Goal: Task Accomplishment & Management: Manage account settings

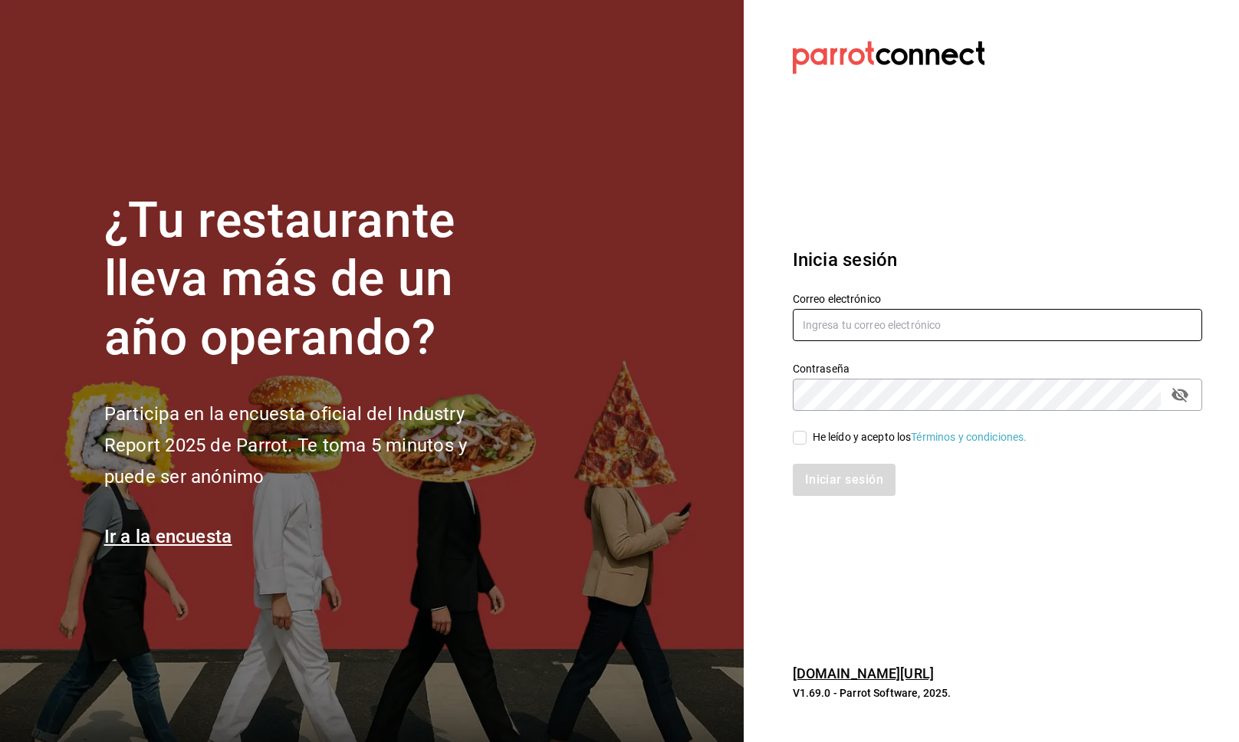
type input "[EMAIL_ADDRESS][PERSON_NAME][DOMAIN_NAME]"
click at [803, 439] on input "He leído y acepto los Términos y condiciones." at bounding box center [800, 438] width 14 height 14
checkbox input "true"
click at [833, 500] on div "Inicia sesión Correo electrónico multiuser@rocco.com Contraseña Contraseña He l…" at bounding box center [997, 372] width 409 height 288
click at [834, 476] on button "Iniciar sesión" at bounding box center [845, 480] width 104 height 32
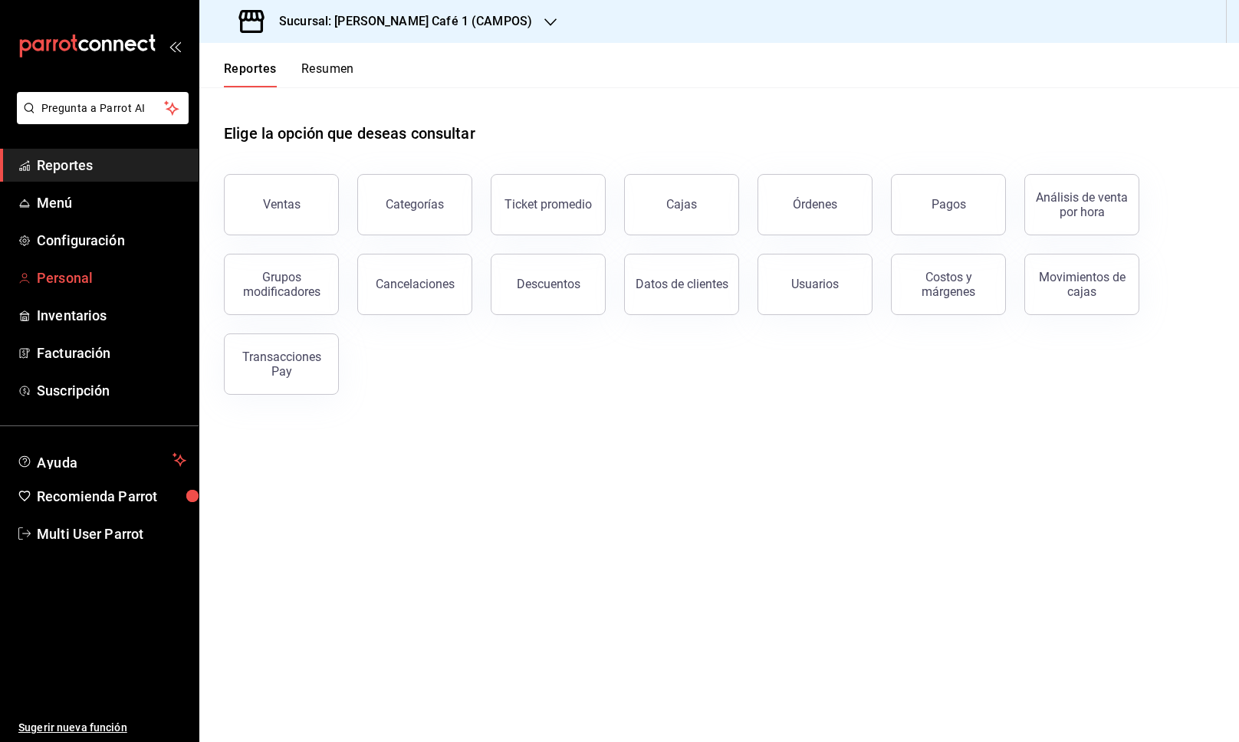
click at [112, 276] on span "Personal" at bounding box center [112, 278] width 150 height 21
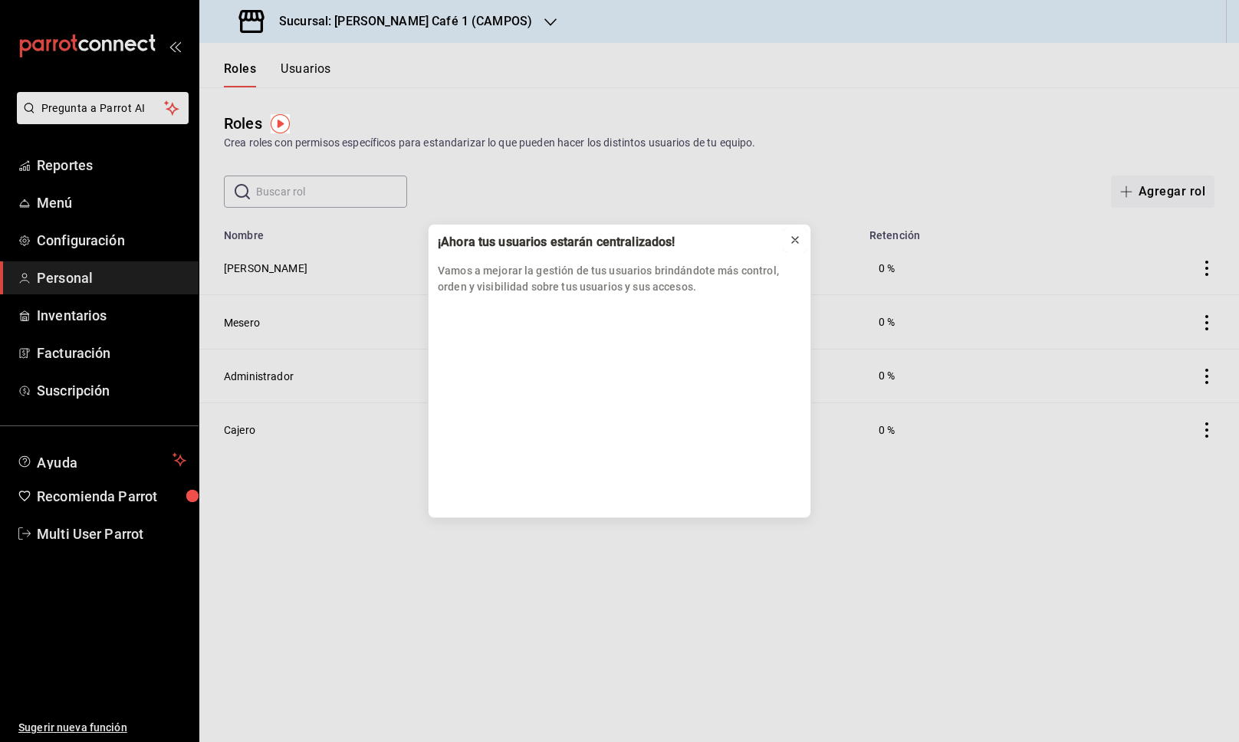
click at [794, 234] on icon at bounding box center [795, 240] width 12 height 12
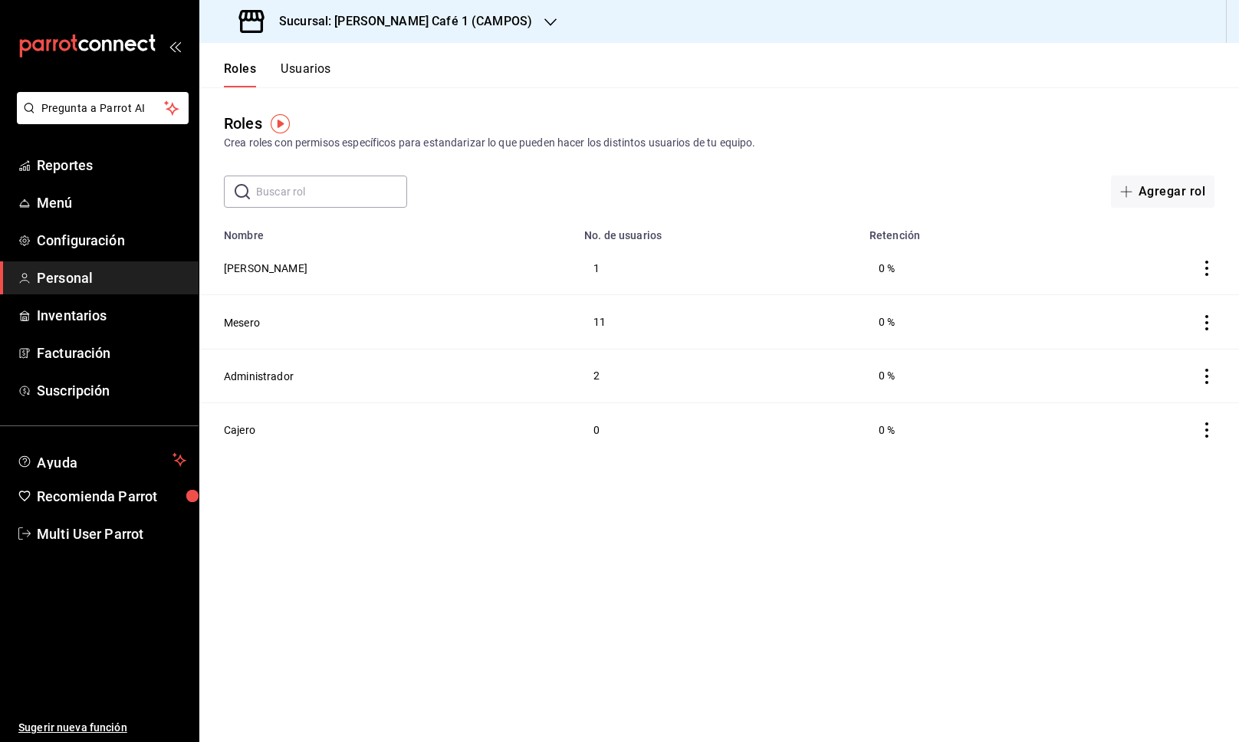
click at [351, 64] on header "Roles Usuarios" at bounding box center [719, 65] width 1040 height 44
click at [331, 68] on button "Usuarios" at bounding box center [306, 74] width 51 height 26
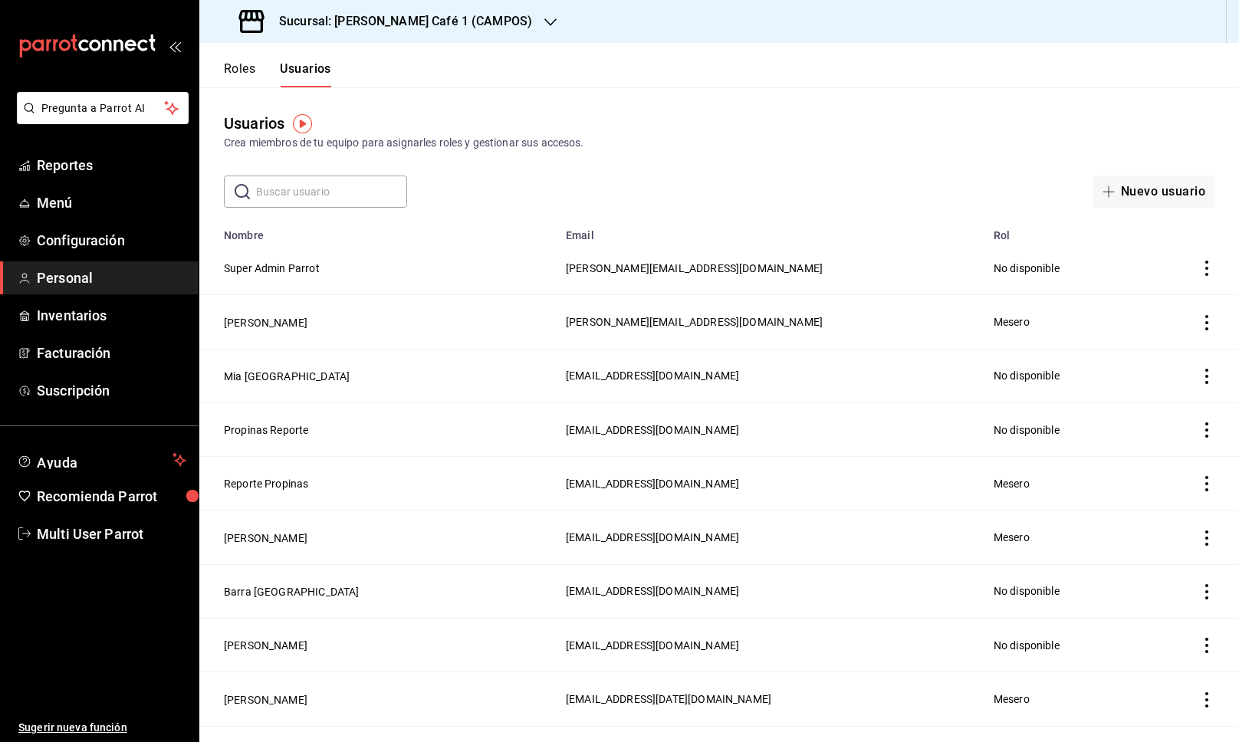
click at [326, 189] on input "text" at bounding box center [331, 191] width 151 height 31
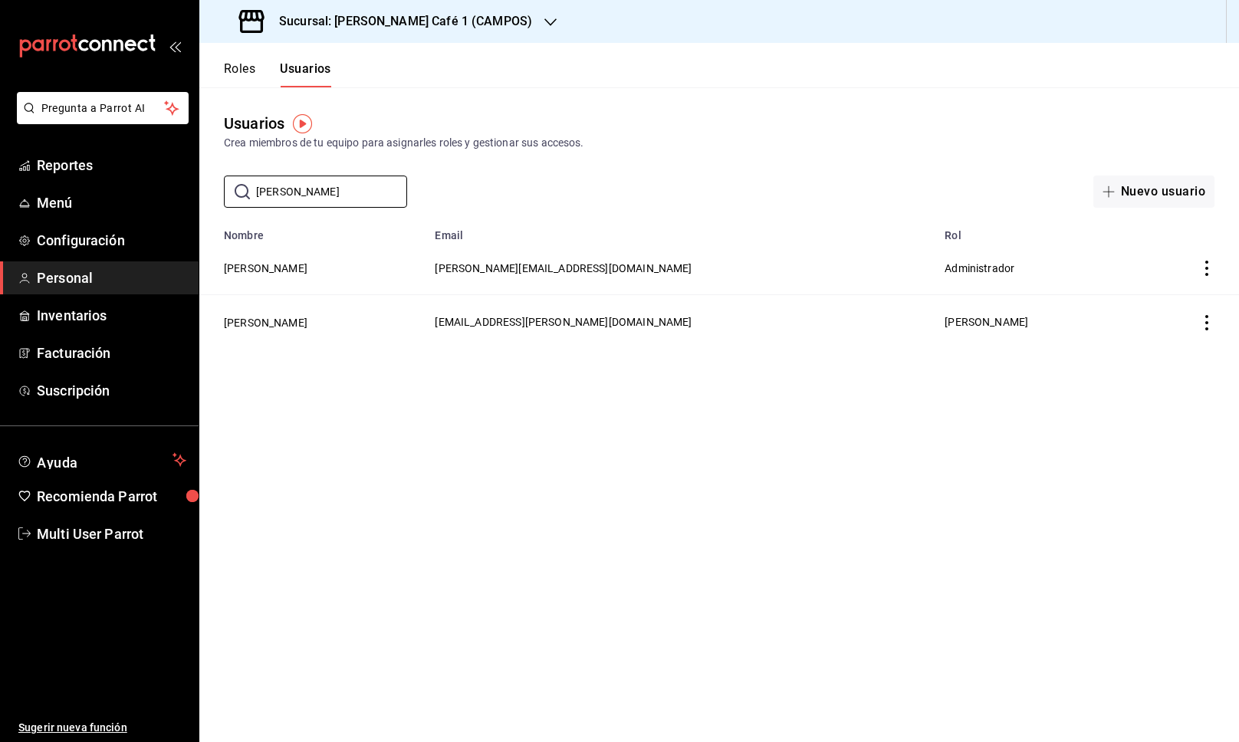
type input "[PERSON_NAME]"
click at [307, 269] on button "[PERSON_NAME]" at bounding box center [266, 268] width 84 height 15
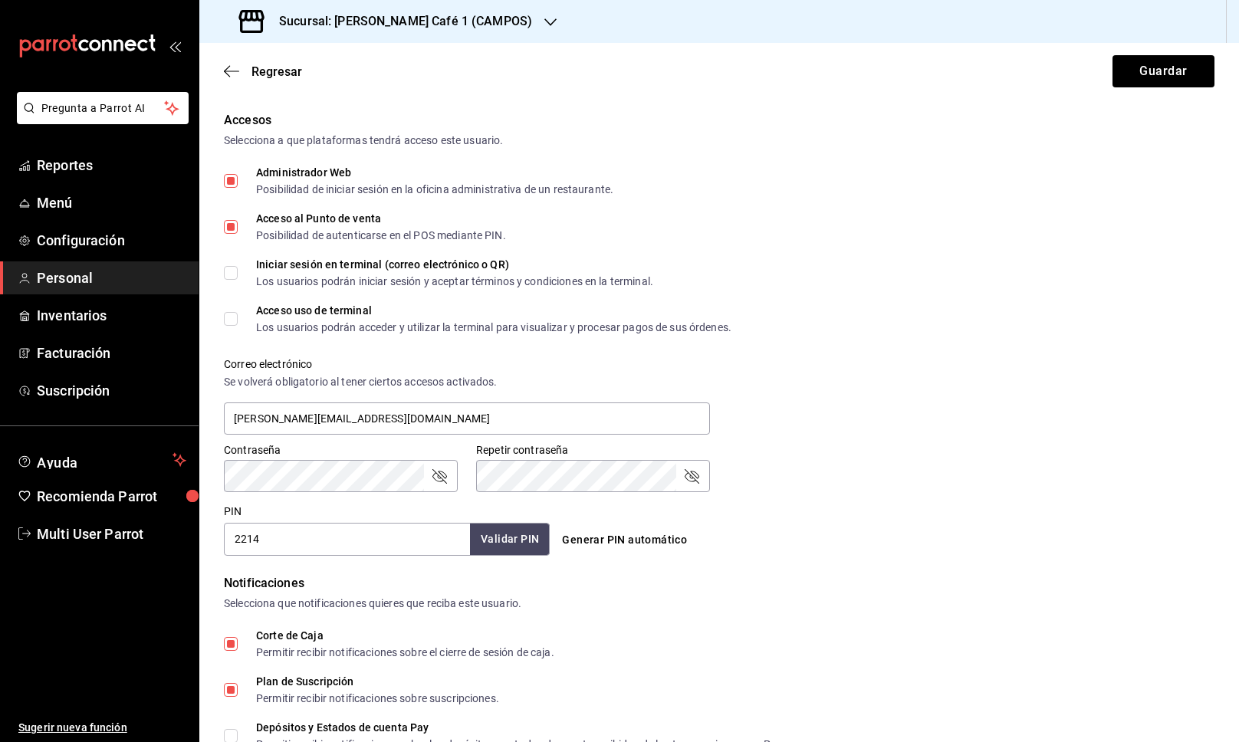
scroll to position [334, 0]
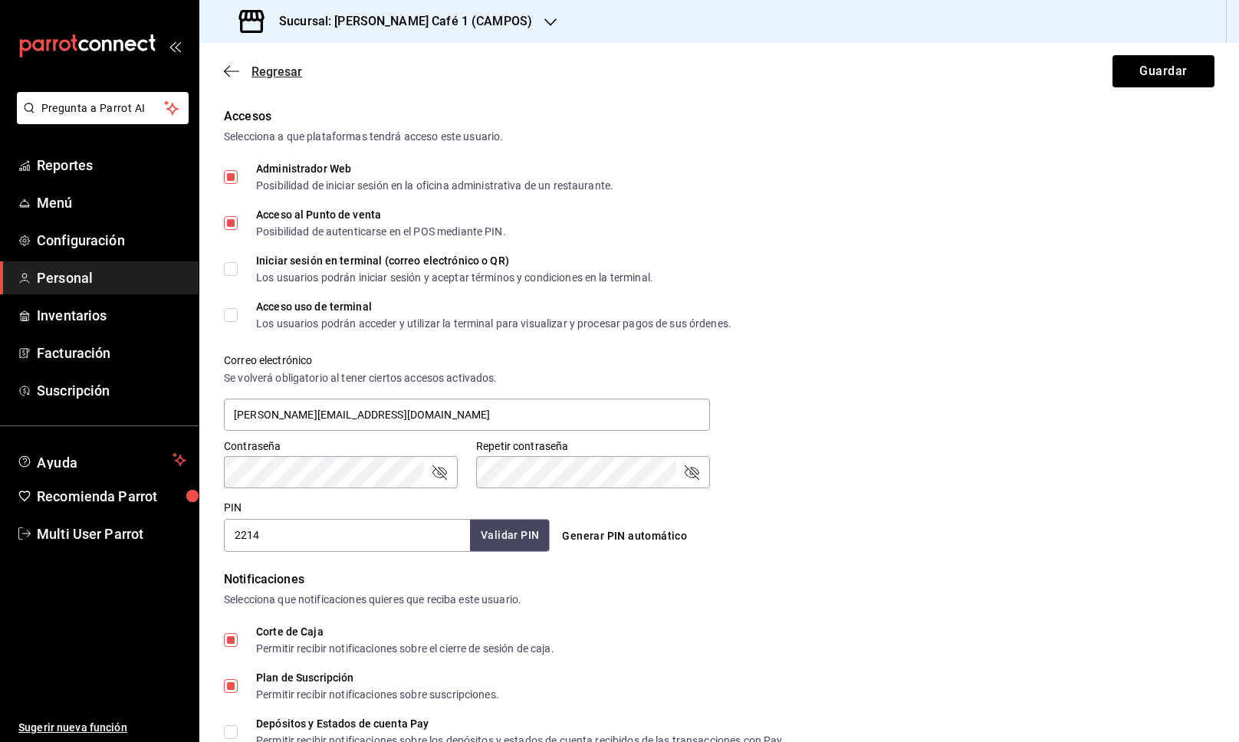
click at [278, 70] on span "Regresar" at bounding box center [276, 71] width 51 height 15
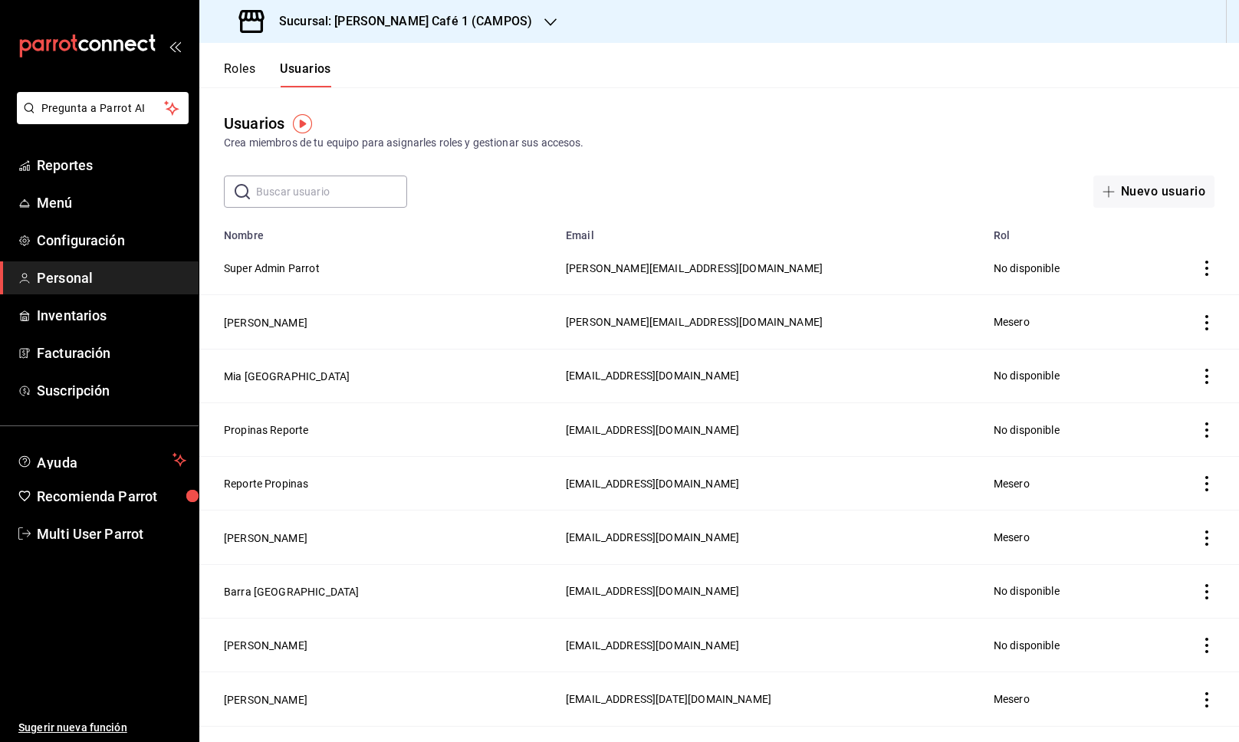
click at [285, 324] on button "[PERSON_NAME]" at bounding box center [266, 322] width 84 height 15
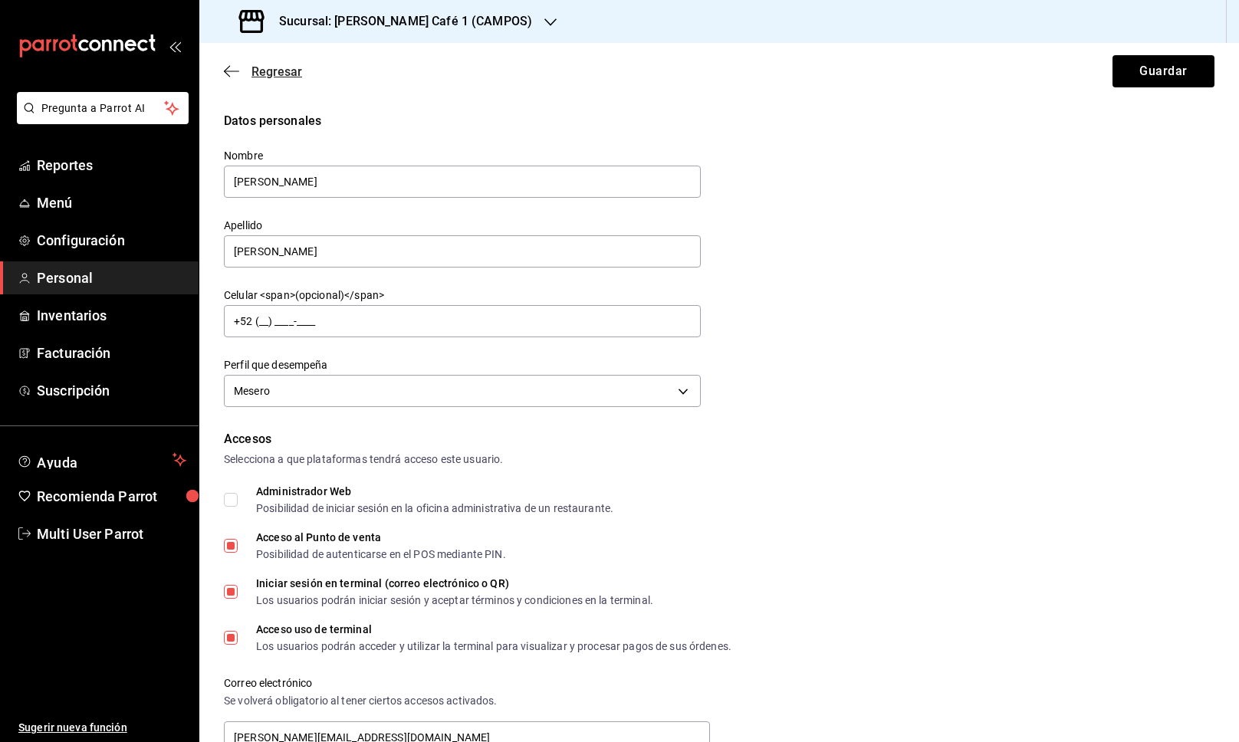
click at [258, 76] on span "Regresar" at bounding box center [276, 71] width 51 height 15
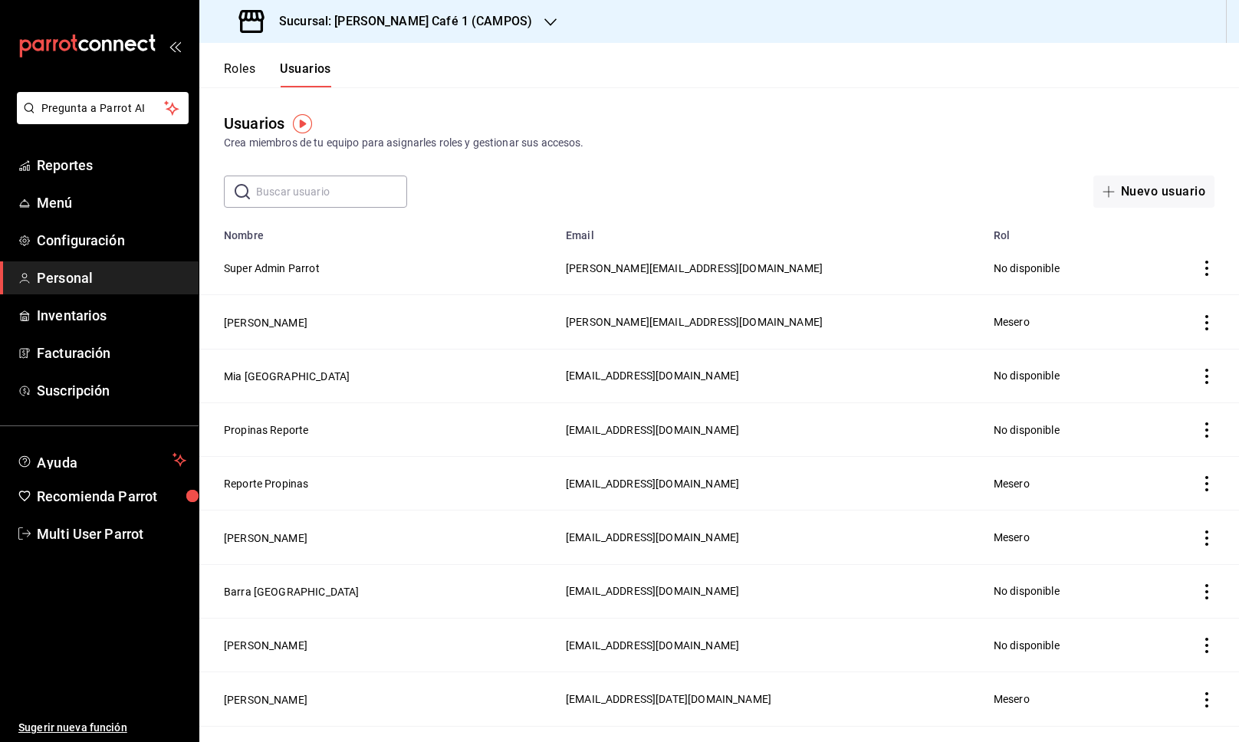
click at [348, 193] on input "text" at bounding box center [331, 191] width 151 height 31
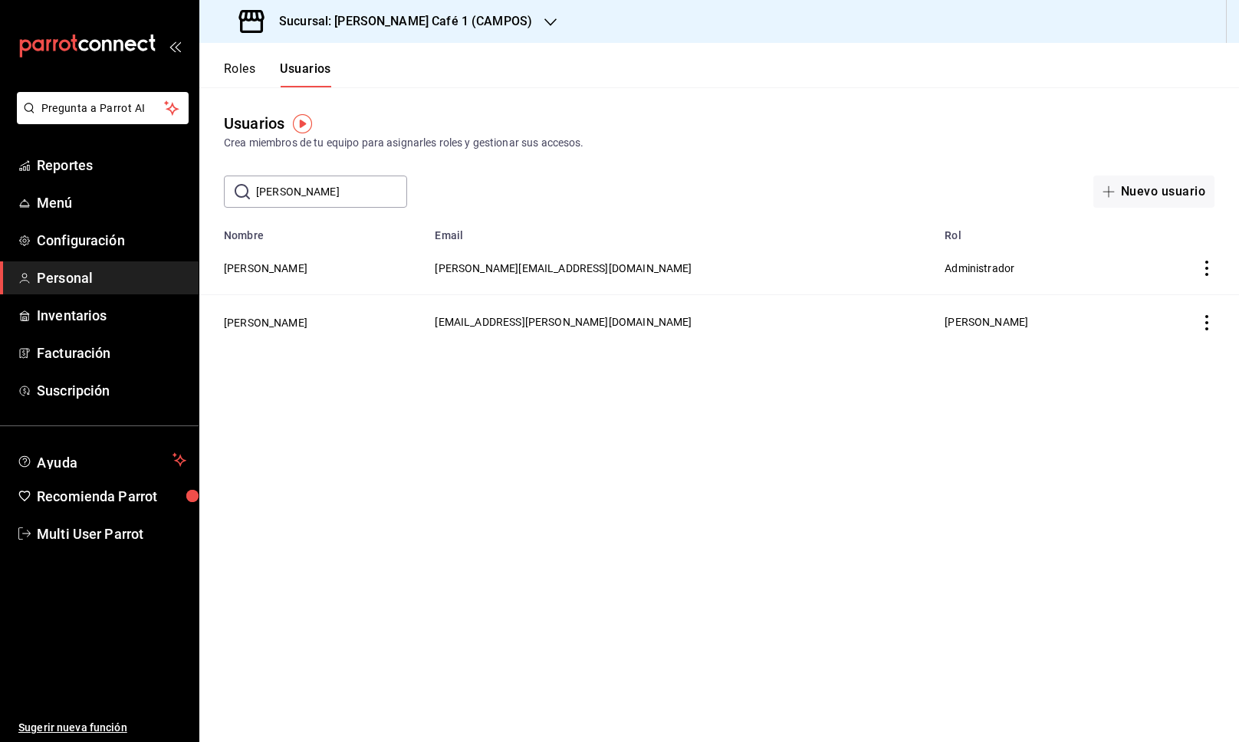
click at [313, 200] on input "[PERSON_NAME]" at bounding box center [331, 191] width 151 height 31
type input "[PERSON_NAME]"
click at [291, 270] on button "[PERSON_NAME]" at bounding box center [266, 268] width 84 height 15
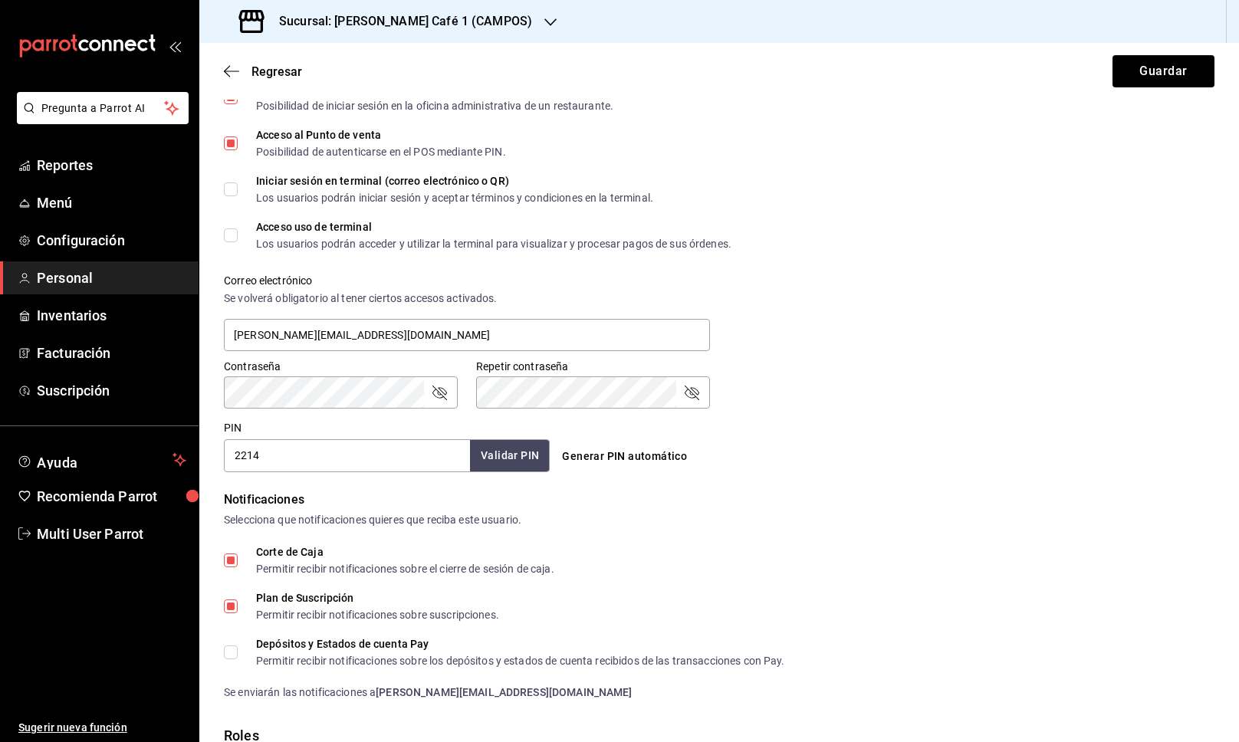
scroll to position [580, 0]
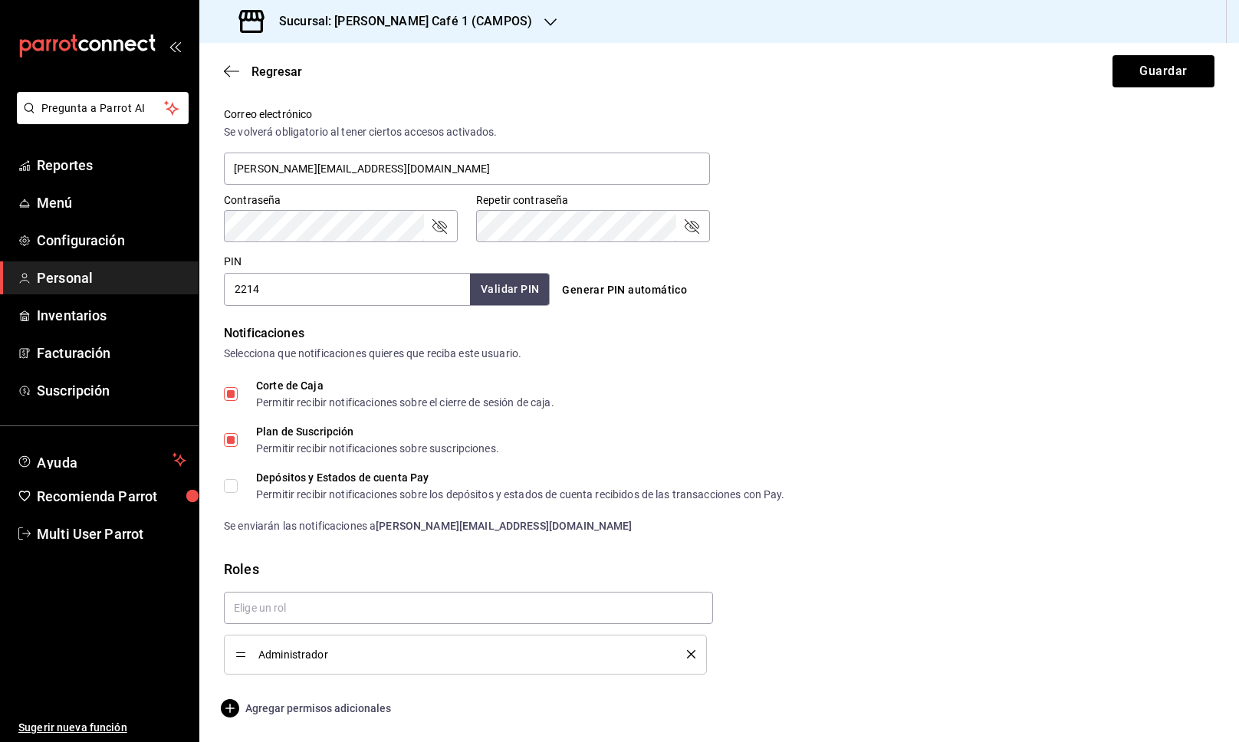
click at [356, 704] on span "Agregar permisos adicionales" at bounding box center [307, 708] width 167 height 18
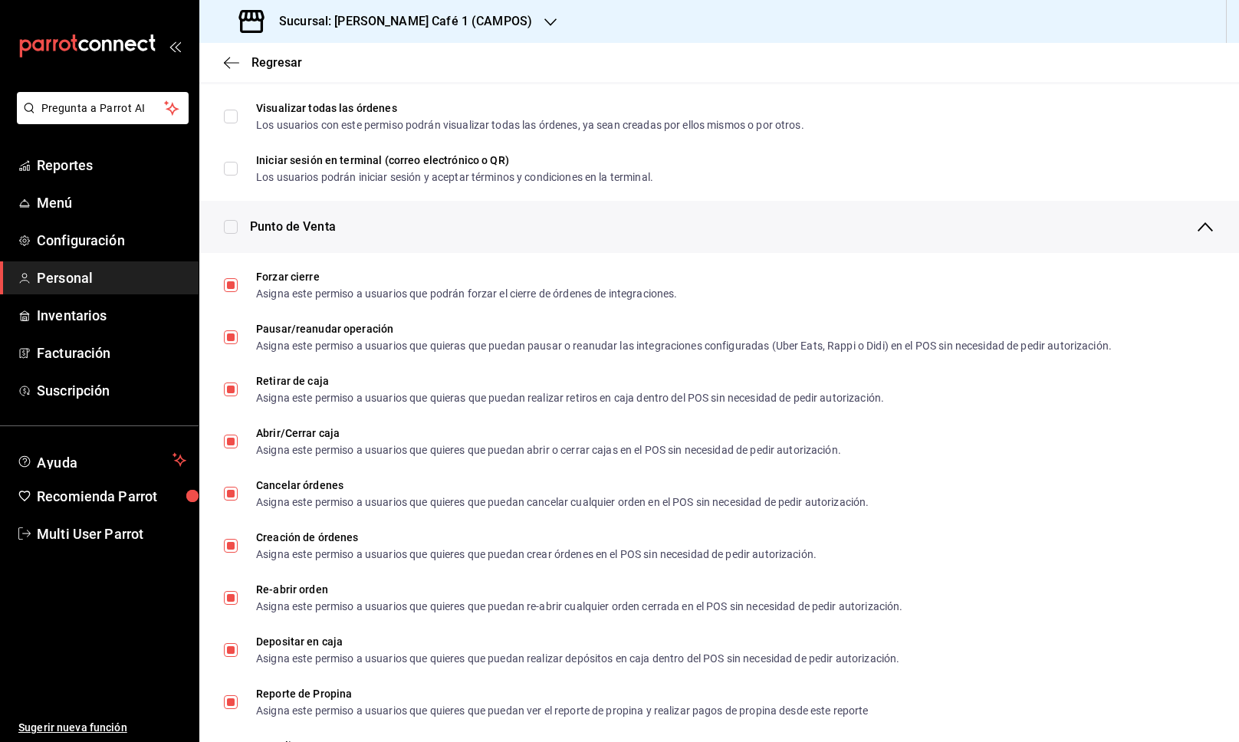
scroll to position [1147, 0]
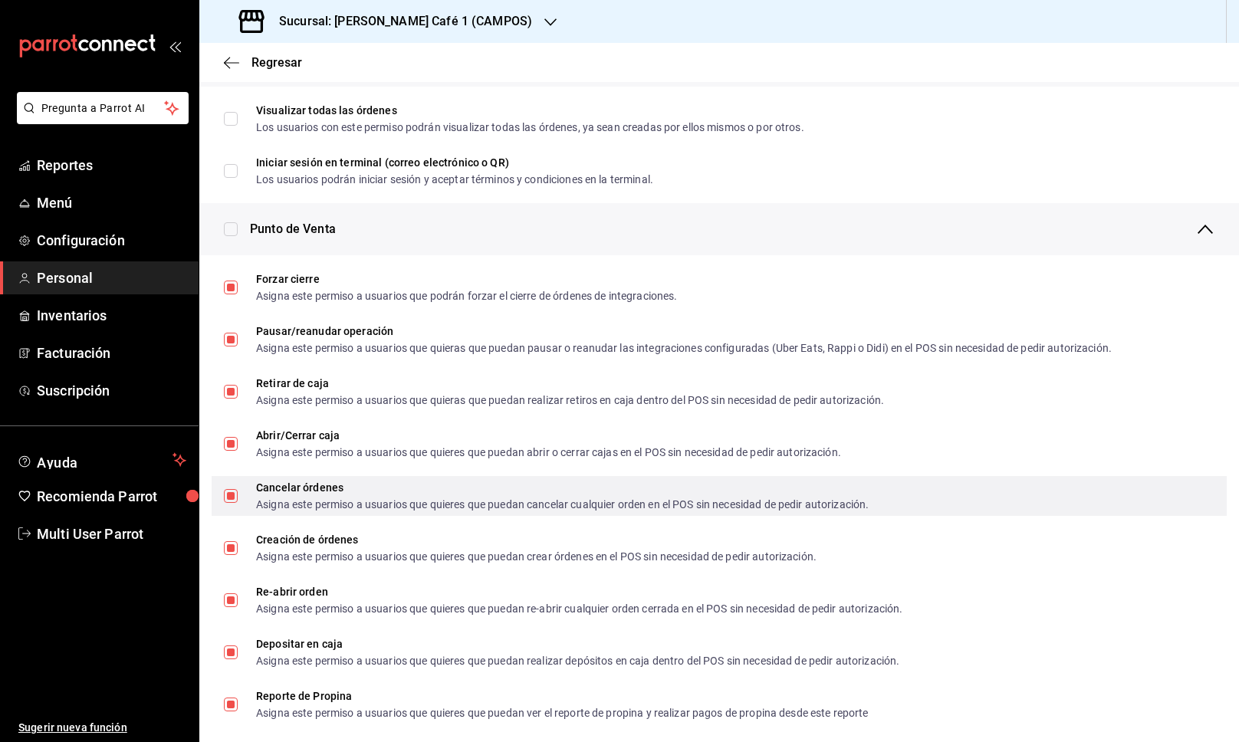
click at [222, 495] on div "Cancelar órdenes Asigna este permiso a usuarios que quieres que puedan cancelar…" at bounding box center [719, 496] width 1015 height 40
checkbox input "false"
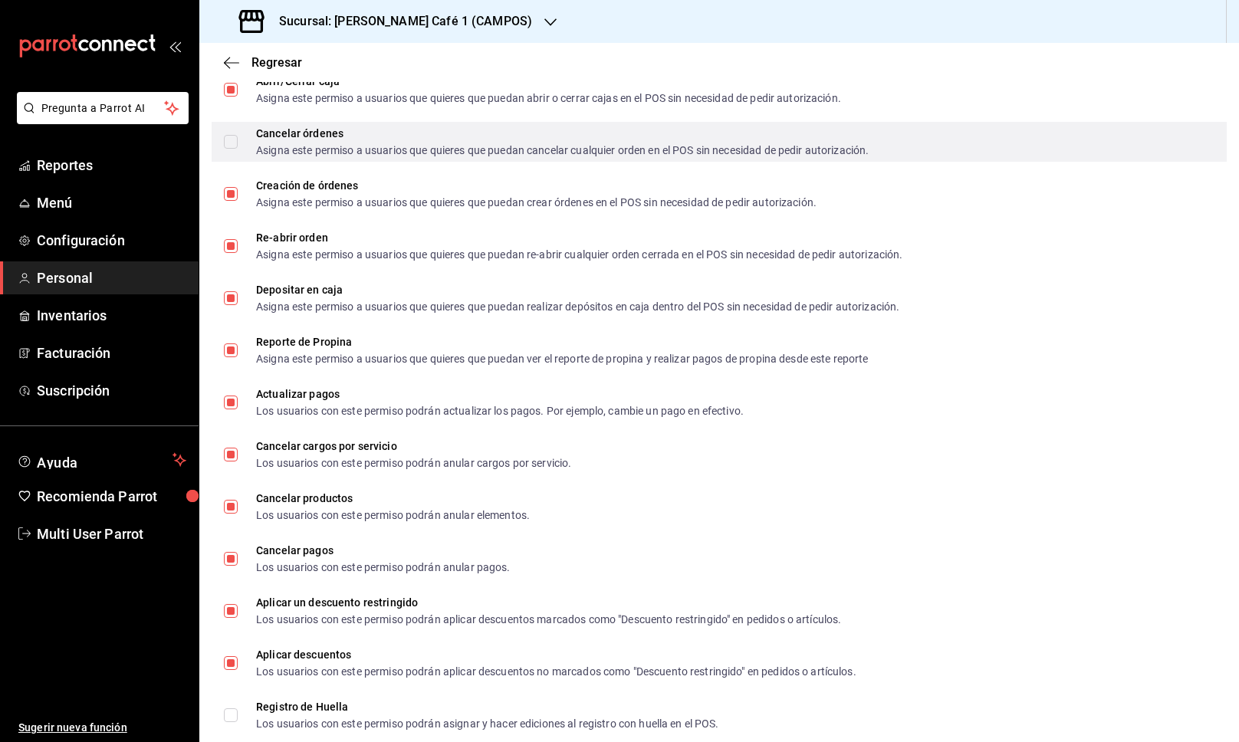
scroll to position [1508, 0]
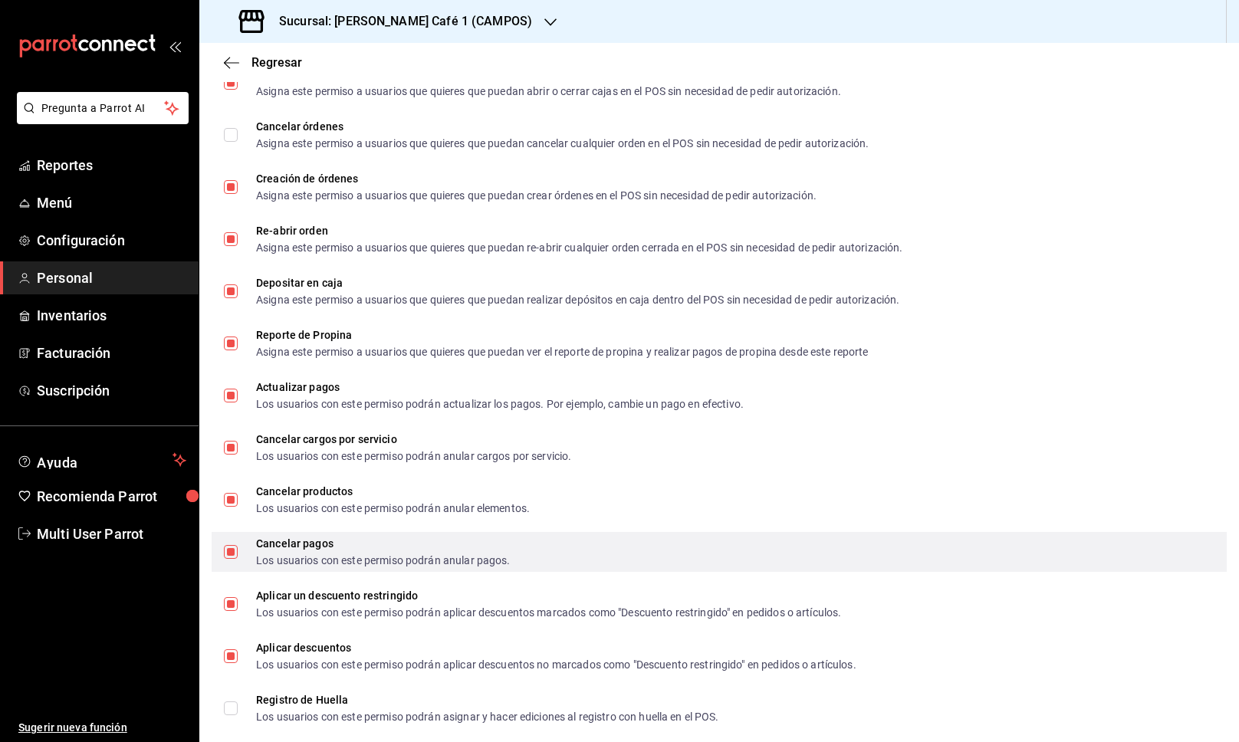
click at [231, 555] on input "Cancelar pagos Los usuarios con este permiso podrán anular pagos." at bounding box center [231, 552] width 14 height 14
checkbox input "false"
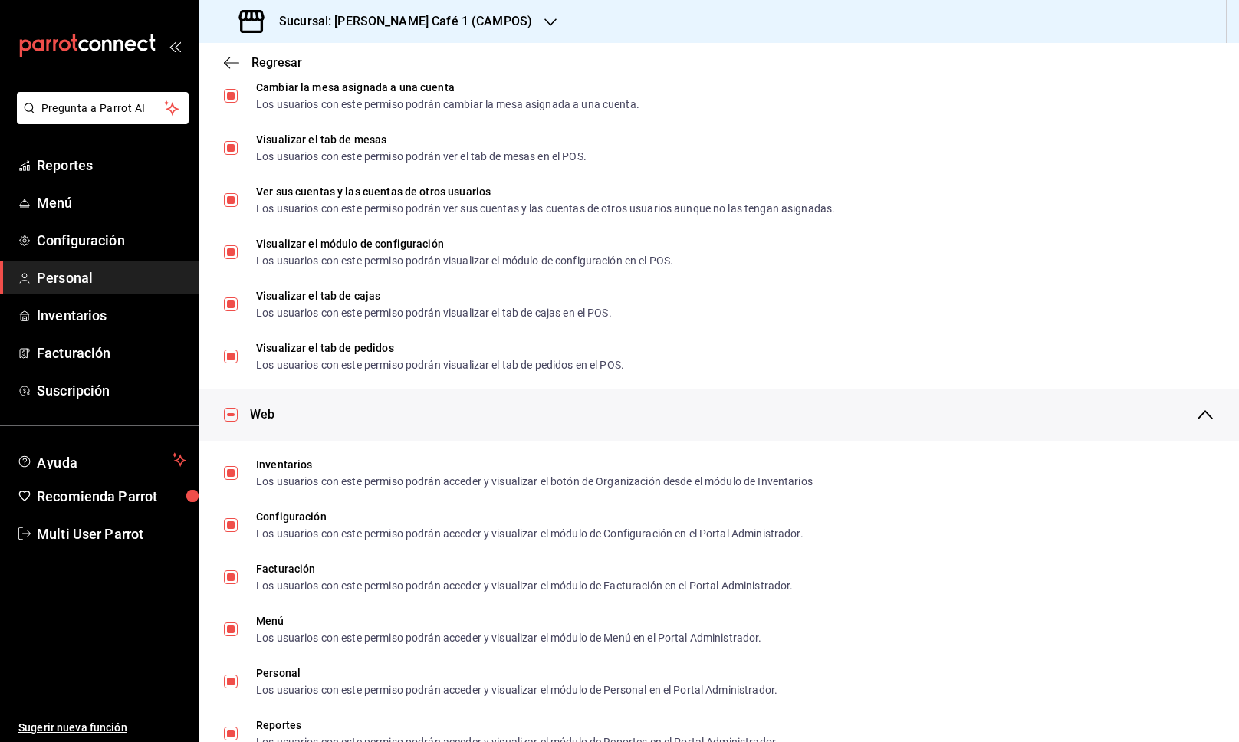
scroll to position [0, 0]
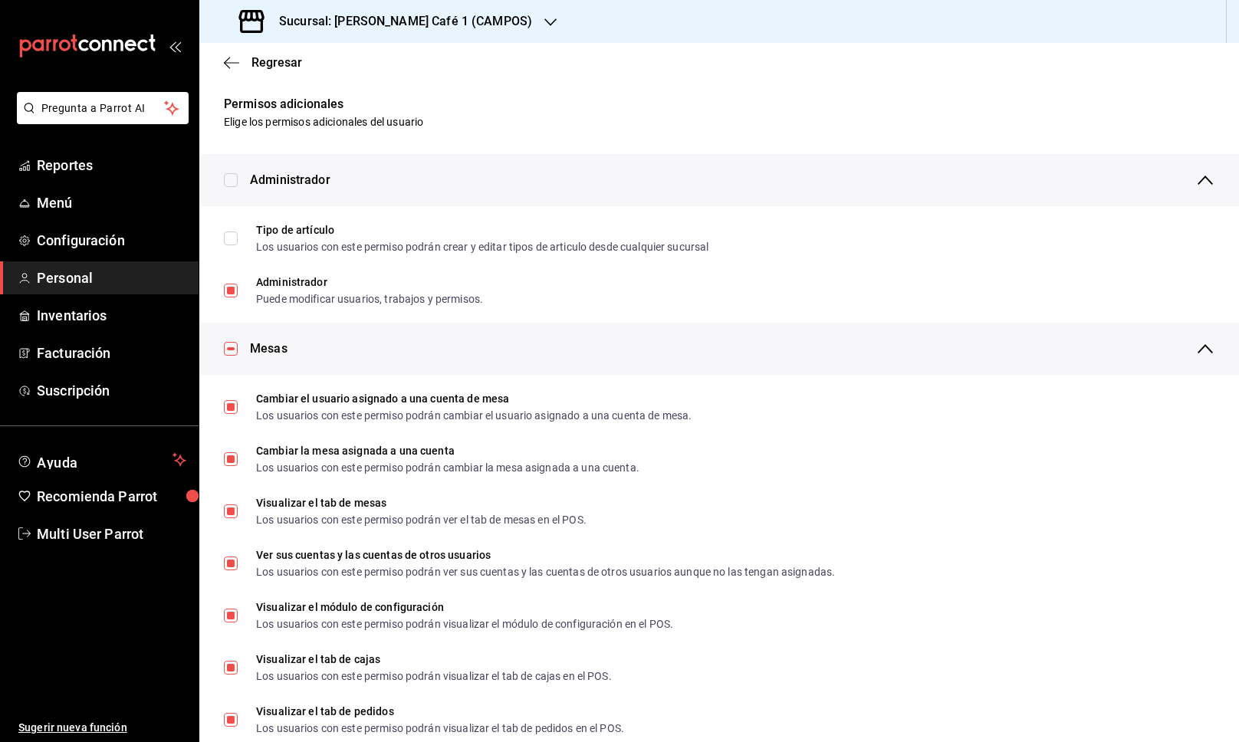
click at [274, 54] on div "Regresar" at bounding box center [719, 62] width 1040 height 39
click at [279, 61] on span "Regresar" at bounding box center [276, 62] width 51 height 15
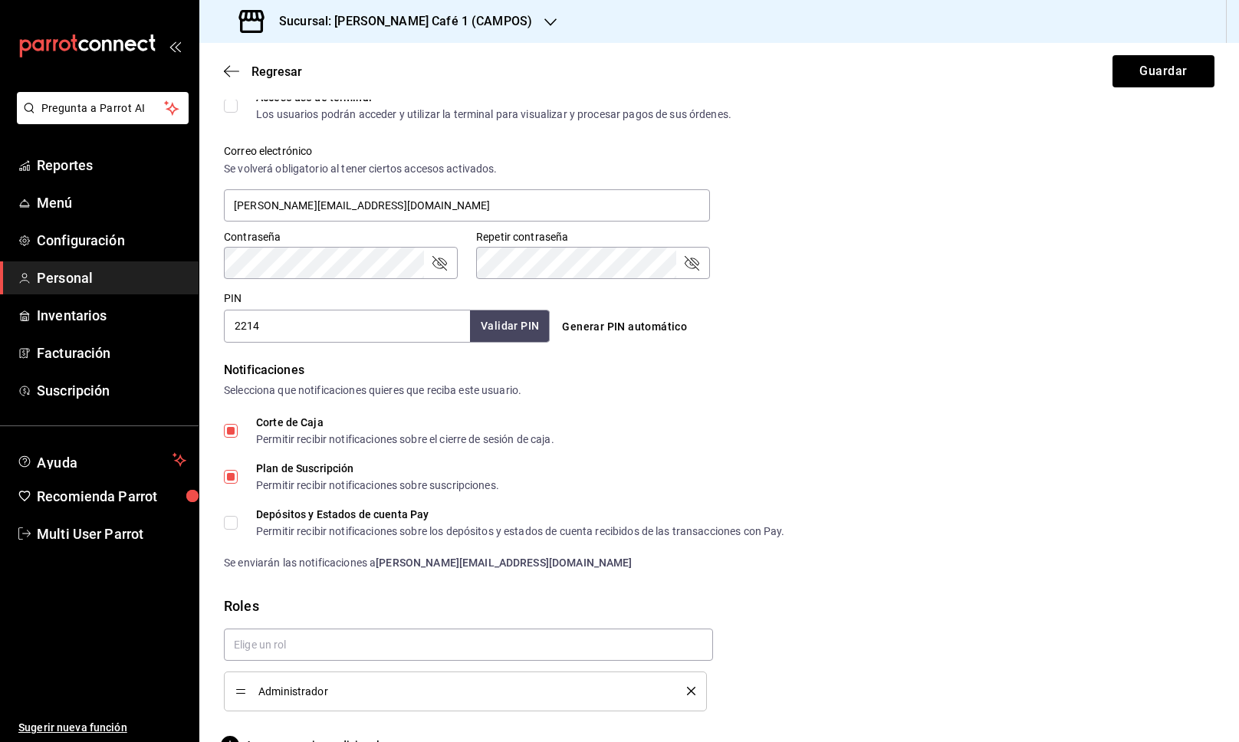
scroll to position [580, 0]
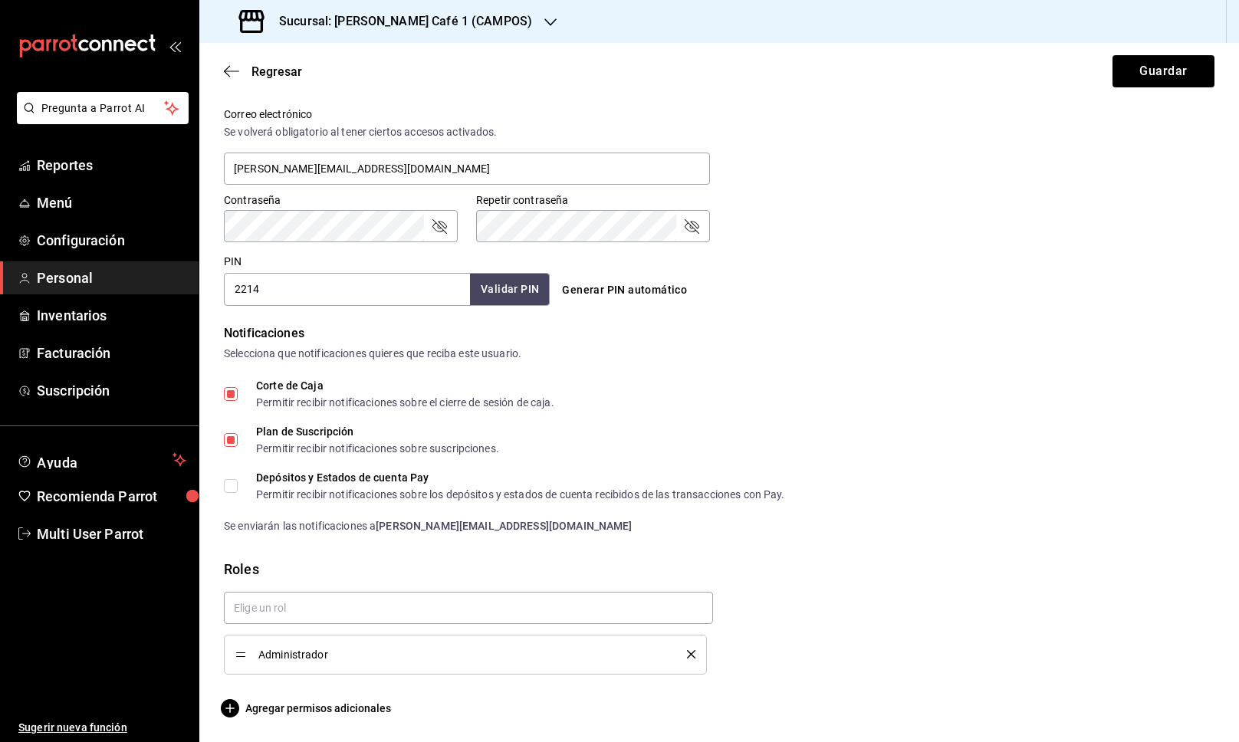
click at [695, 652] on li "Administrador" at bounding box center [465, 655] width 483 height 40
click at [688, 655] on icon "delete" at bounding box center [691, 654] width 8 height 8
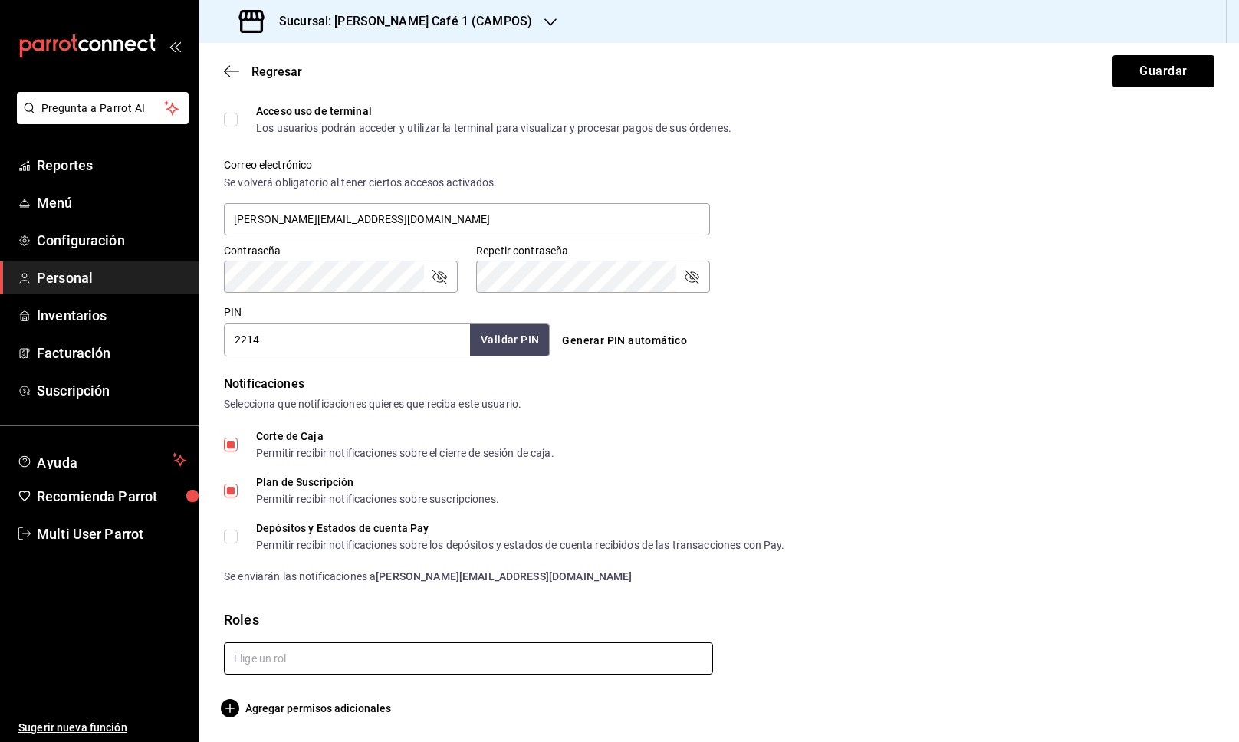
click at [410, 661] on input "text" at bounding box center [468, 658] width 489 height 32
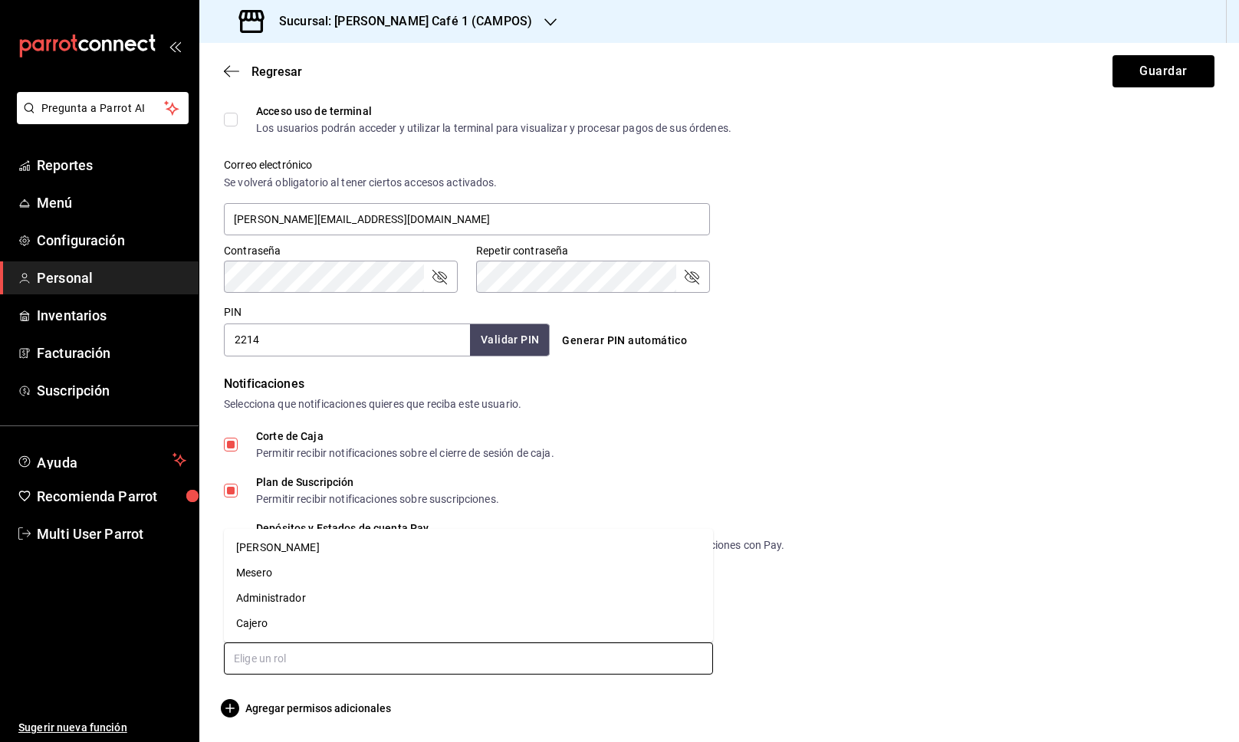
click at [424, 634] on li "Cajero" at bounding box center [468, 623] width 489 height 25
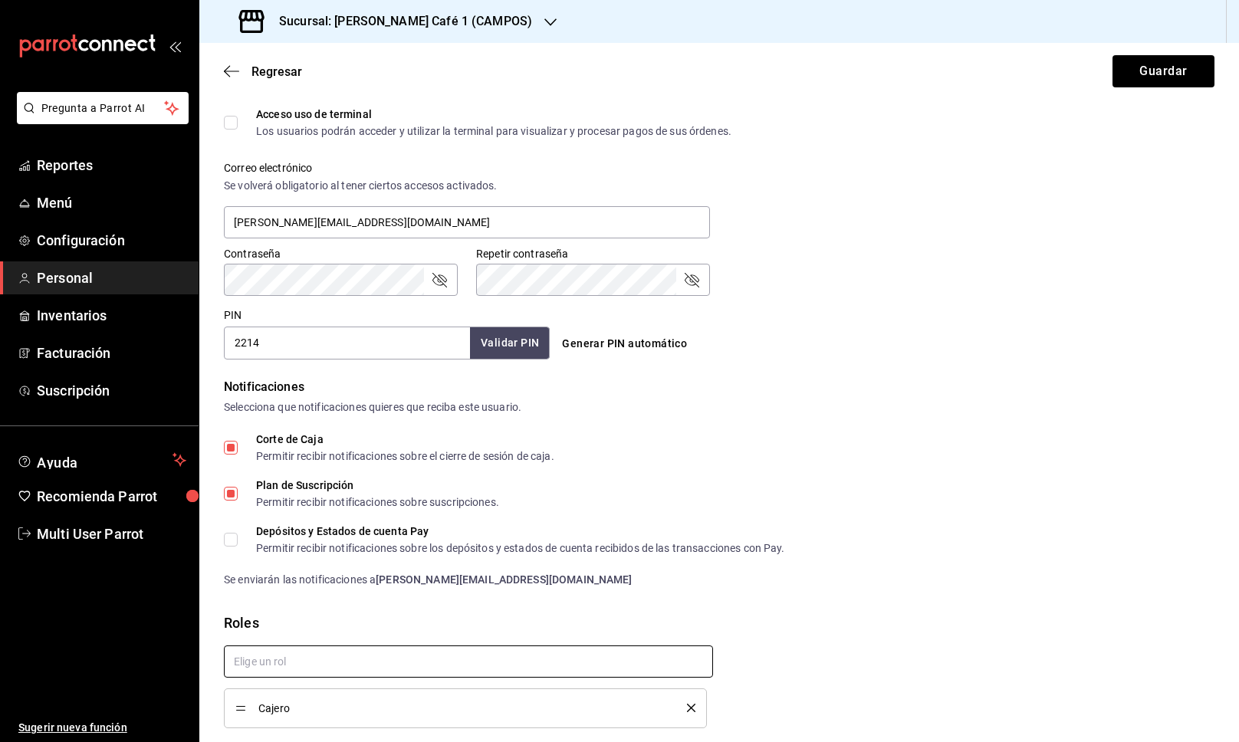
scroll to position [580, 0]
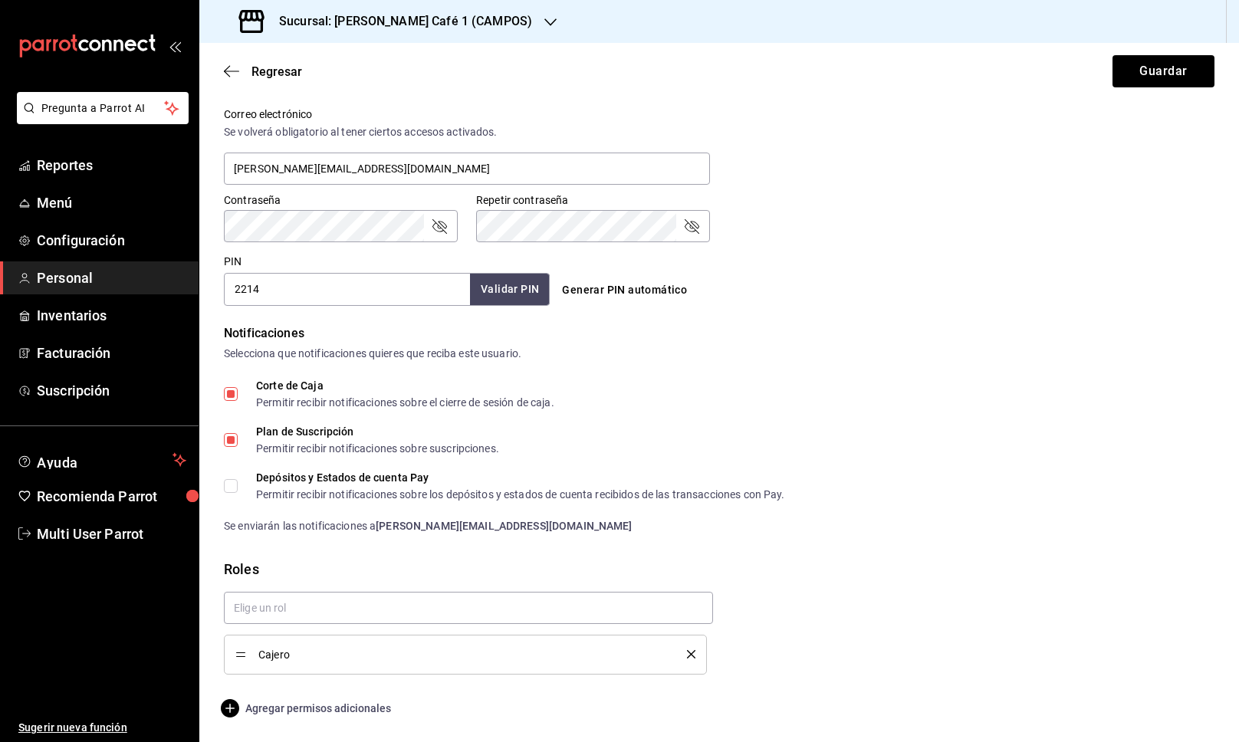
click at [327, 711] on span "Agregar permisos adicionales" at bounding box center [307, 708] width 167 height 18
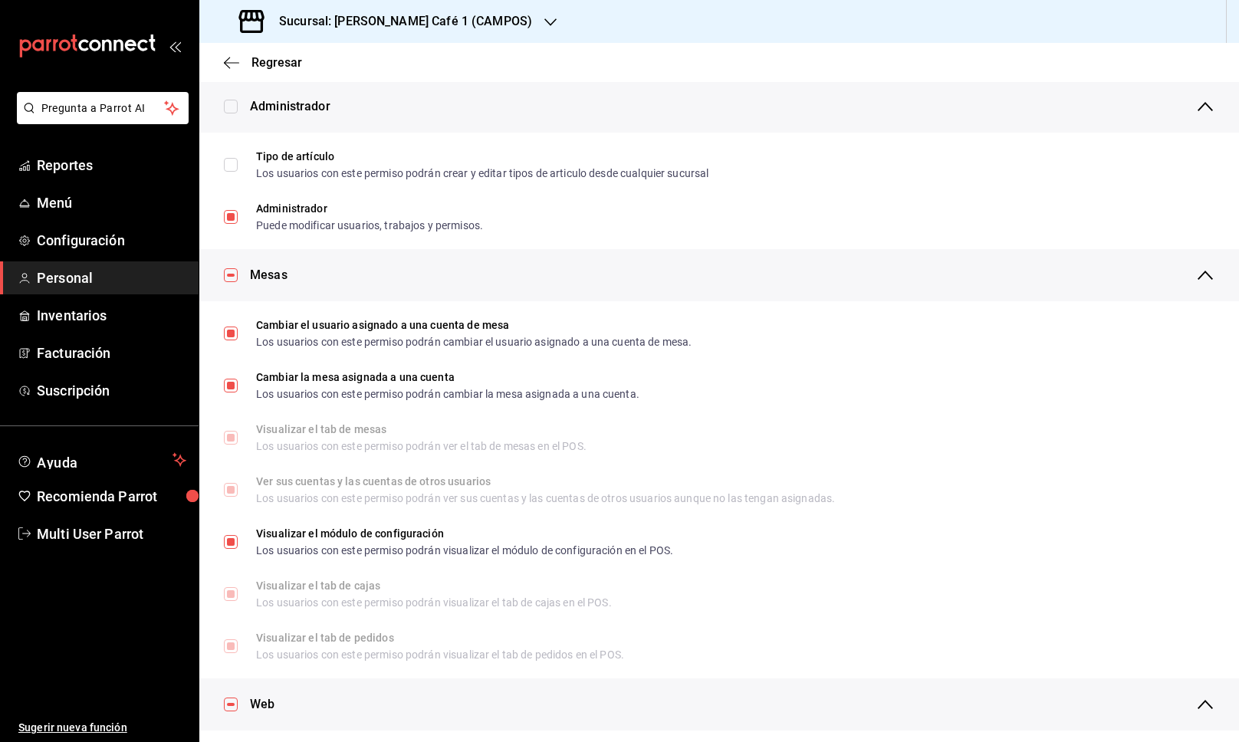
scroll to position [111, 0]
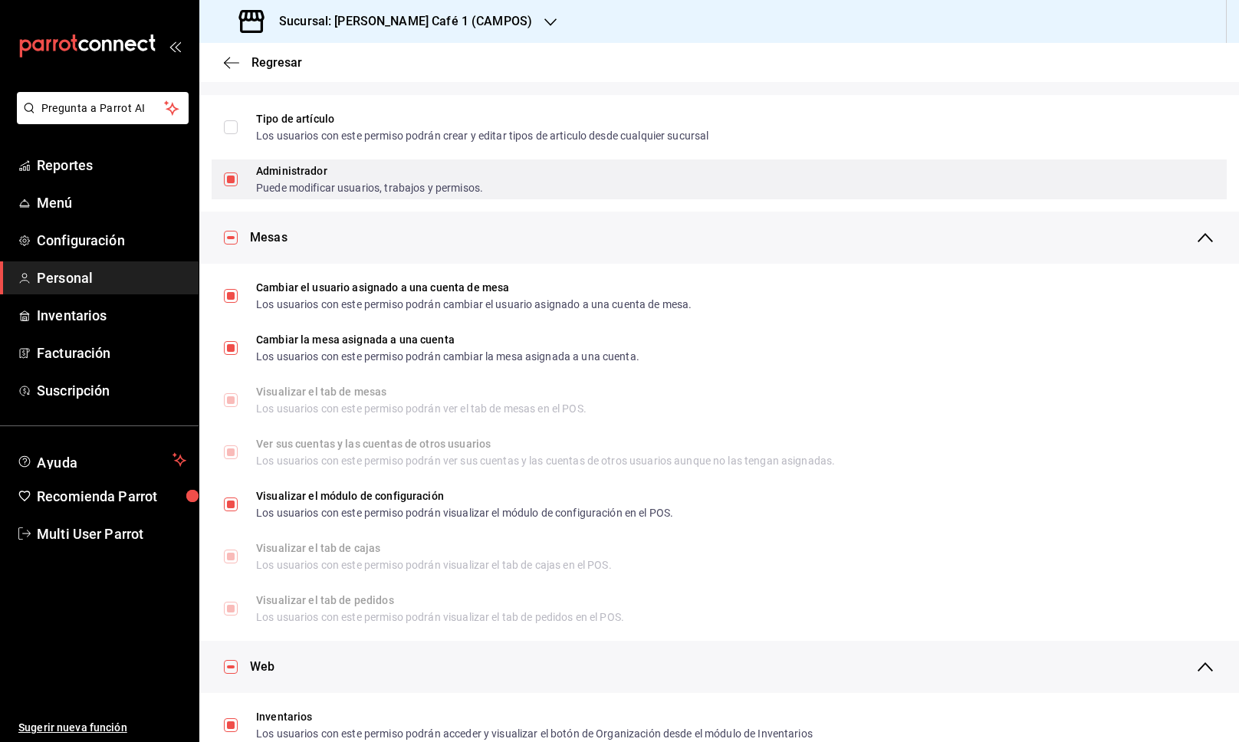
click at [234, 182] on input "Administrador Puede modificar usuarios, trabajos y permisos." at bounding box center [231, 180] width 14 height 14
checkbox input "false"
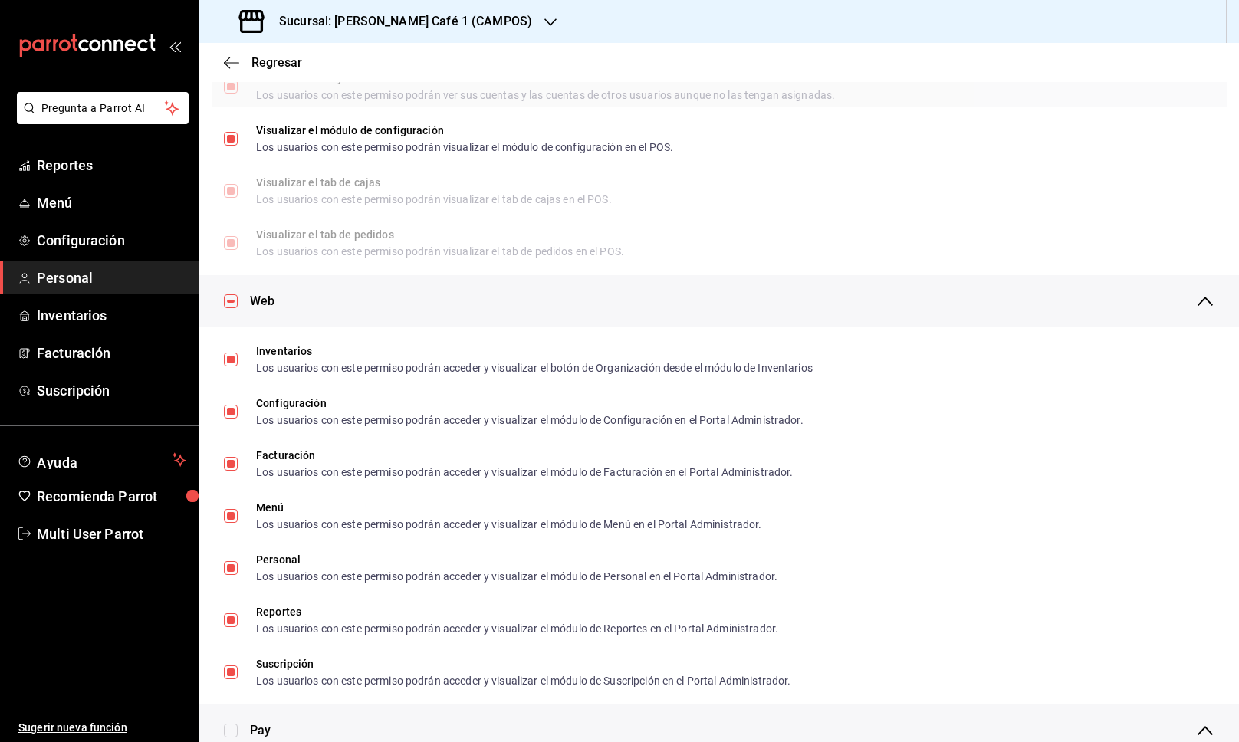
scroll to position [479, 0]
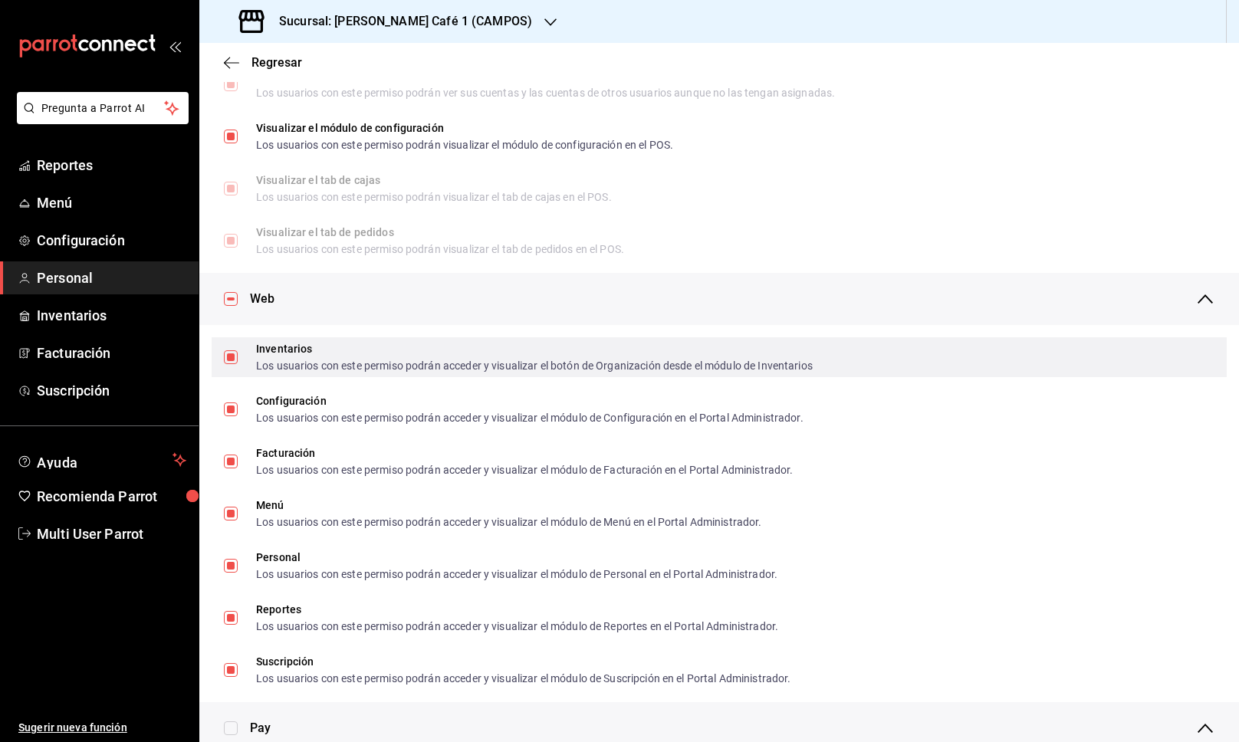
click at [225, 357] on input "Inventarios Los usuarios con este permiso podrán acceder y visualizar el botón …" at bounding box center [231, 357] width 14 height 14
checkbox input "false"
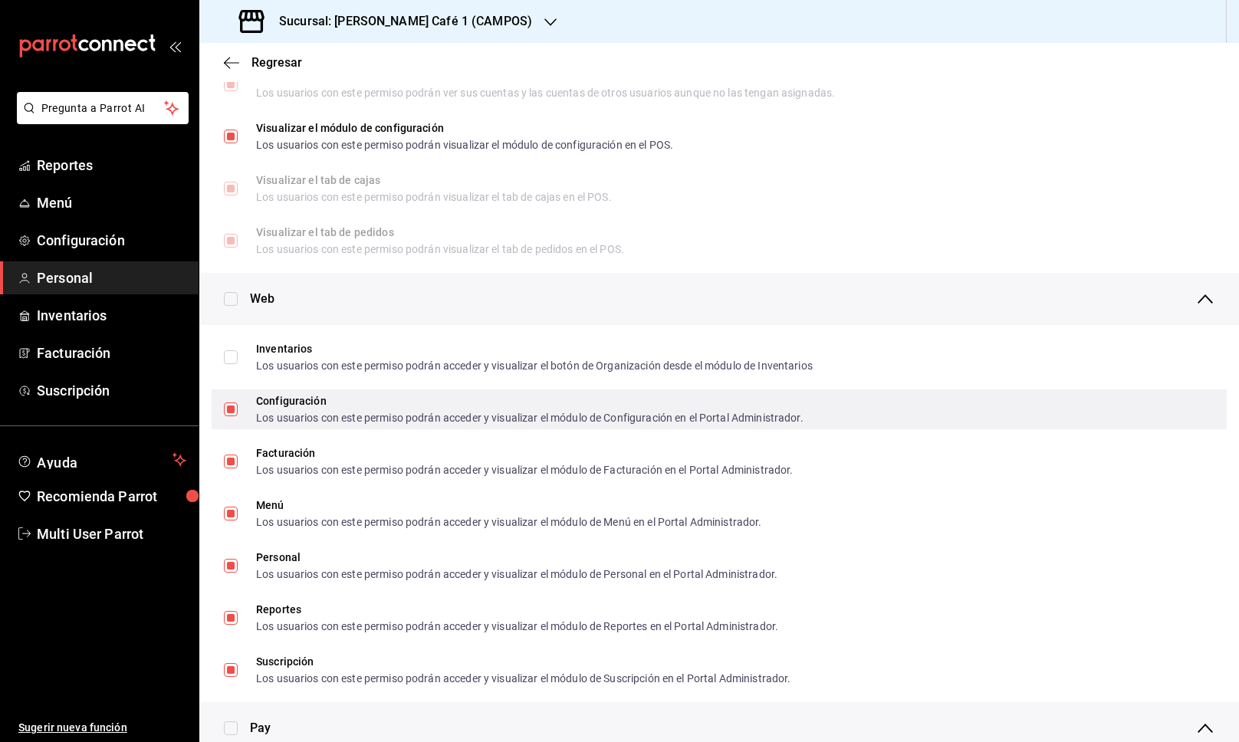
click at [235, 404] on input "Configuración Los usuarios con este permiso podrán acceder y visualizar el módu…" at bounding box center [231, 410] width 14 height 14
checkbox input "false"
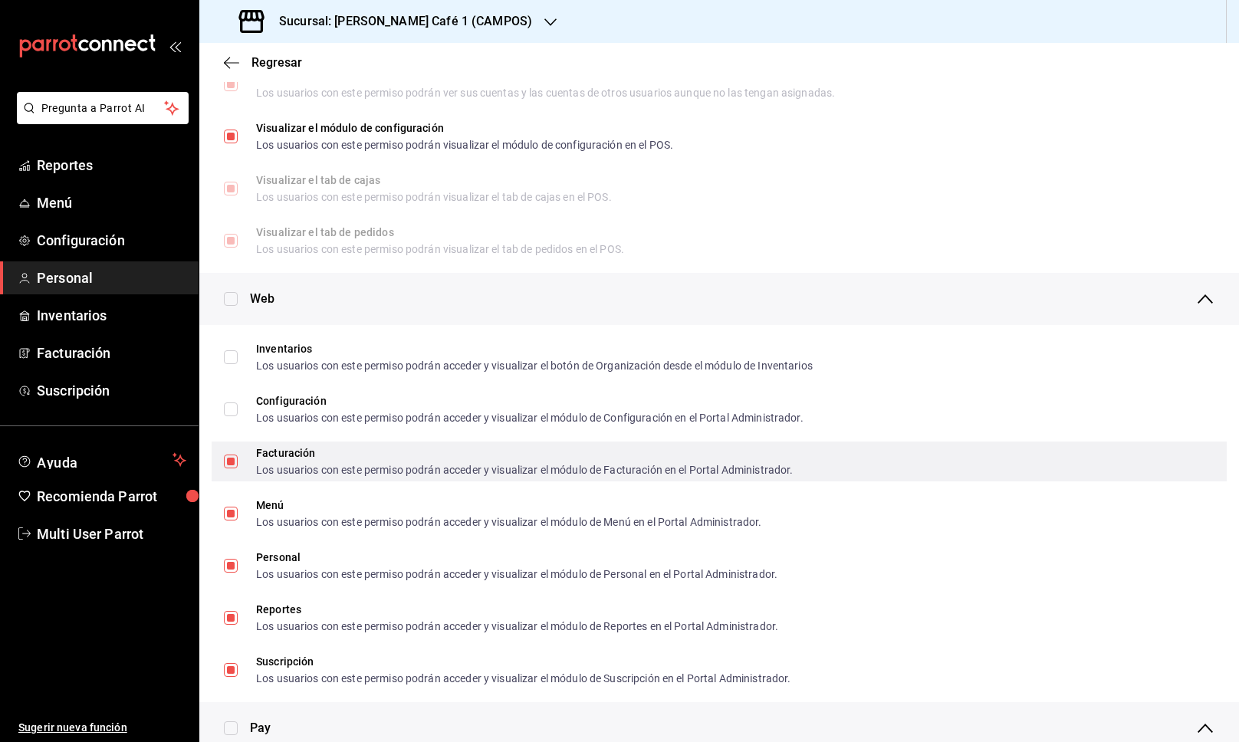
click at [235, 464] on input "Facturación Los usuarios con este permiso podrán acceder y visualizar el módulo…" at bounding box center [231, 462] width 14 height 14
checkbox input "false"
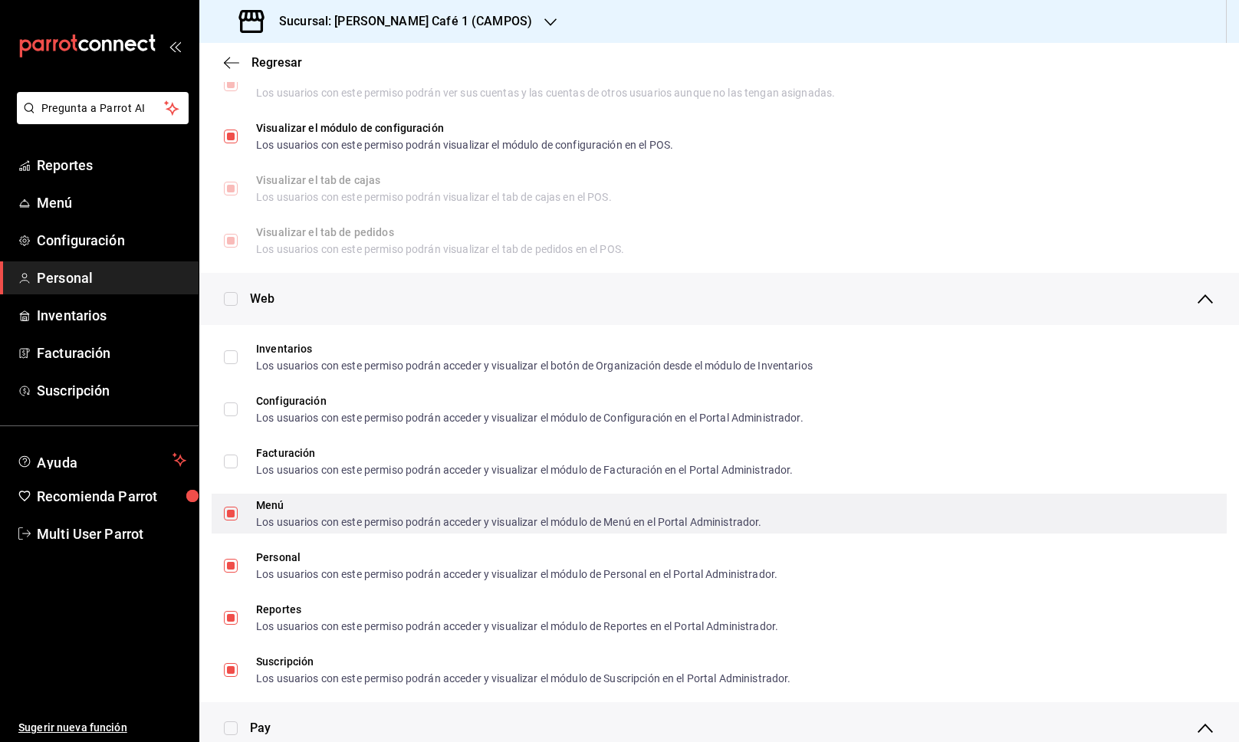
click at [235, 524] on label "Menú Los usuarios con este permiso podrán acceder y visualizar el módulo de Men…" at bounding box center [493, 514] width 538 height 28
click at [235, 521] on input "Menú Los usuarios con este permiso podrán acceder y visualizar el módulo de Men…" at bounding box center [231, 514] width 14 height 14
checkbox input "true"
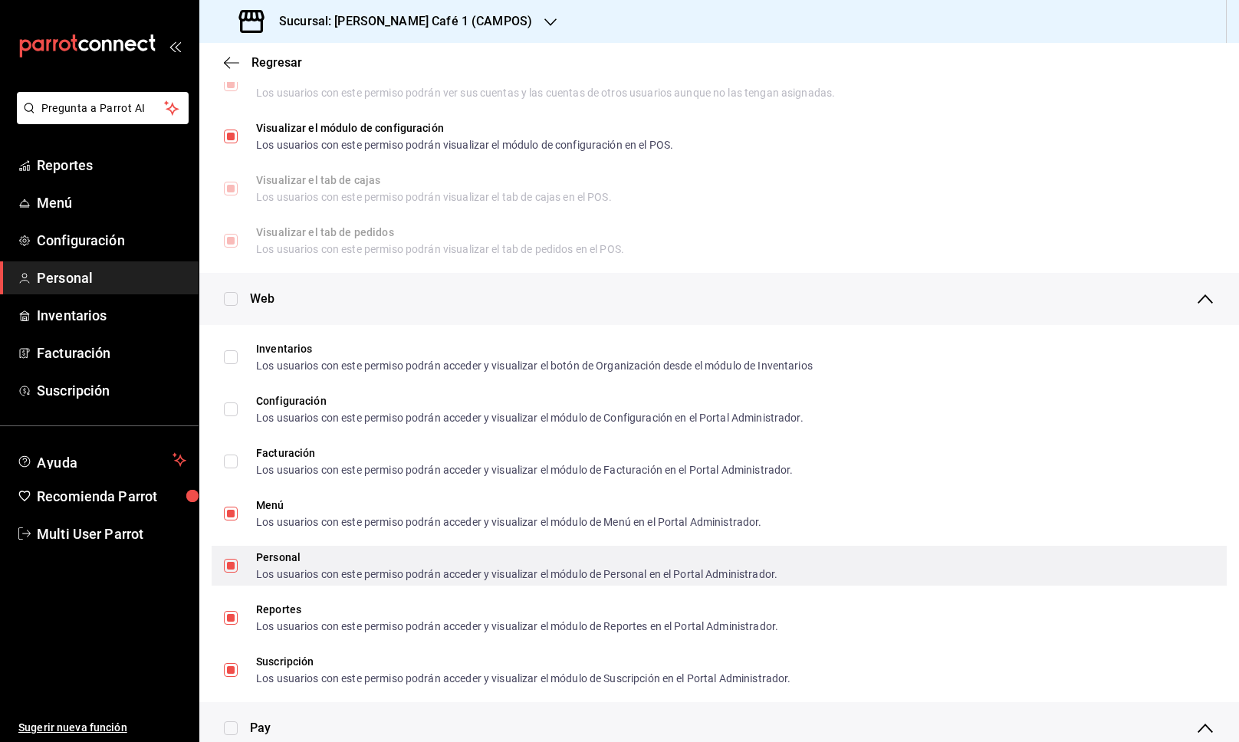
click at [239, 560] on span "Personal Los usuarios con este permiso podrán acceder y visualizar el módulo de…" at bounding box center [508, 566] width 540 height 28
click at [238, 560] on input "Personal Los usuarios con este permiso podrán acceder y visualizar el módulo de…" at bounding box center [231, 566] width 14 height 14
checkbox input "true"
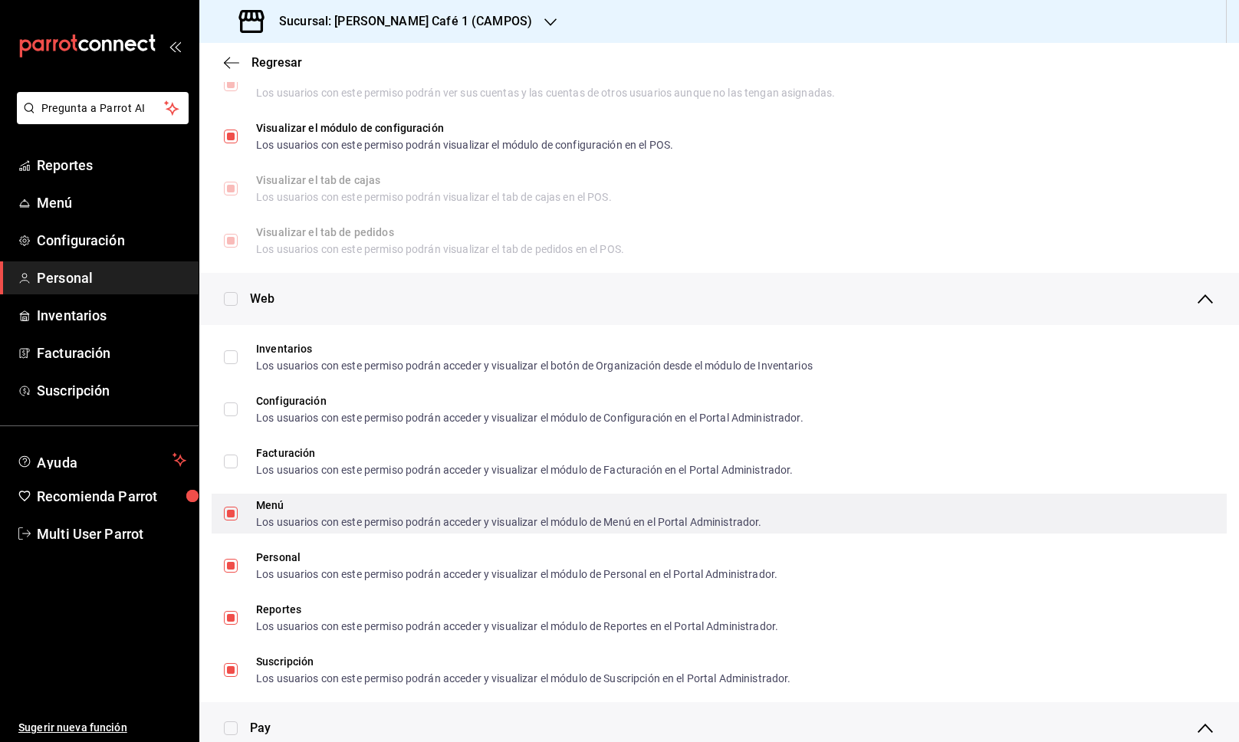
drag, startPoint x: 229, startPoint y: 500, endPoint x: 254, endPoint y: 526, distance: 35.8
click at [229, 500] on label "Menú Los usuarios con este permiso podrán acceder y visualizar el módulo de Men…" at bounding box center [493, 514] width 538 height 28
click at [229, 507] on input "Menú Los usuarios con este permiso podrán acceder y visualizar el módulo de Men…" at bounding box center [231, 514] width 14 height 14
drag, startPoint x: 254, startPoint y: 526, endPoint x: 245, endPoint y: 518, distance: 11.4
click at [253, 526] on span "Menú Los usuarios con este permiso podrán acceder y visualizar el módulo de Men…" at bounding box center [500, 514] width 524 height 28
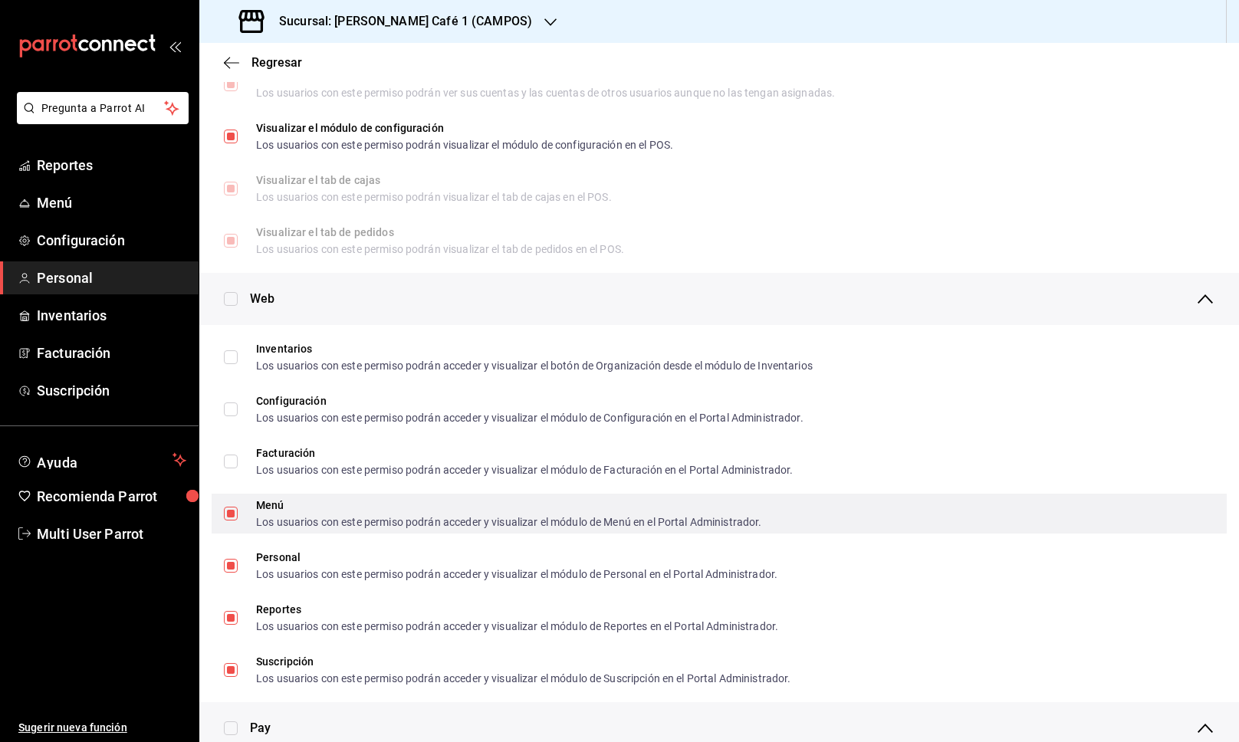
click at [238, 521] on input "Menú Los usuarios con este permiso podrán acceder y visualizar el módulo de Men…" at bounding box center [231, 514] width 14 height 14
click at [238, 514] on span "Menú Los usuarios con este permiso podrán acceder y visualizar el módulo de Men…" at bounding box center [500, 514] width 524 height 28
click at [238, 514] on input "Menú Los usuarios con este permiso podrán acceder y visualizar el módulo de Men…" at bounding box center [231, 514] width 14 height 14
click at [236, 512] on input "Menú Los usuarios con este permiso podrán acceder y visualizar el módulo de Men…" at bounding box center [231, 514] width 14 height 14
checkbox input "false"
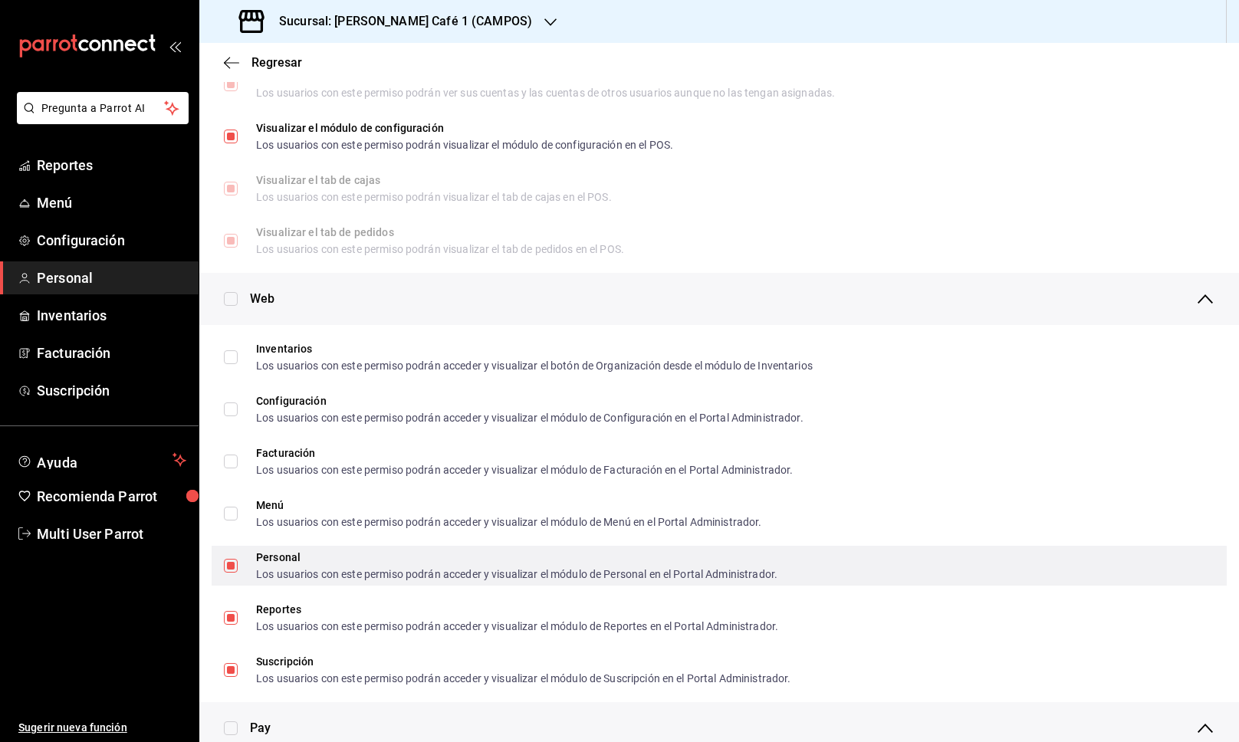
click at [232, 562] on input "Personal Los usuarios con este permiso podrán acceder y visualizar el módulo de…" at bounding box center [231, 566] width 14 height 14
checkbox input "false"
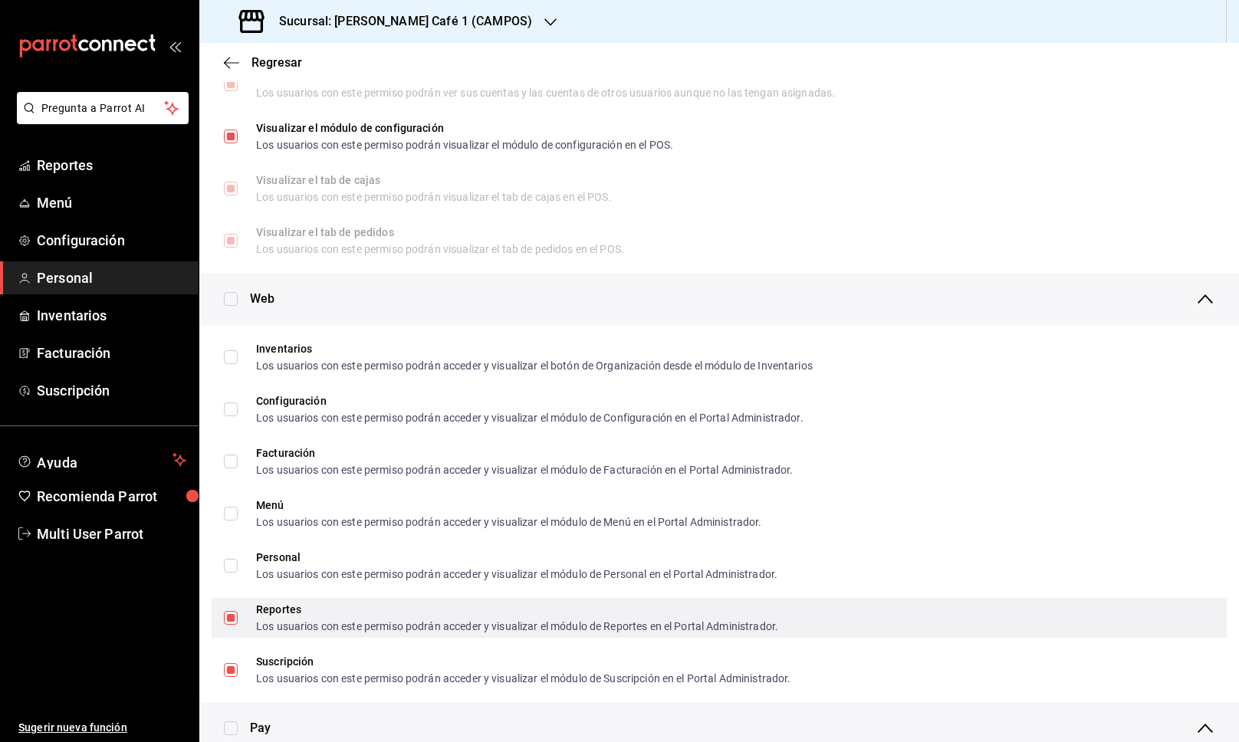
click at [229, 616] on input "Reportes Los usuarios con este permiso podrán acceder y visualizar el módulo de…" at bounding box center [231, 618] width 14 height 14
checkbox input "false"
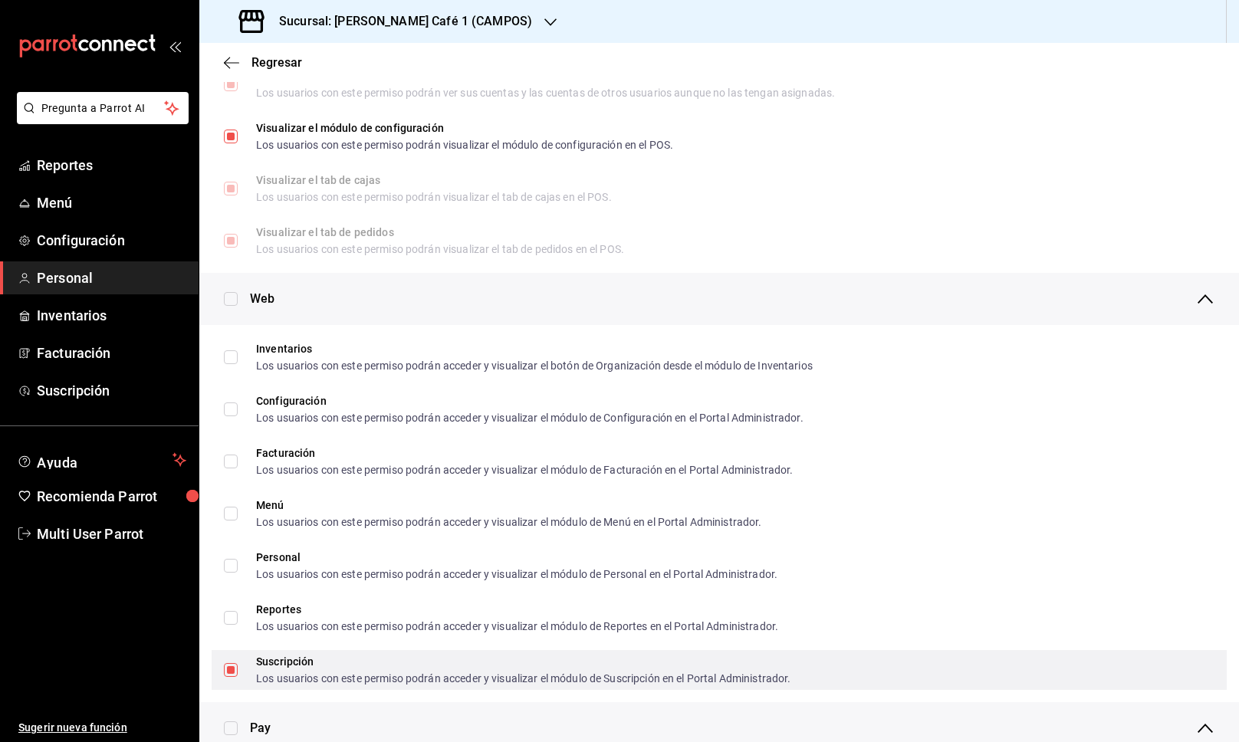
click at [228, 666] on input "Suscripción Los usuarios con este permiso podrán acceder y visualizar el módulo…" at bounding box center [231, 670] width 14 height 14
checkbox input "false"
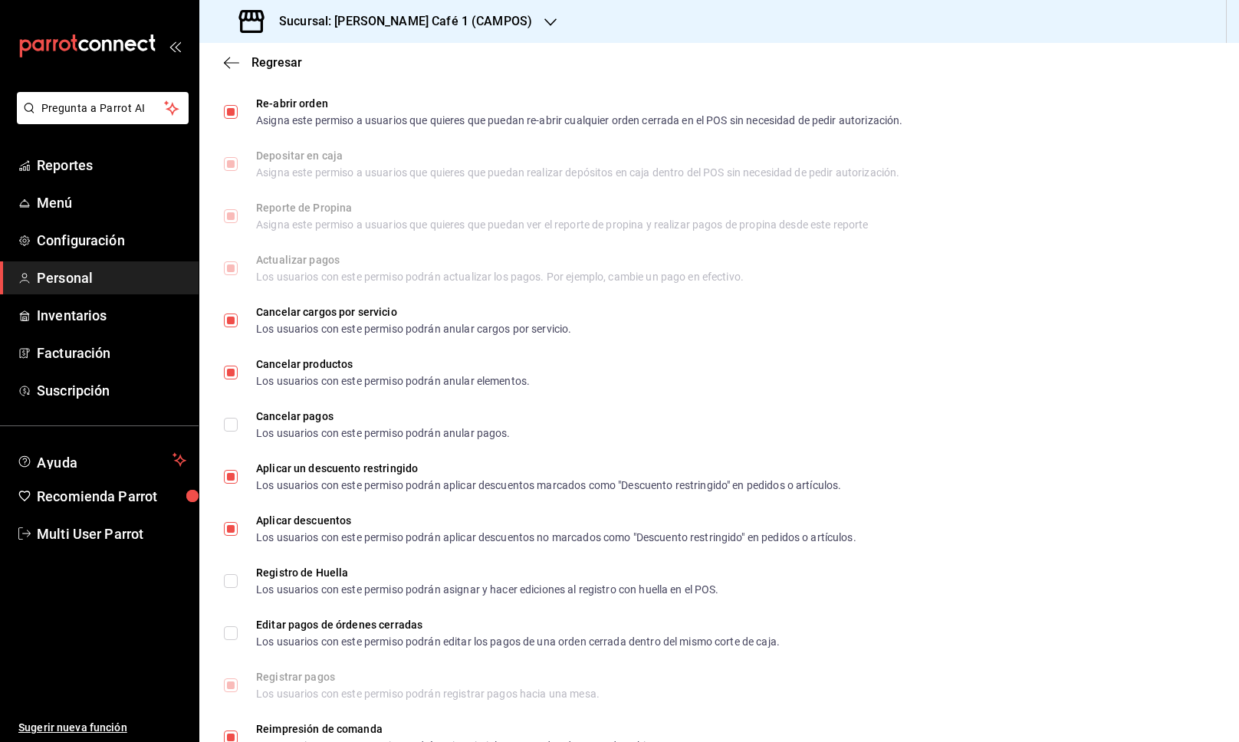
scroll to position [1627, 0]
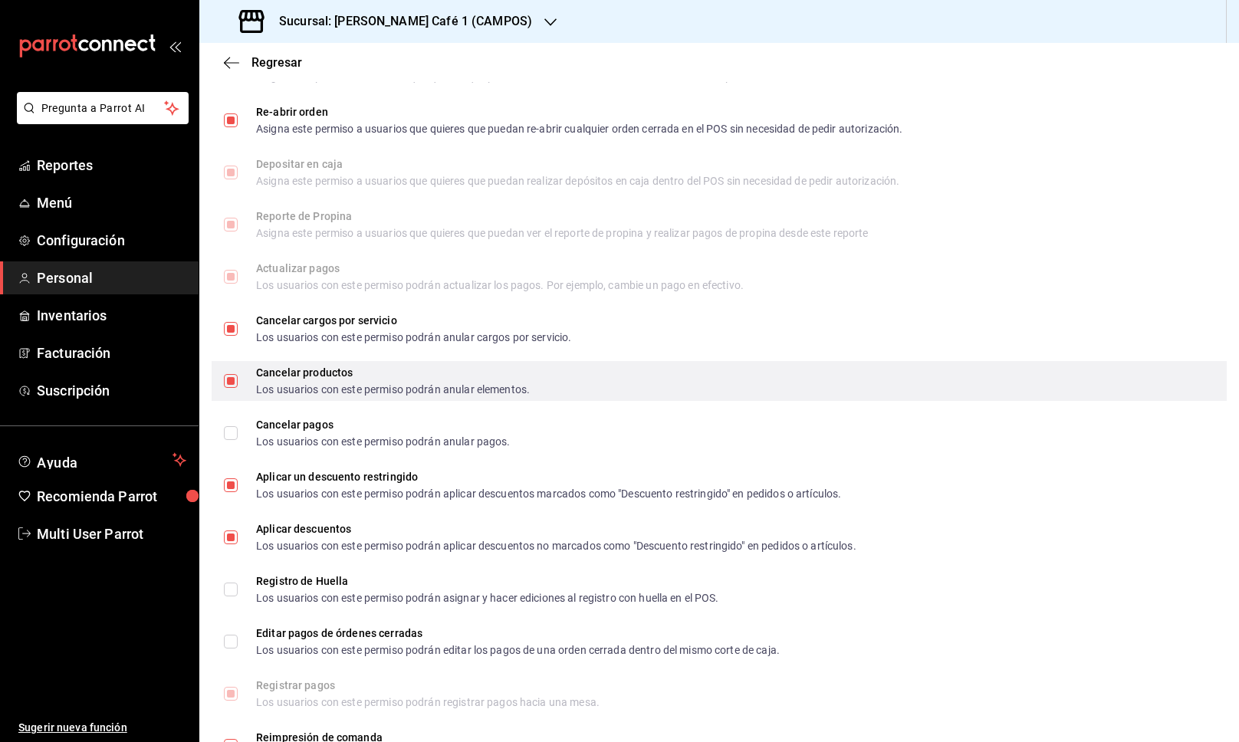
click at [227, 376] on input "Cancelar productos Los usuarios con este permiso podrán anular elementos." at bounding box center [231, 381] width 14 height 14
checkbox input "false"
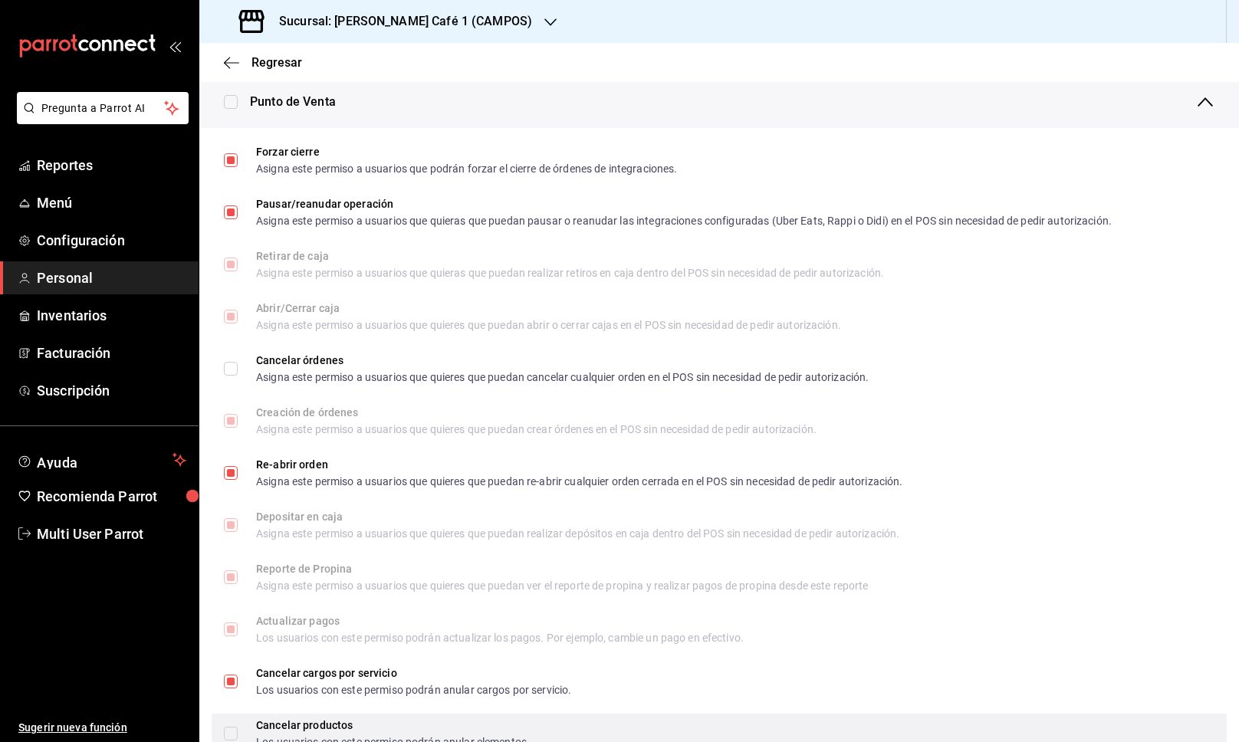
scroll to position [1282, 0]
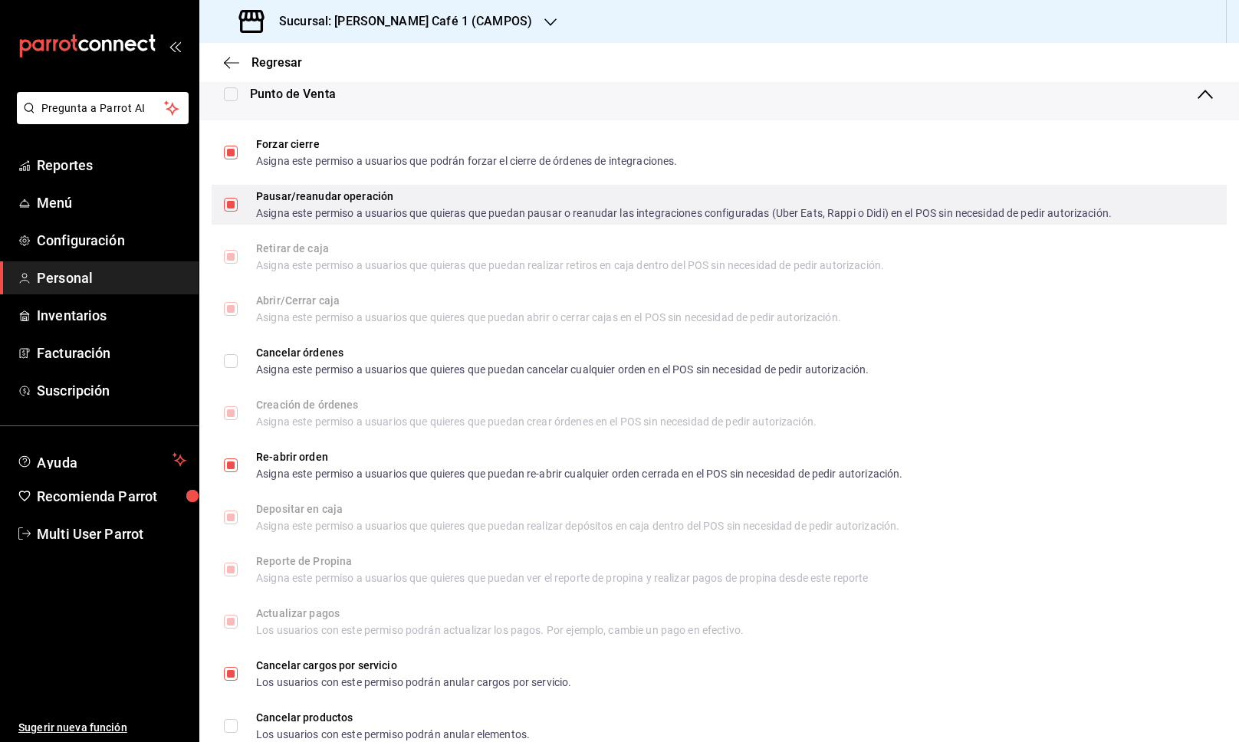
click at [232, 211] on input "Pausar/reanudar operación Asigna este permiso a usuarios que quieras que puedan…" at bounding box center [231, 205] width 14 height 14
checkbox input "false"
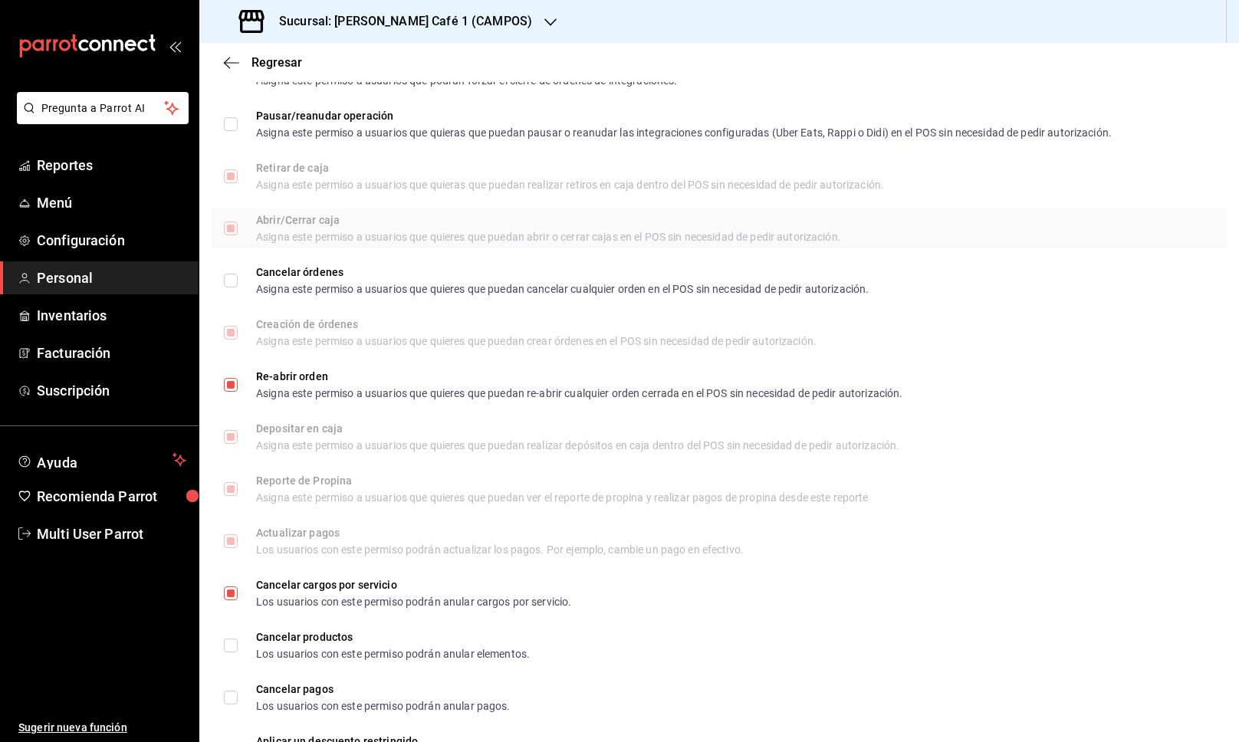
scroll to position [1375, 0]
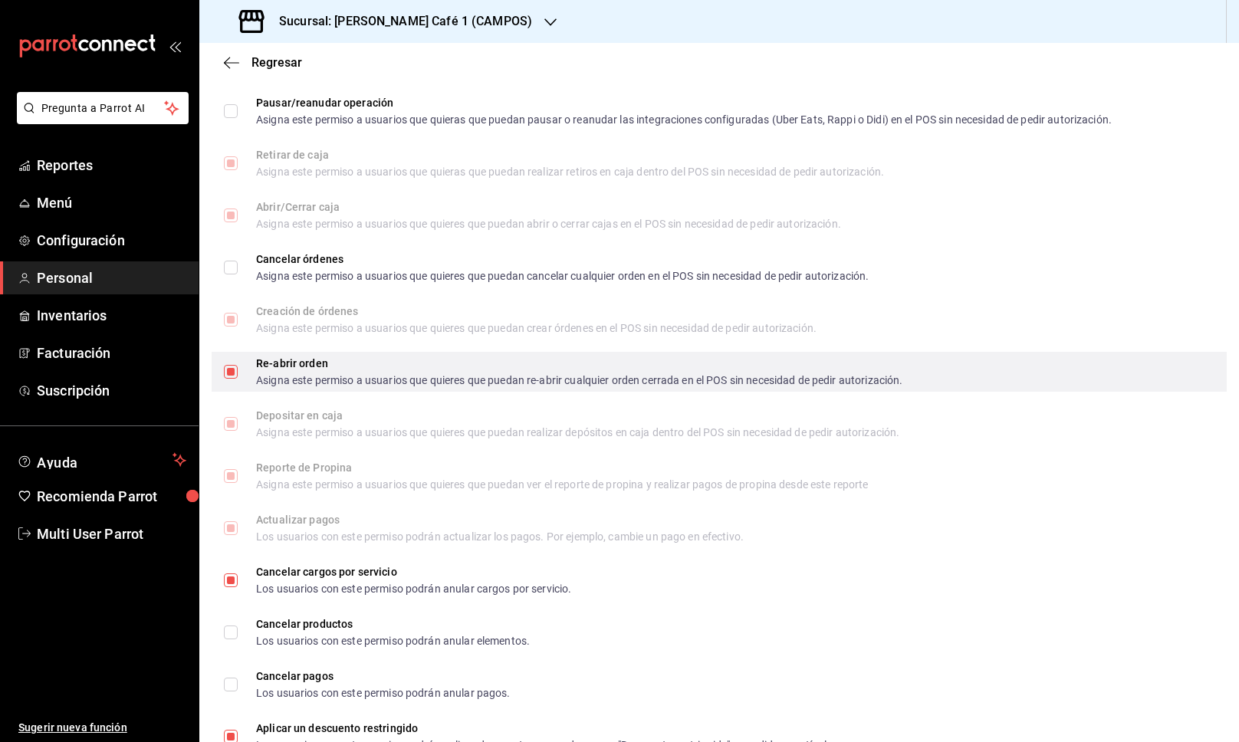
click at [233, 373] on input "Re-abrir orden Asigna este permiso a usuarios que quieres que puedan re-abrir c…" at bounding box center [231, 372] width 14 height 14
checkbox input "false"
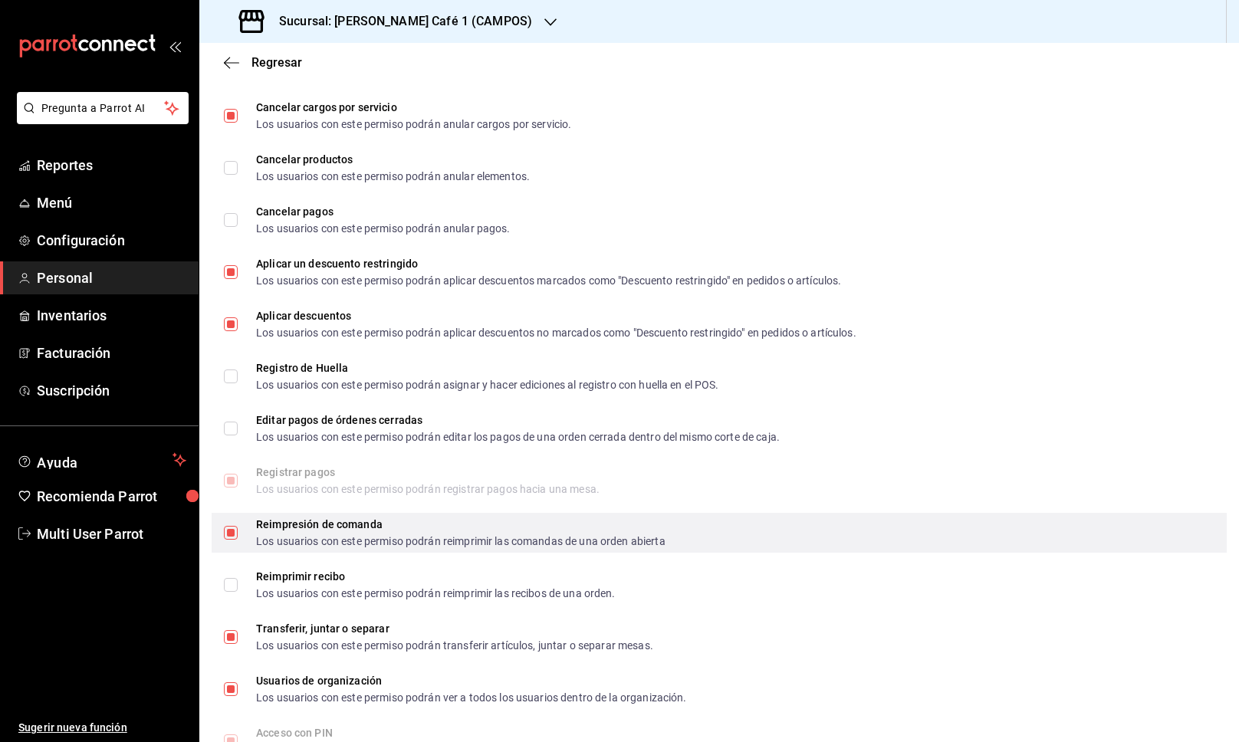
scroll to position [1838, 0]
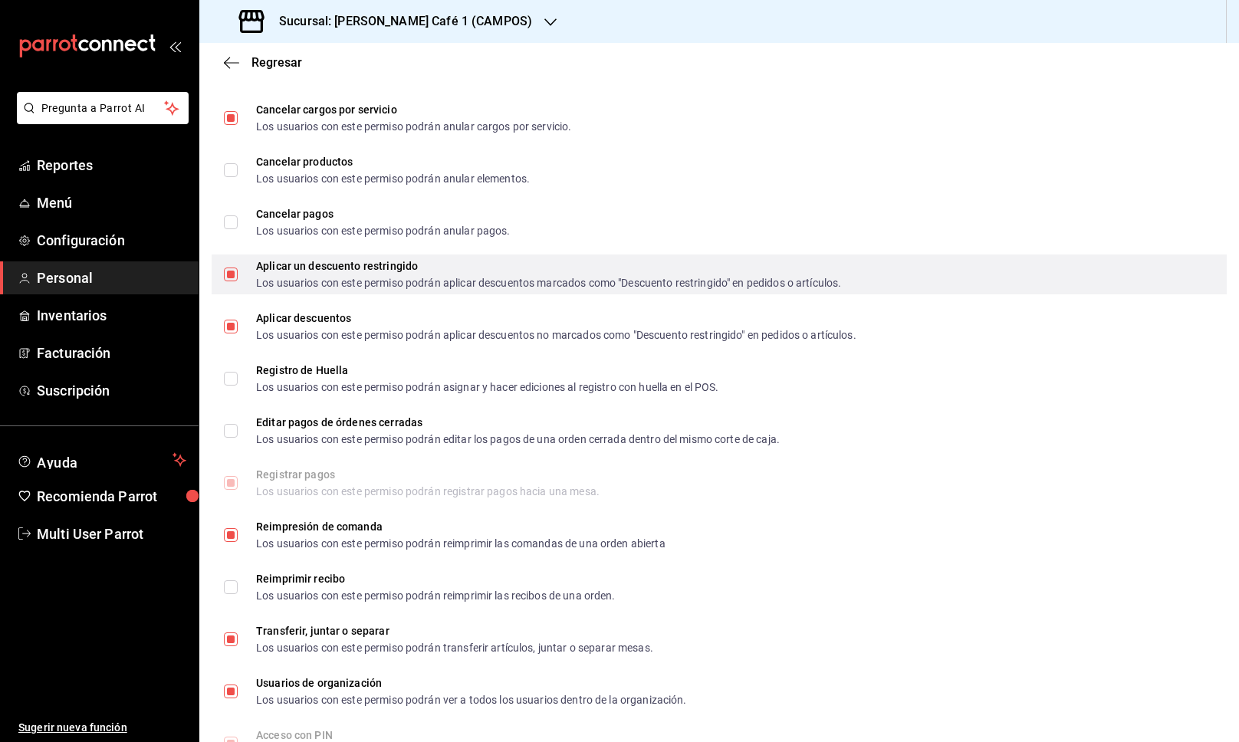
drag, startPoint x: 233, startPoint y: 272, endPoint x: 243, endPoint y: 287, distance: 17.7
click at [233, 272] on input "Aplicar un descuento restringido Los usuarios con este permiso podrán aplicar d…" at bounding box center [231, 275] width 14 height 14
checkbox input "false"
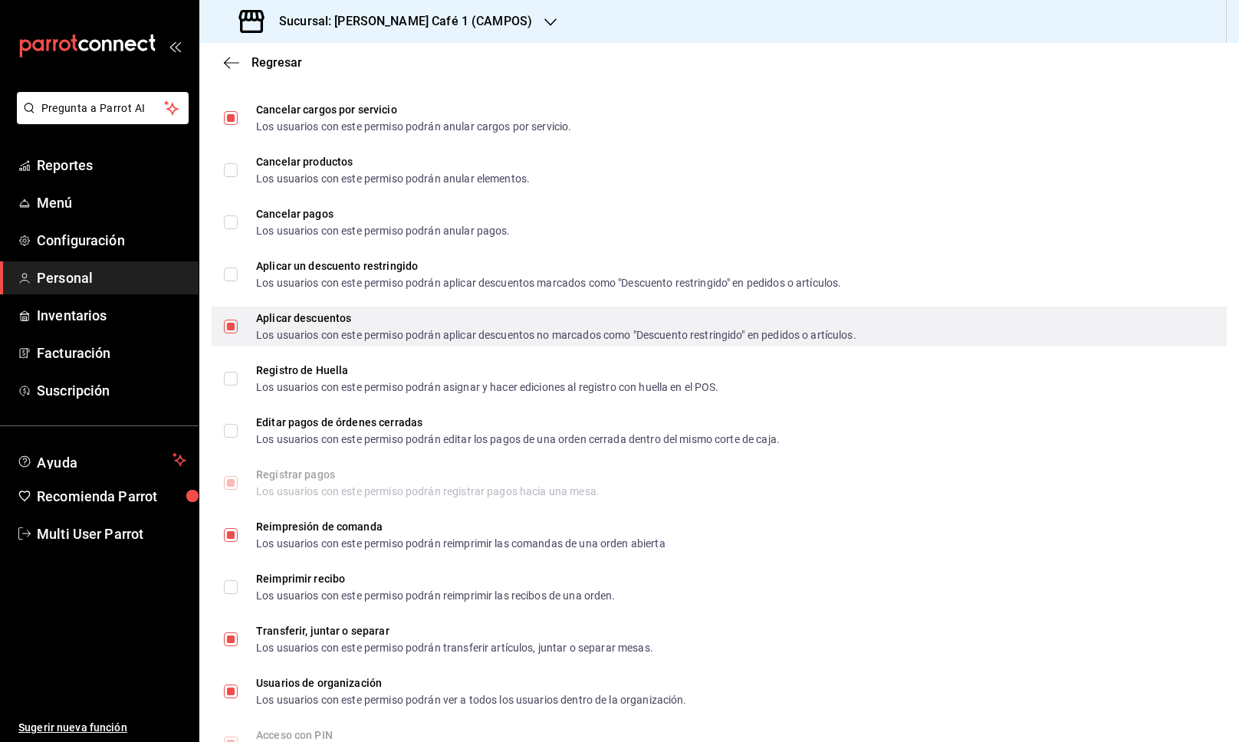
click at [228, 326] on input "Aplicar descuentos Los usuarios con este permiso podrán aplicar descuentos no m…" at bounding box center [231, 327] width 14 height 14
checkbox input "false"
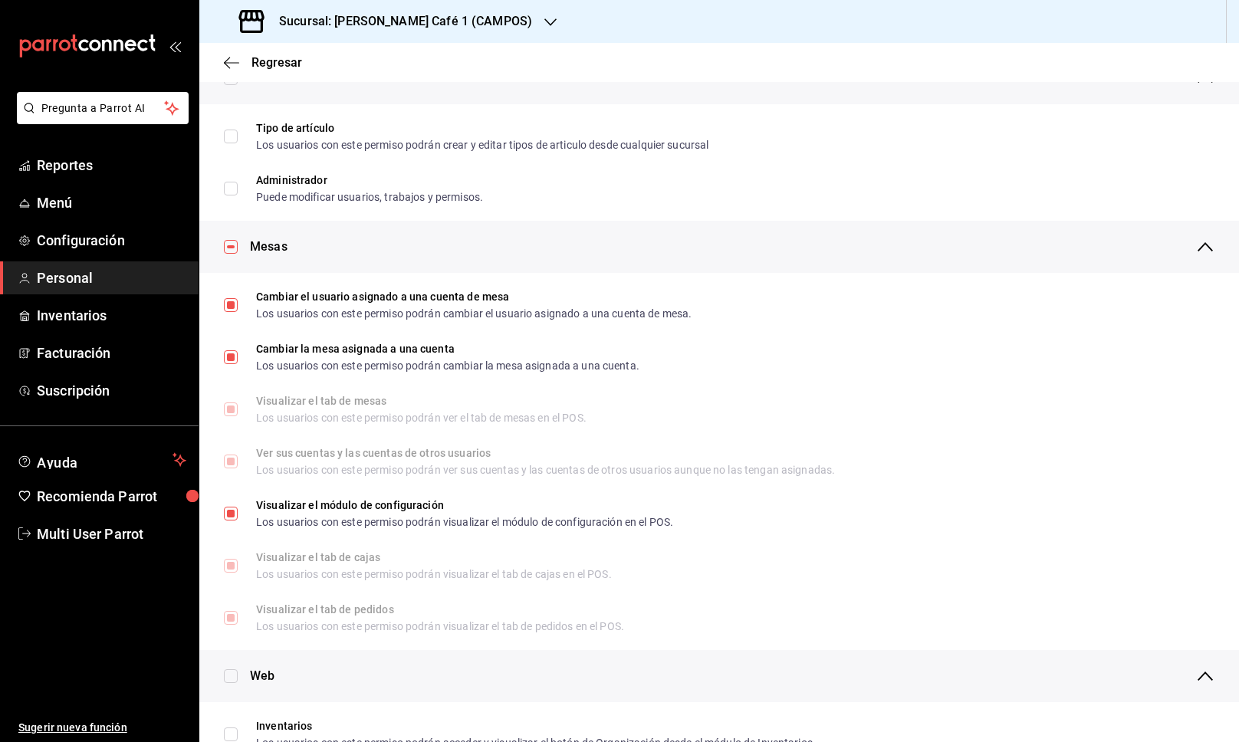
scroll to position [0, 0]
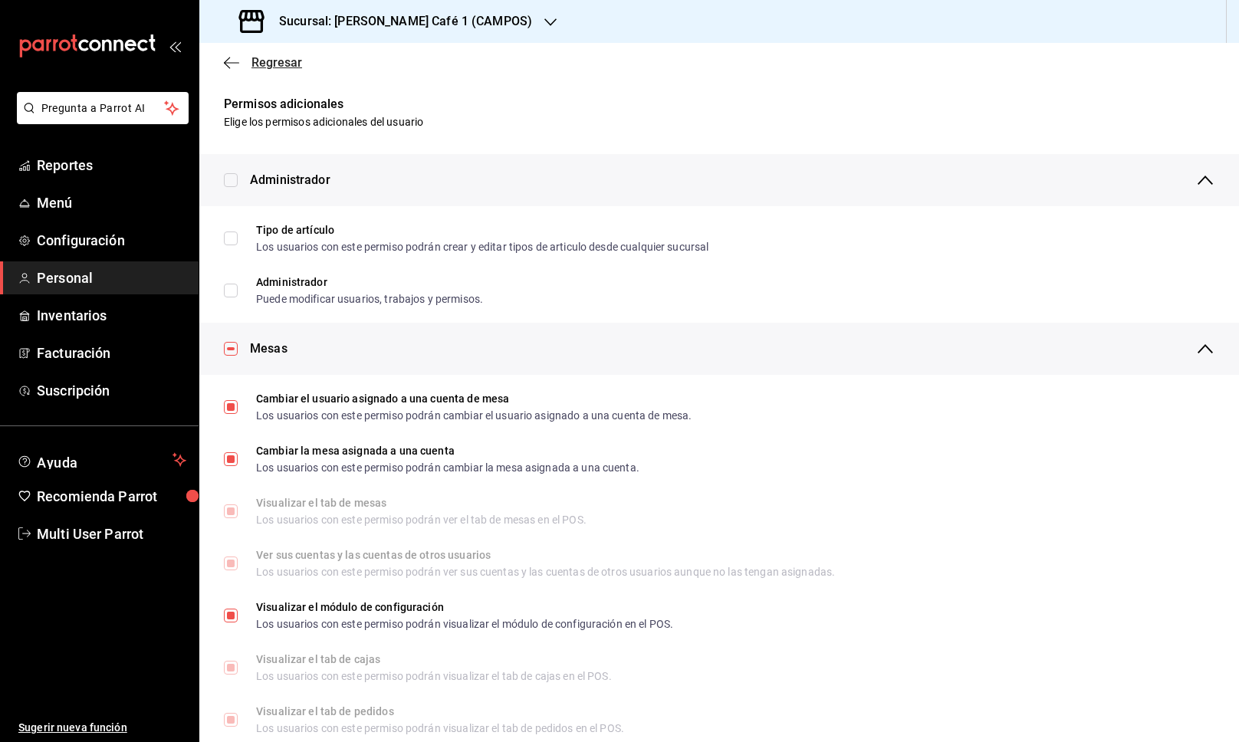
click at [261, 67] on span "Regresar" at bounding box center [276, 62] width 51 height 15
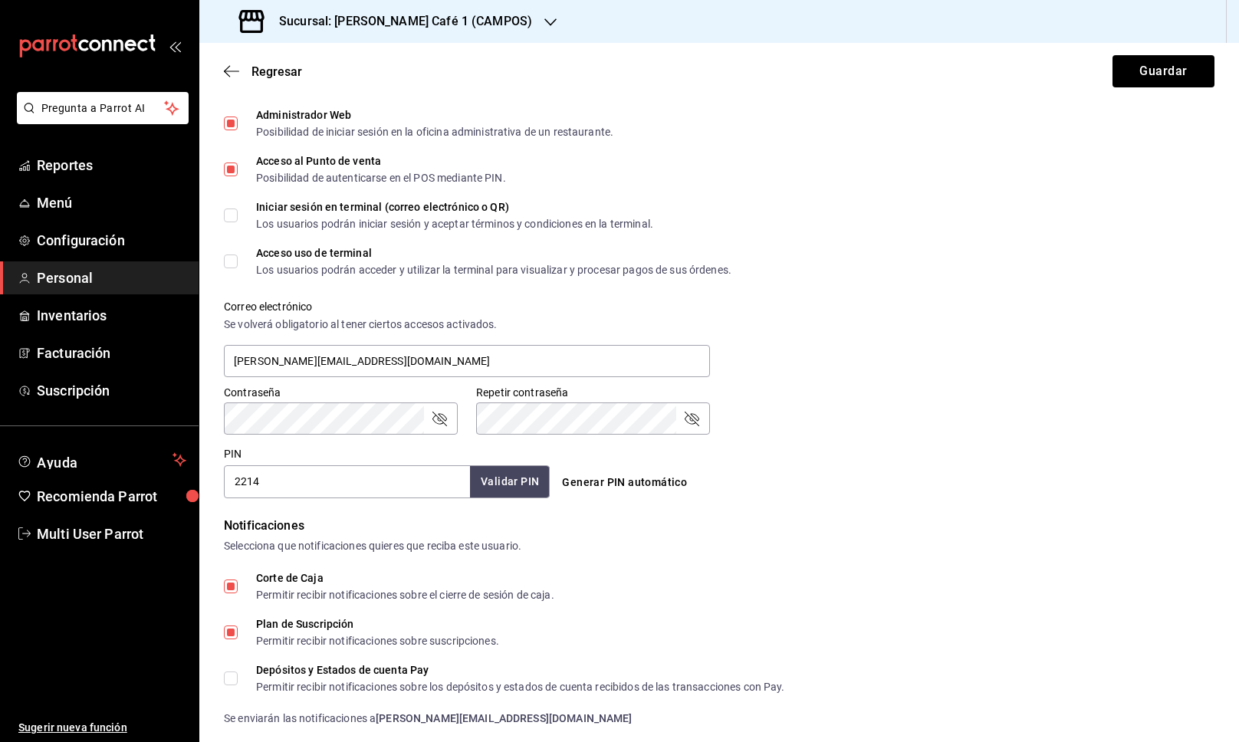
scroll to position [383, 0]
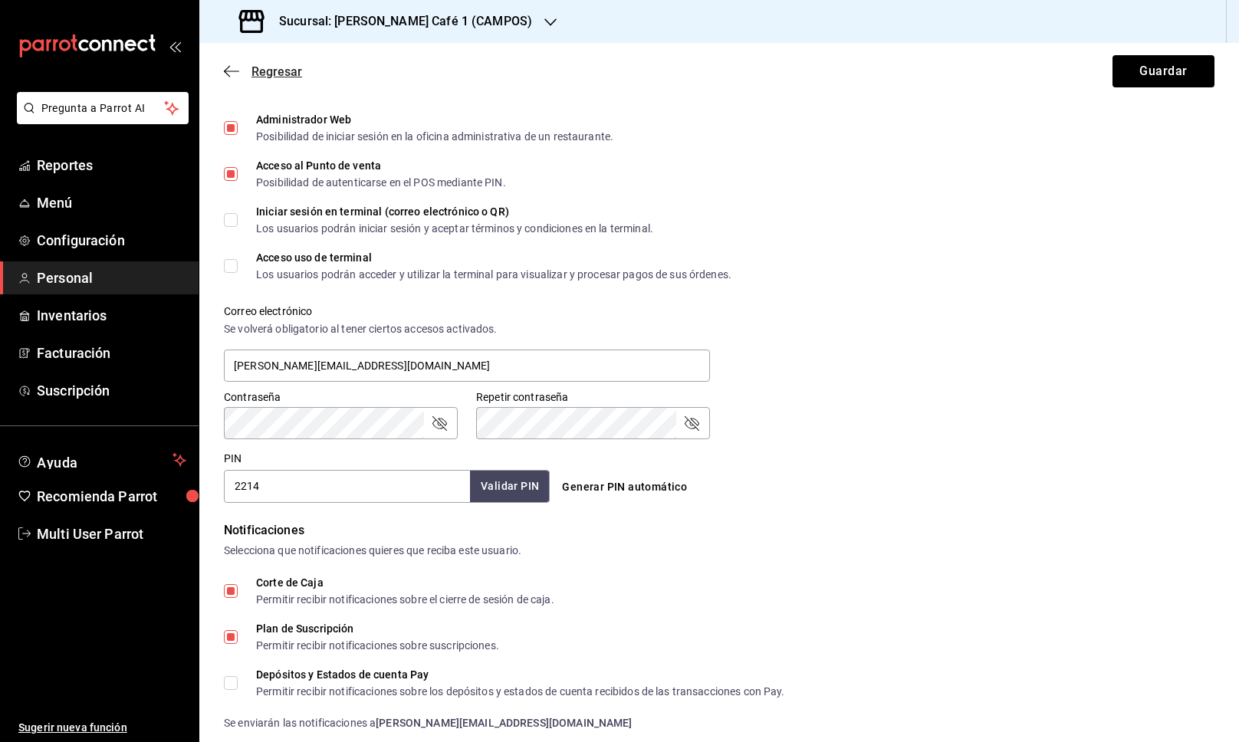
click at [268, 75] on span "Regresar" at bounding box center [276, 71] width 51 height 15
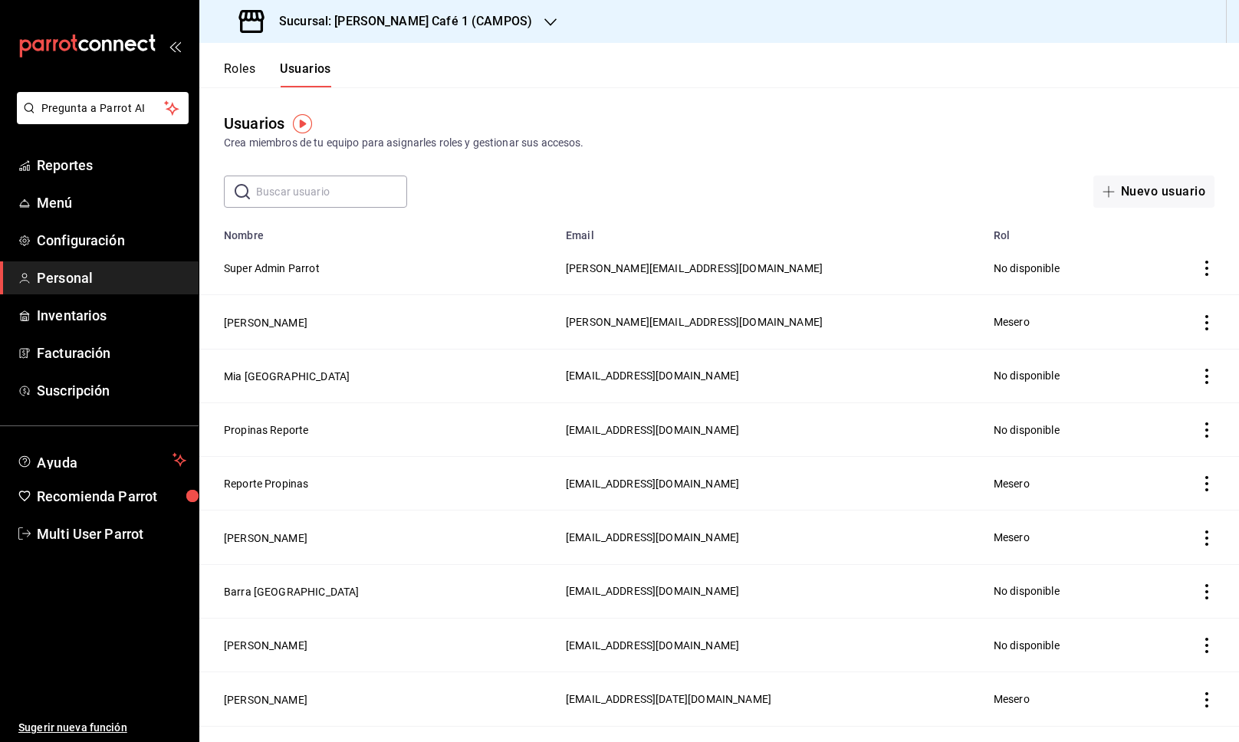
click at [307, 174] on div "Usuarios Crea miembros de tu equipo para asignarles roles y gestionar sus acces…" at bounding box center [719, 147] width 1040 height 120
click at [307, 202] on input "text" at bounding box center [331, 191] width 151 height 31
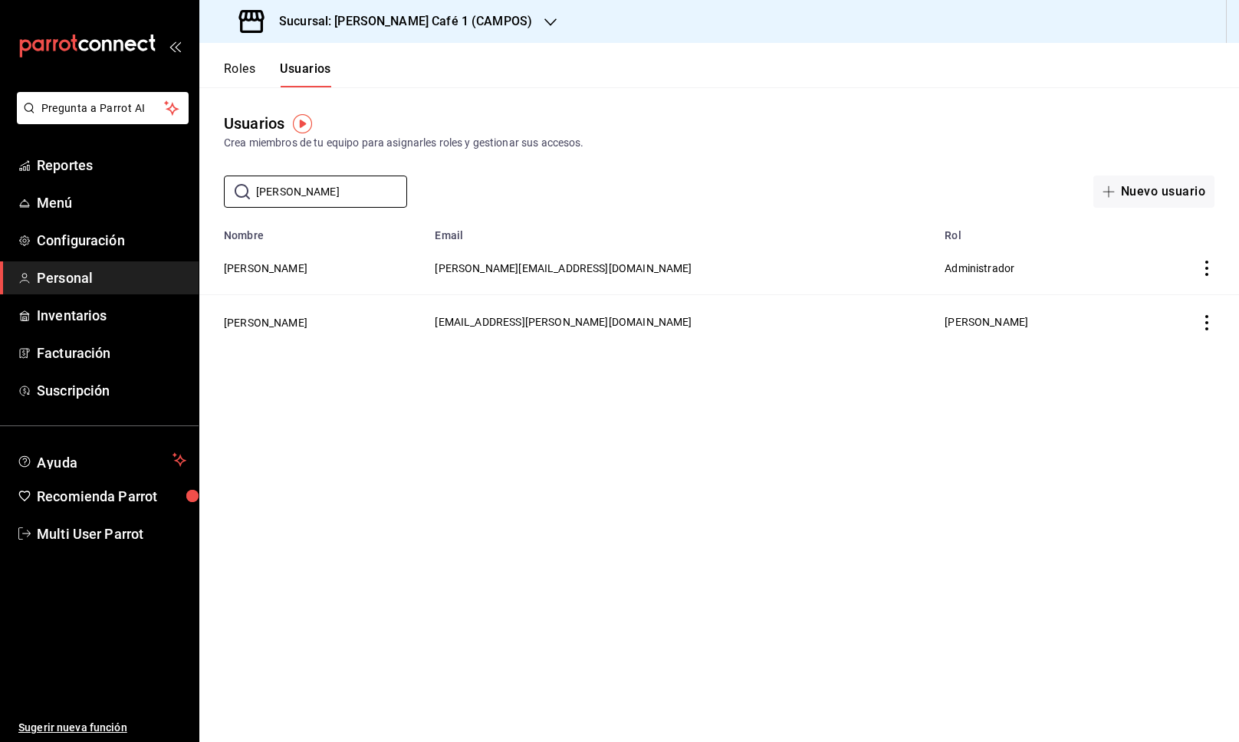
type input "[PERSON_NAME]"
click at [357, 334] on td "[PERSON_NAME]" at bounding box center [312, 322] width 226 height 54
click at [294, 323] on button "[PERSON_NAME]" at bounding box center [266, 322] width 84 height 15
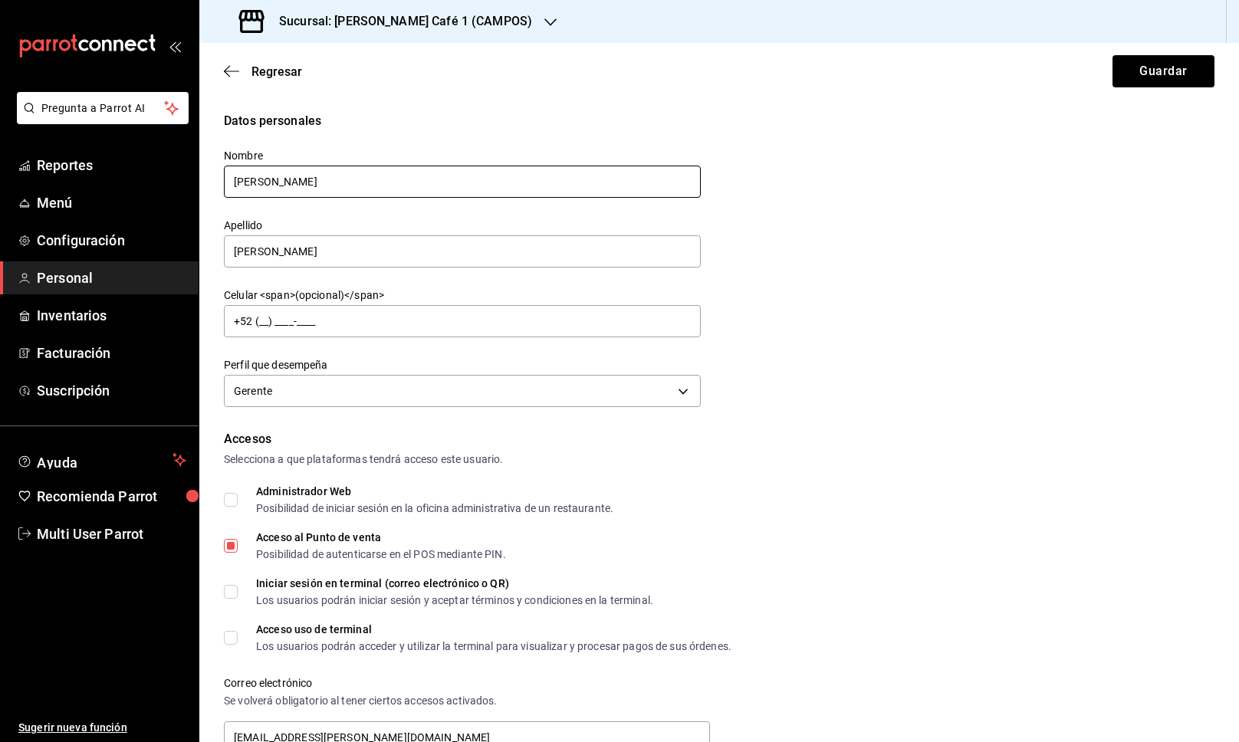
drag, startPoint x: 277, startPoint y: 176, endPoint x: 229, endPoint y: 179, distance: 47.7
click at [229, 179] on input "[PERSON_NAME]" at bounding box center [462, 182] width 477 height 32
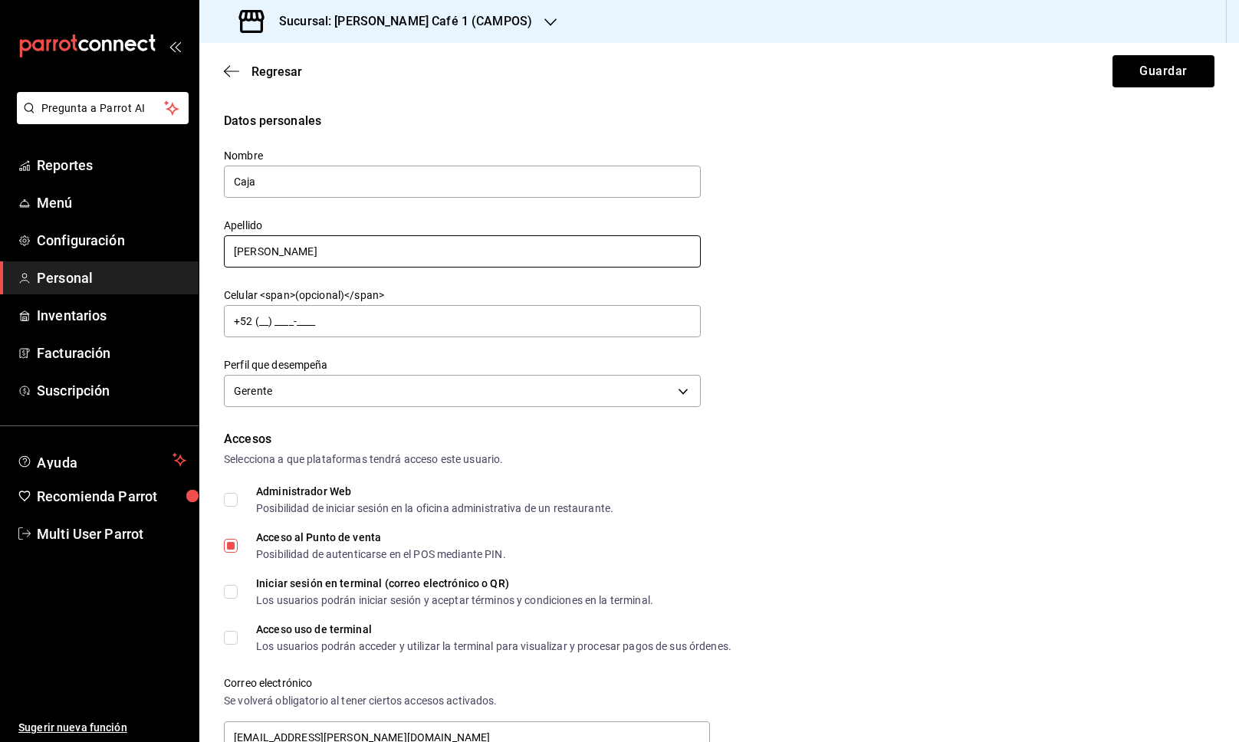
type input "Caja"
drag, startPoint x: 293, startPoint y: 254, endPoint x: 228, endPoint y: 254, distance: 65.2
click at [228, 254] on input "[PERSON_NAME]" at bounding box center [462, 251] width 477 height 32
type input "Campos"
click at [317, 139] on div "Nombre Caja" at bounding box center [452, 165] width 495 height 70
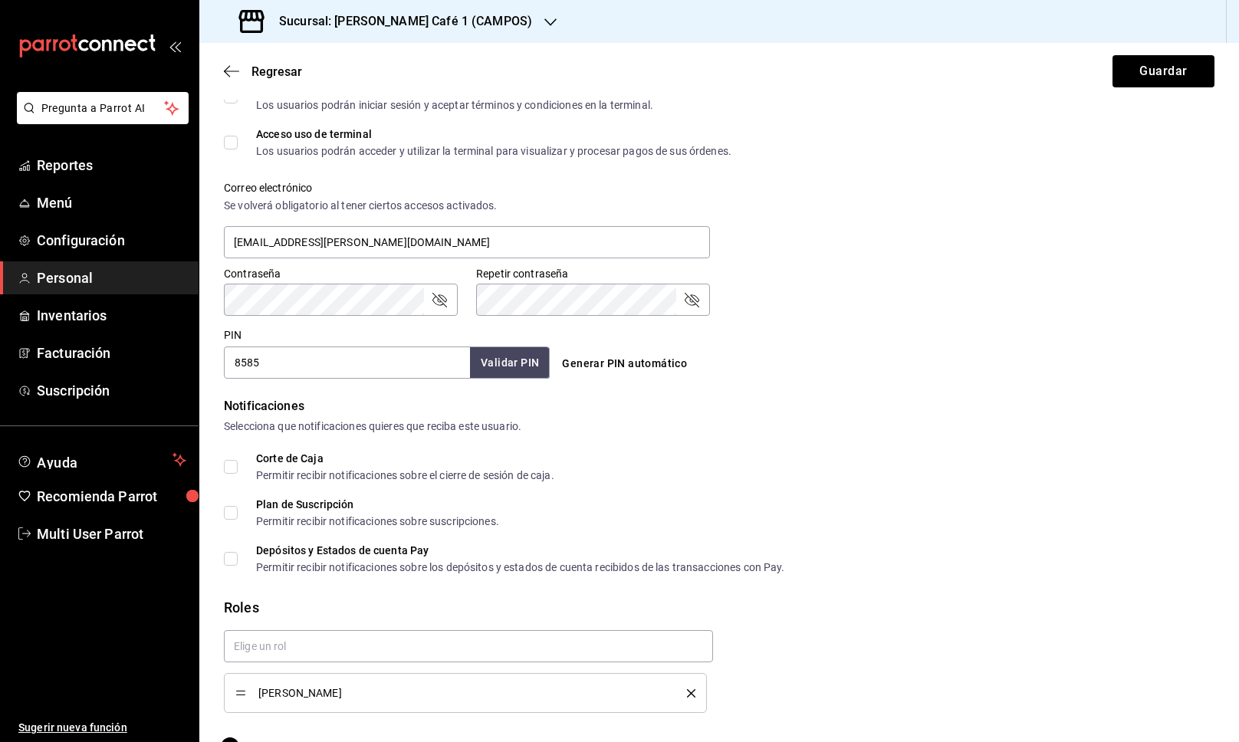
scroll to position [534, 0]
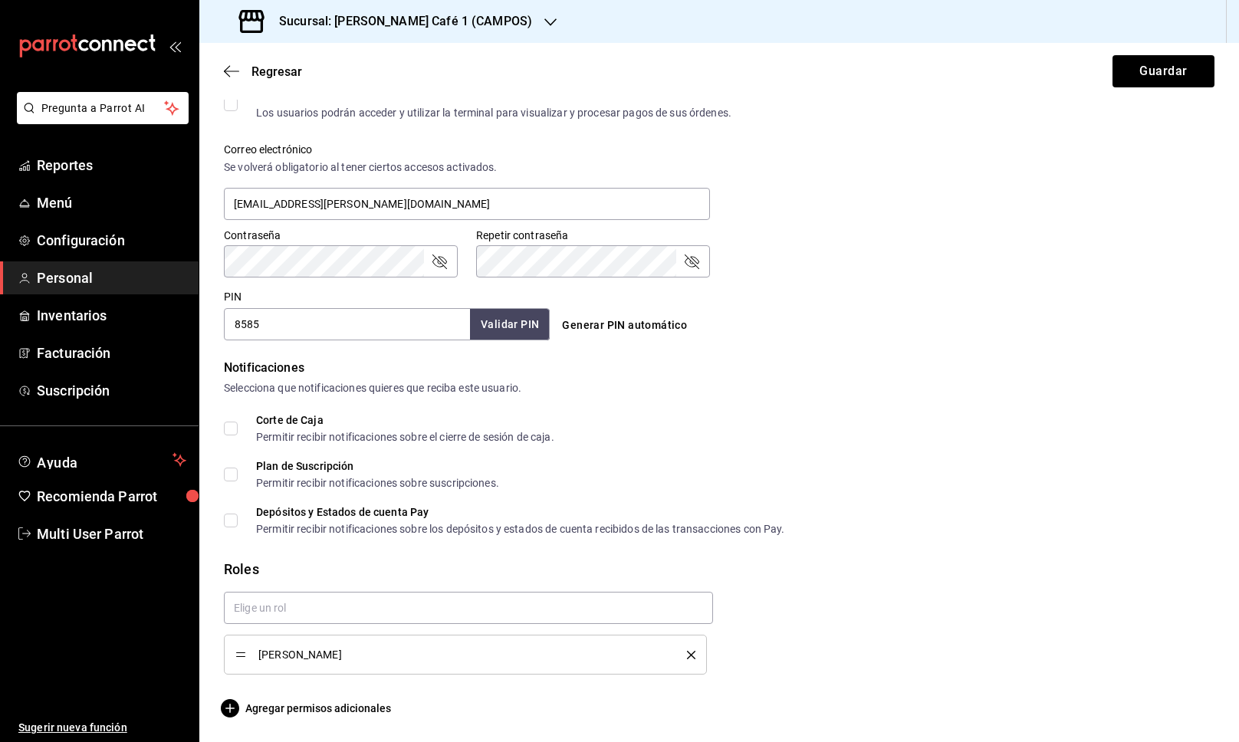
click at [411, 651] on span "[PERSON_NAME]" at bounding box center [461, 654] width 406 height 11
click at [583, 657] on span "[PERSON_NAME]" at bounding box center [461, 654] width 406 height 11
drag, startPoint x: 497, startPoint y: 620, endPoint x: 499, endPoint y: 606, distance: 14.7
click at [497, 620] on input "text" at bounding box center [468, 608] width 489 height 32
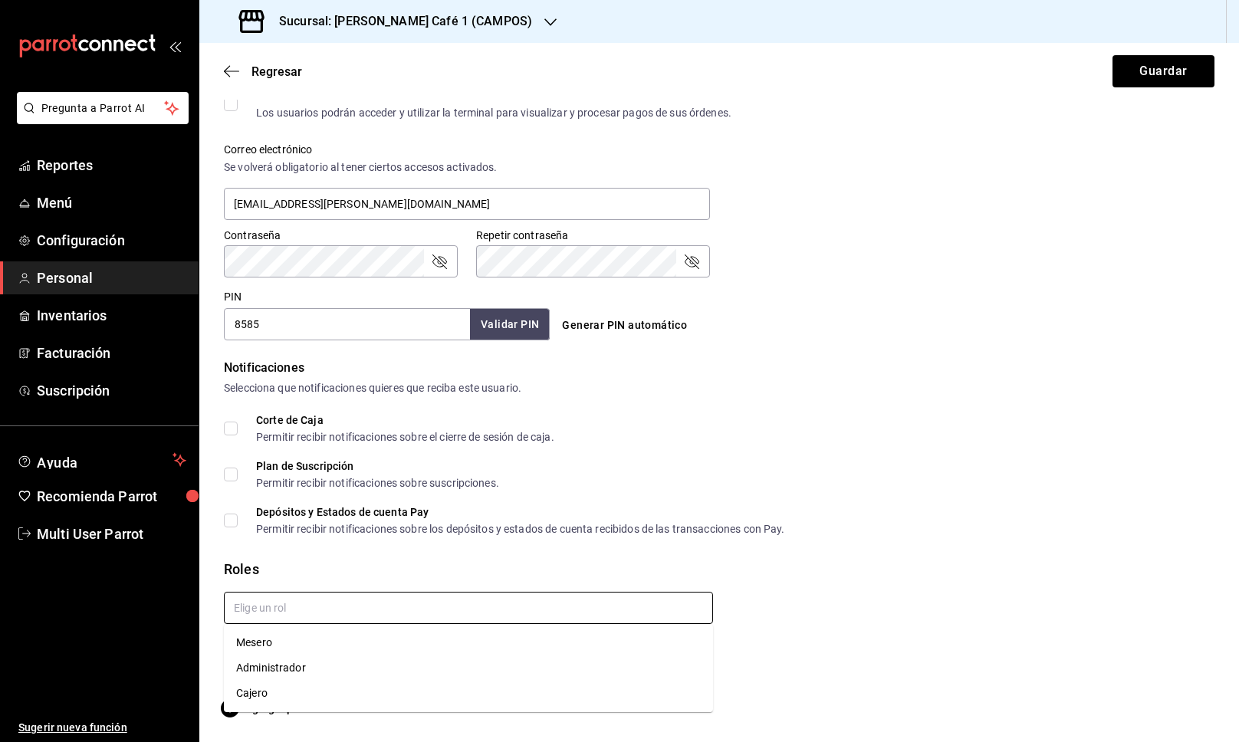
click at [499, 605] on input "text" at bounding box center [468, 608] width 489 height 32
click at [252, 695] on li "Cajero" at bounding box center [468, 693] width 489 height 25
click at [692, 652] on icon "delete" at bounding box center [691, 655] width 8 height 8
click at [310, 710] on span "Agregar permisos adicionales" at bounding box center [307, 708] width 167 height 18
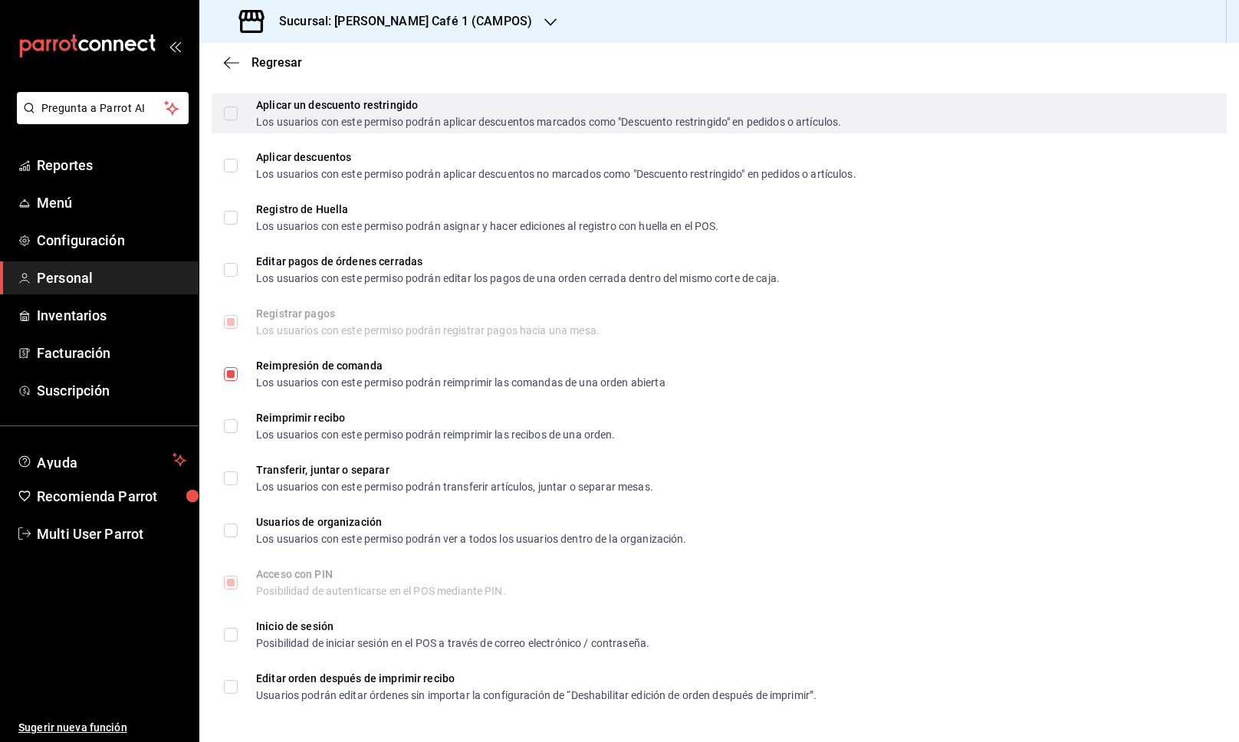
scroll to position [2000, 0]
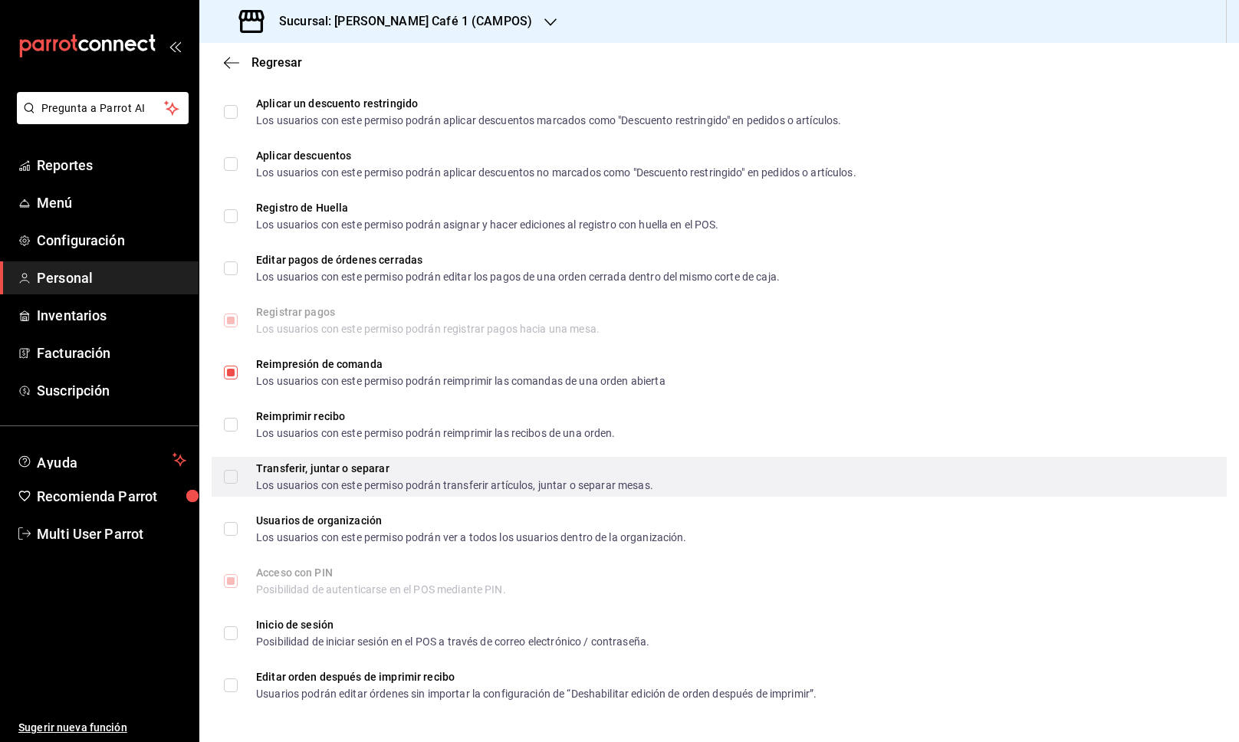
click at [235, 480] on input "Transferir, juntar o separar Los usuarios con este permiso podrán transferir ar…" at bounding box center [231, 477] width 14 height 14
checkbox input "true"
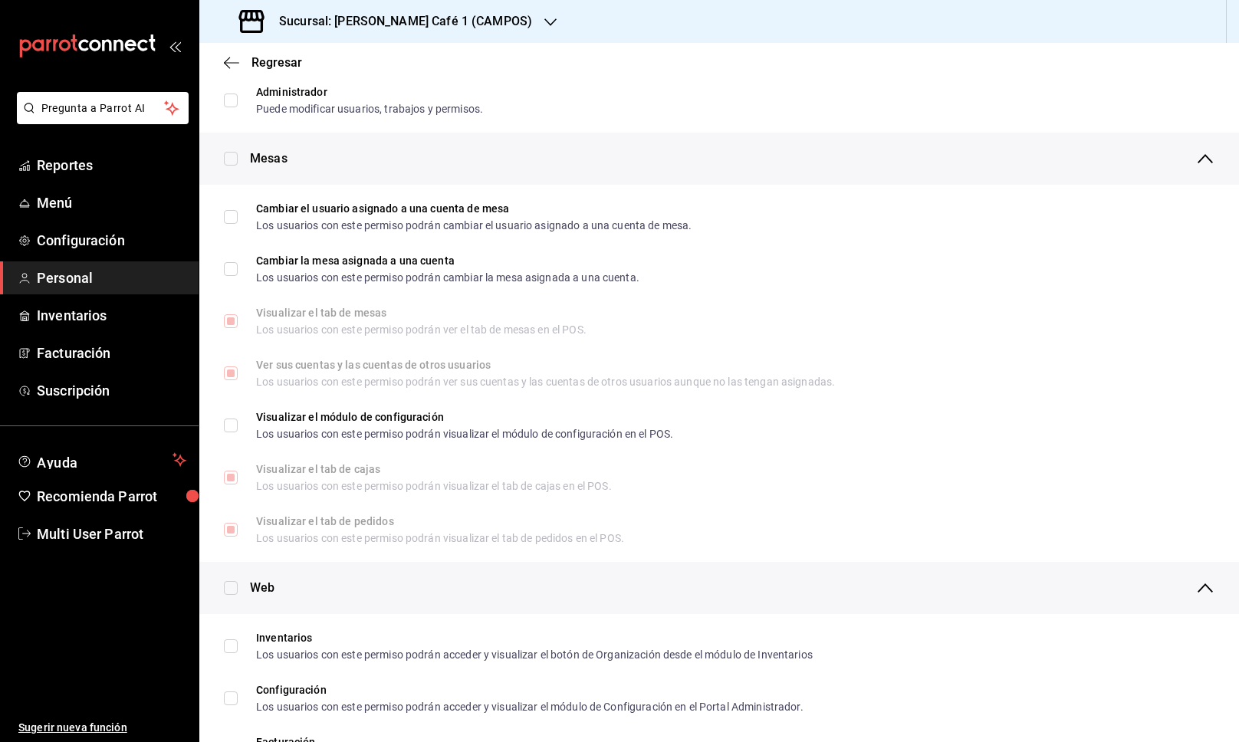
scroll to position [0, 0]
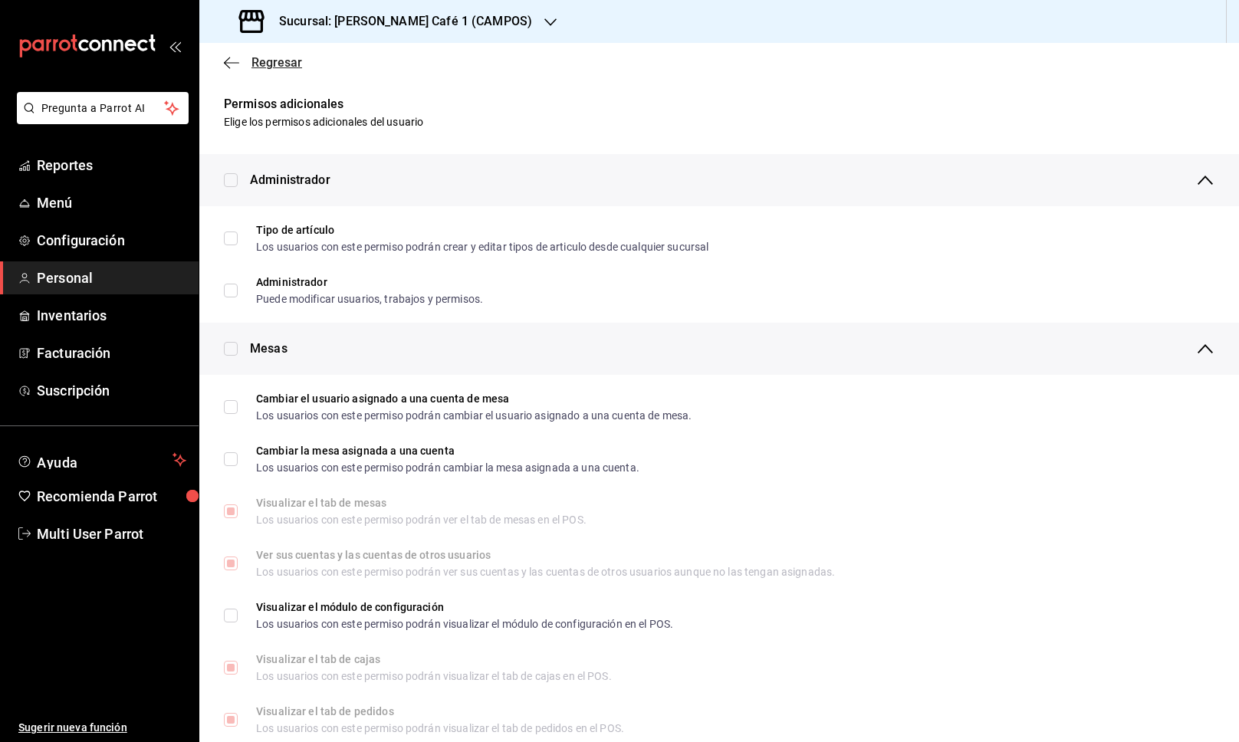
click at [276, 62] on span "Regresar" at bounding box center [276, 62] width 51 height 15
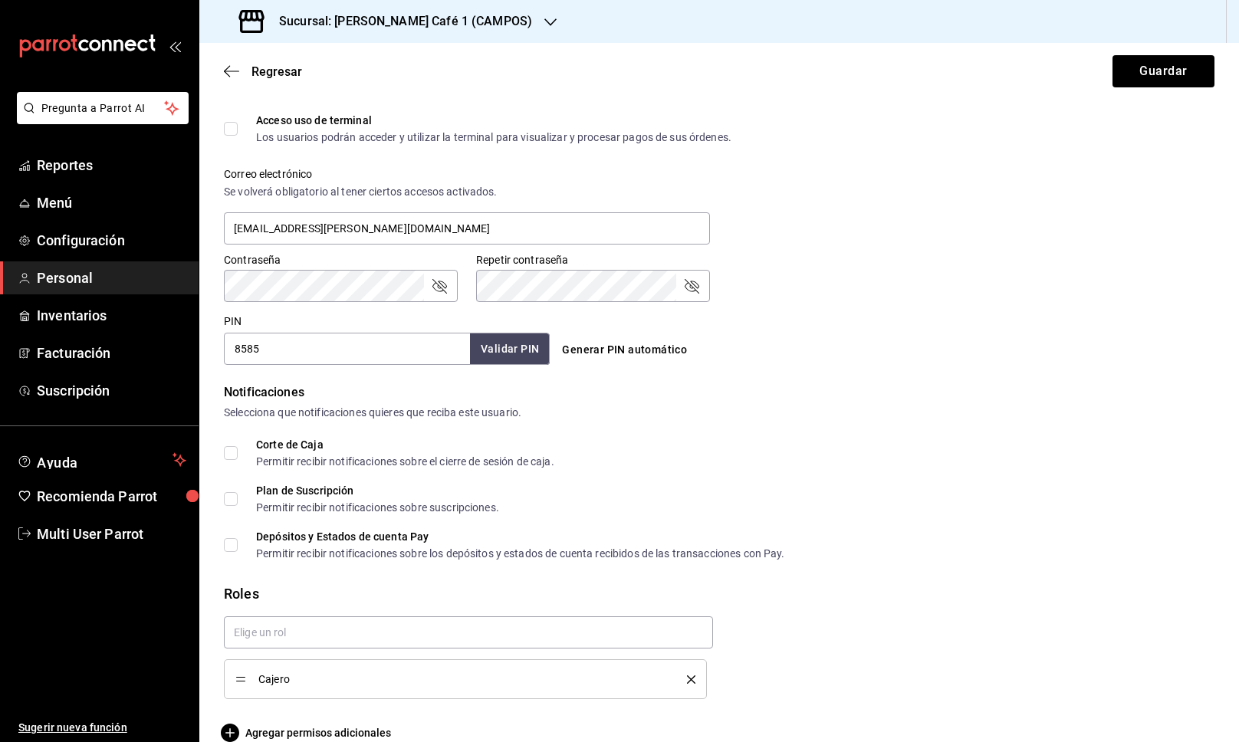
scroll to position [534, 0]
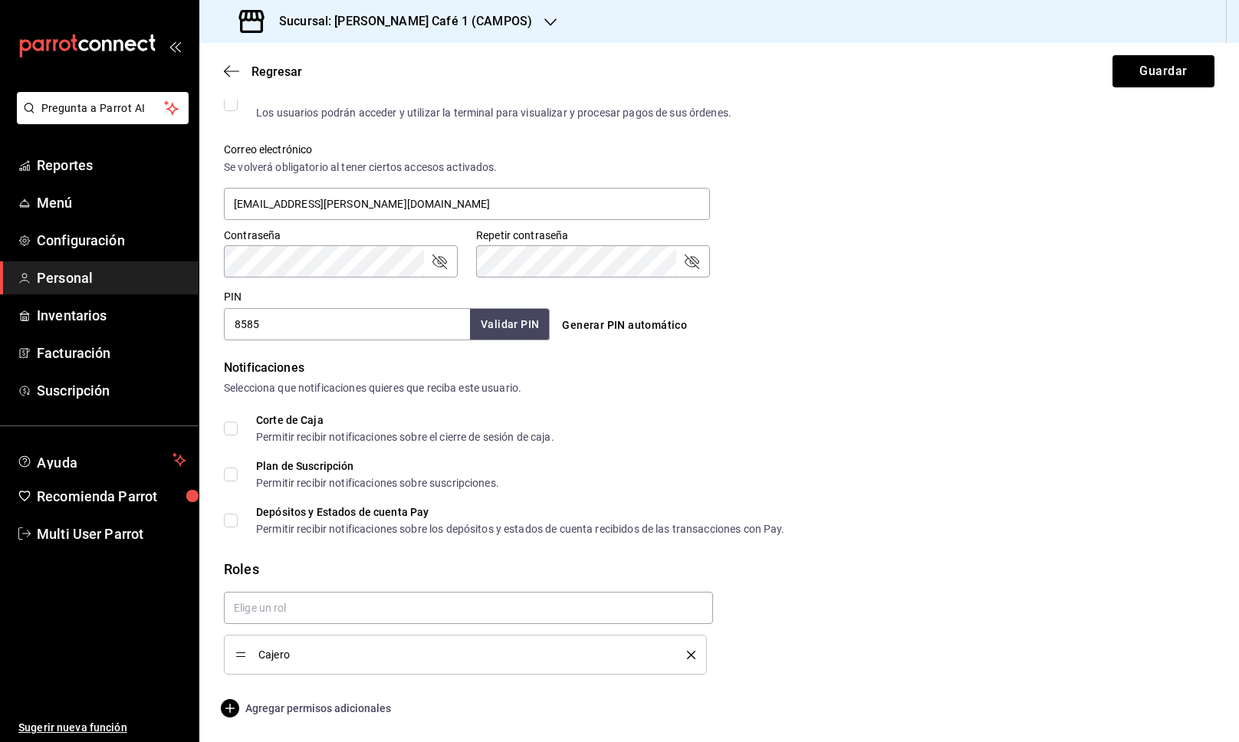
click at [326, 707] on span "Agregar permisos adicionales" at bounding box center [307, 708] width 167 height 18
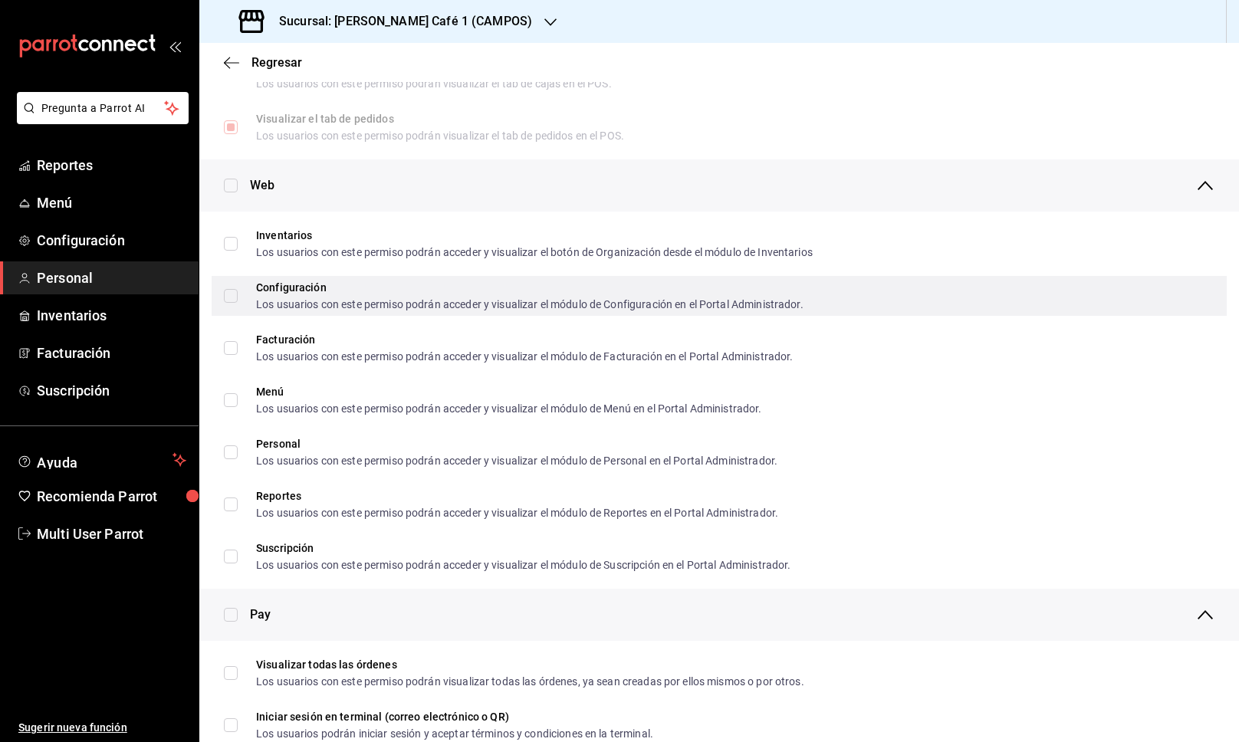
scroll to position [598, 0]
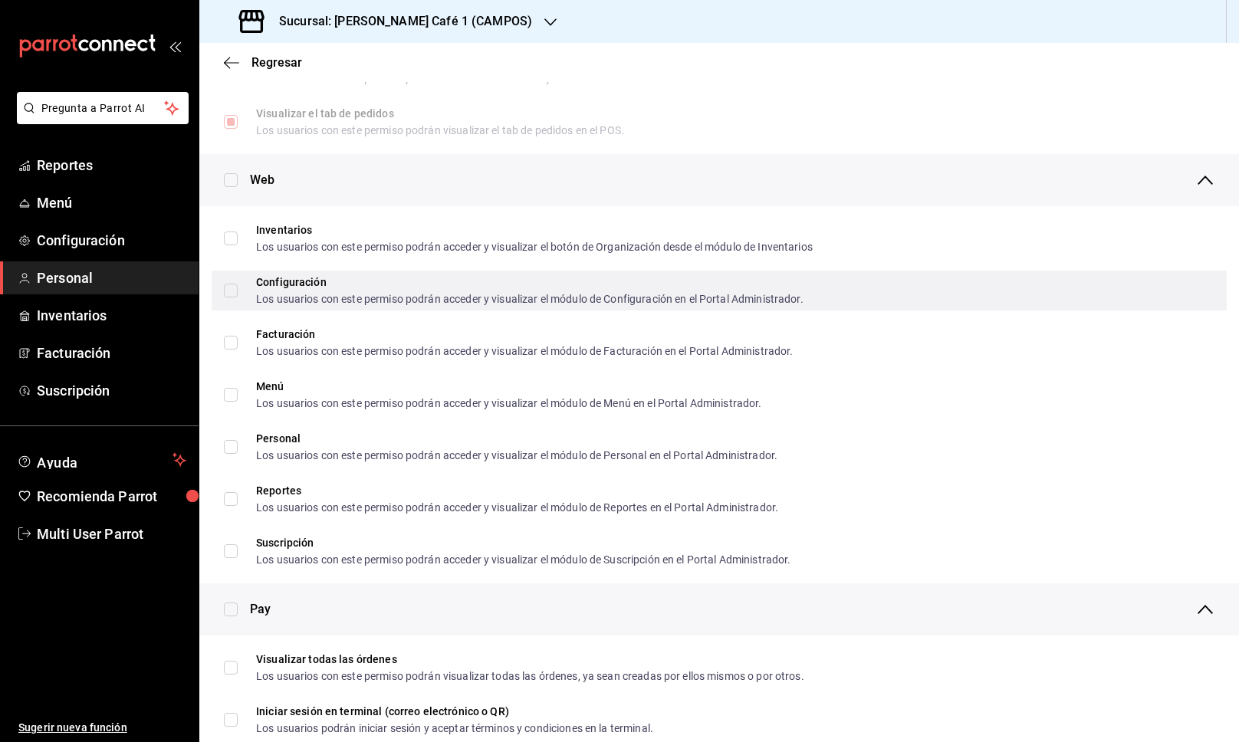
click at [238, 286] on span "Configuración Los usuarios con este permiso podrán acceder y visualizar el módu…" at bounding box center [521, 291] width 566 height 28
click at [238, 286] on input "Configuración Los usuarios con este permiso podrán acceder y visualizar el módu…" at bounding box center [231, 291] width 14 height 14
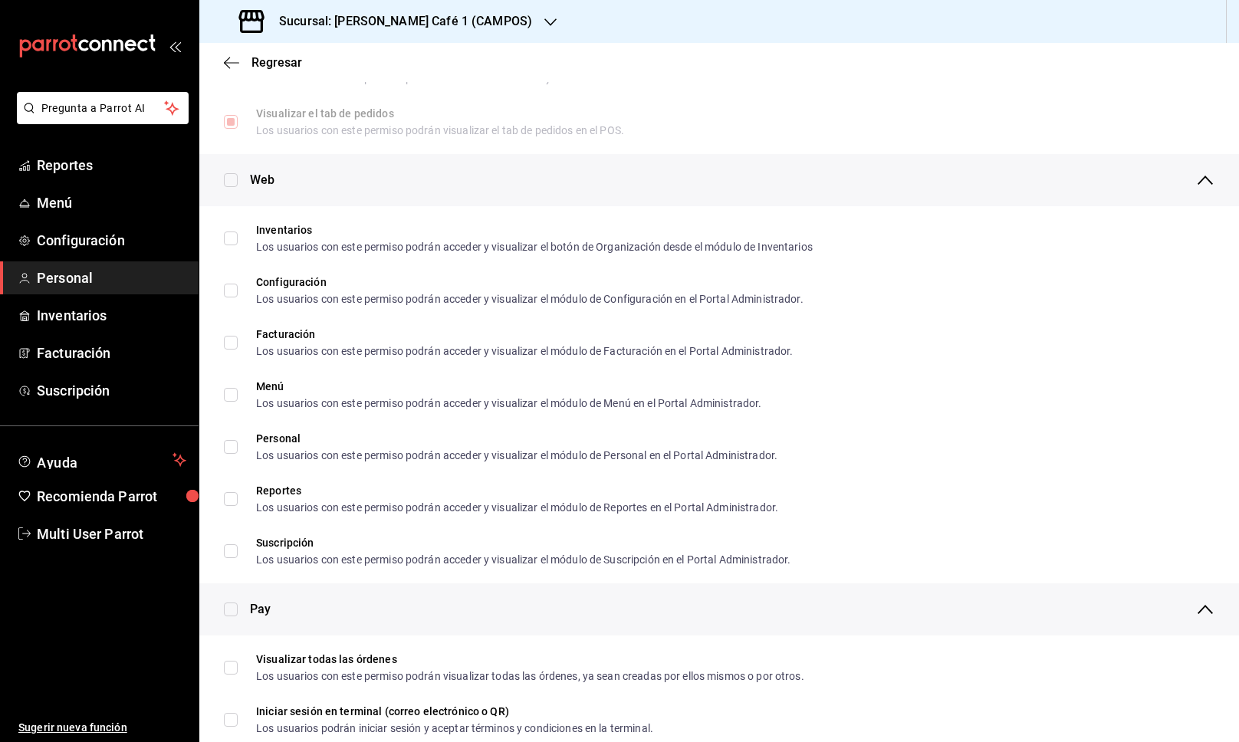
scroll to position [627, 0]
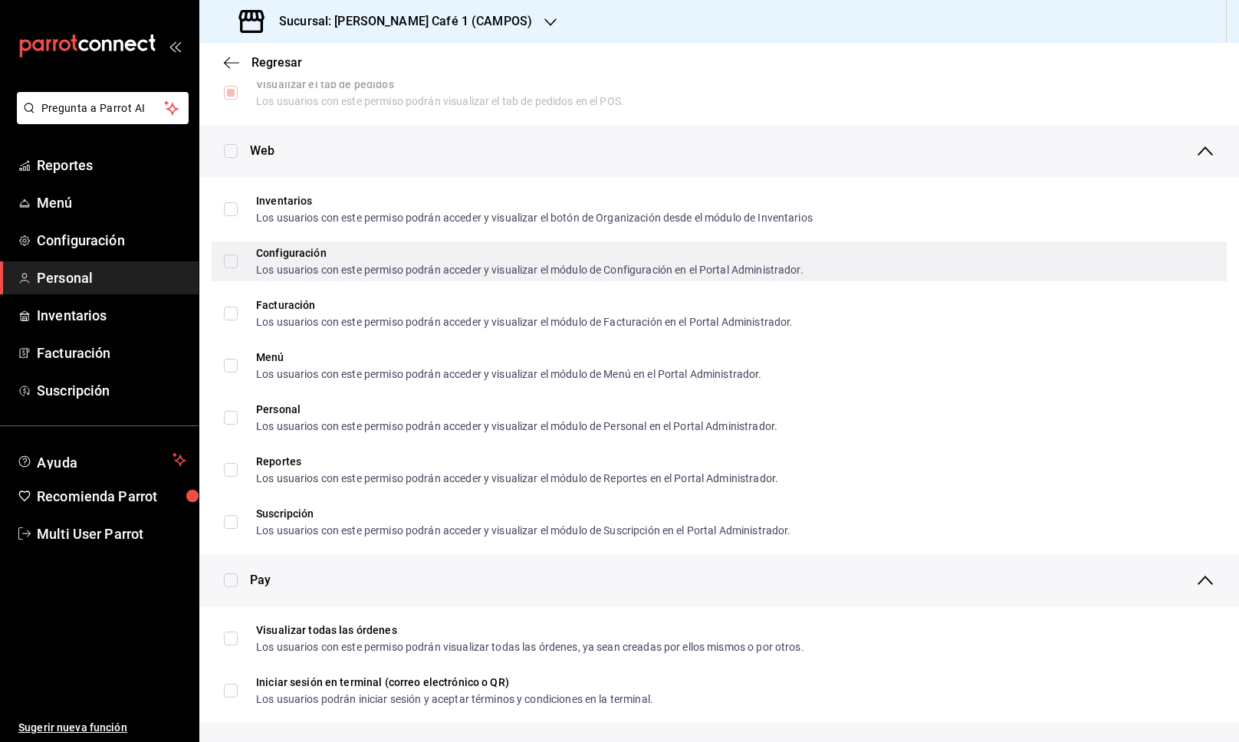
click at [228, 258] on input "Configuración Los usuarios con este permiso podrán acceder y visualizar el módu…" at bounding box center [231, 262] width 14 height 14
checkbox input "true"
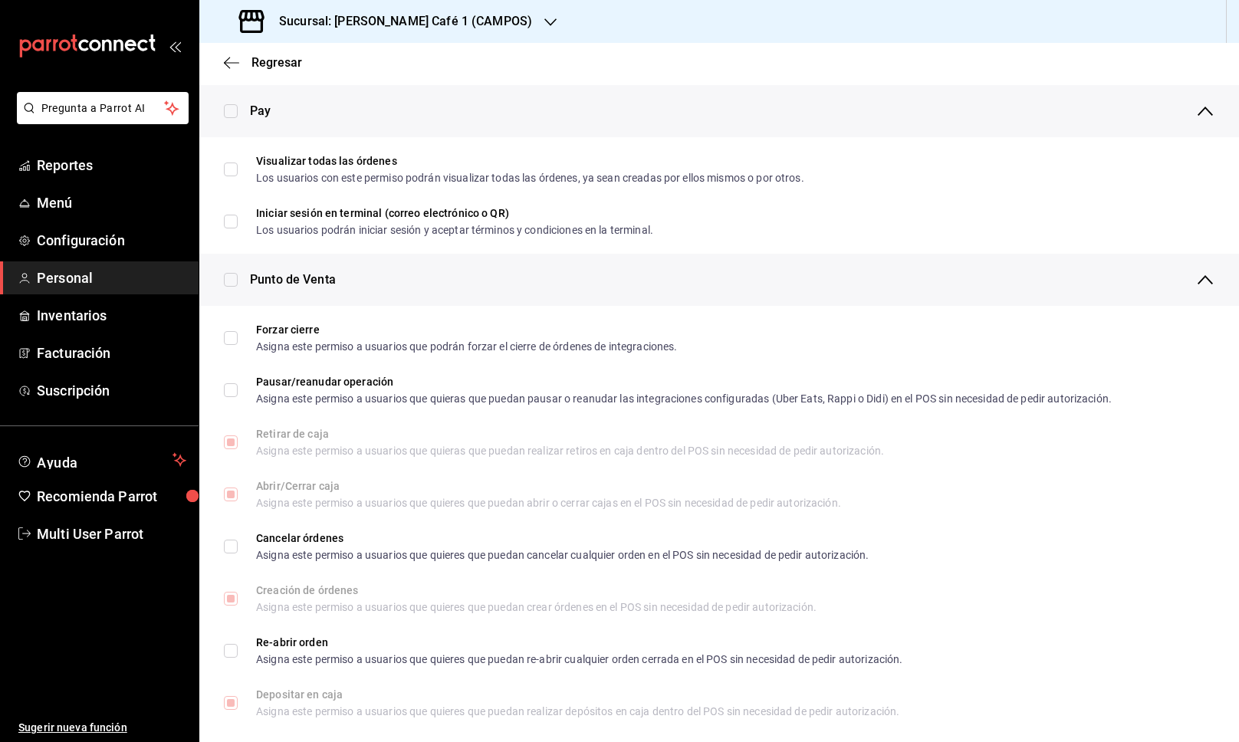
scroll to position [215, 0]
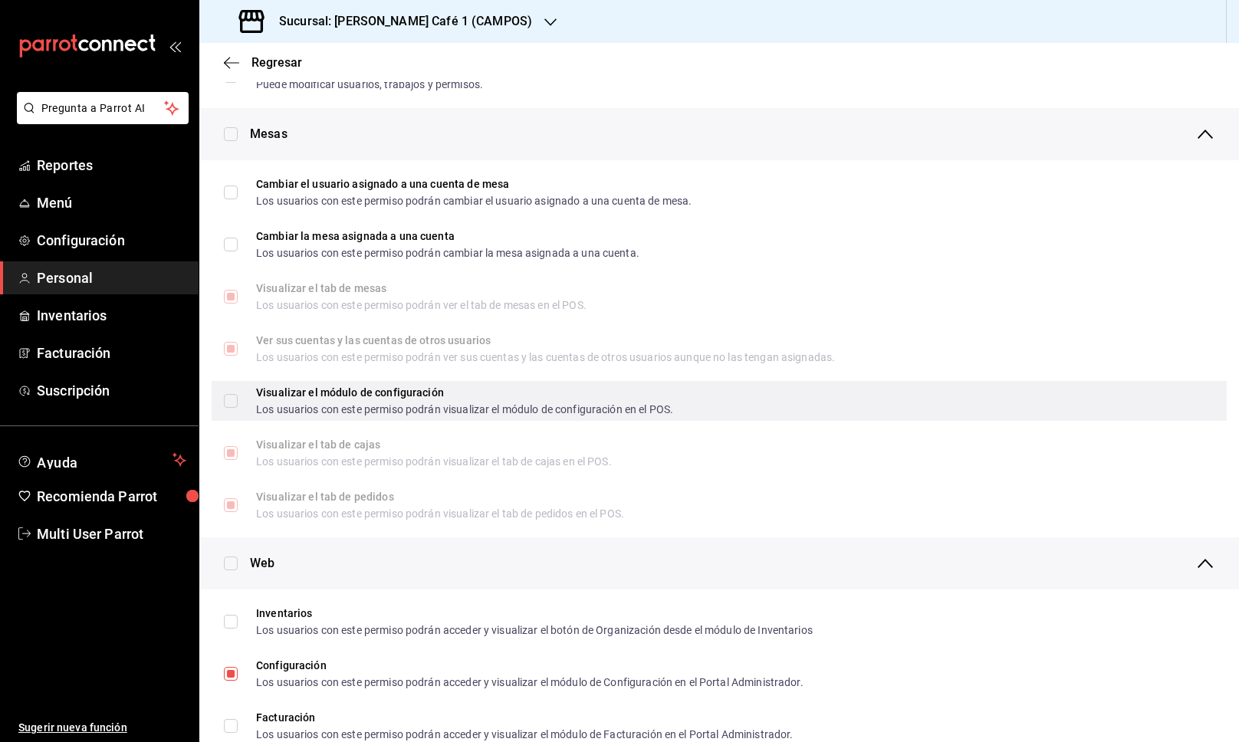
click at [235, 398] on input "Visualizar el módulo de configuración Los usuarios con este permiso podrán visu…" at bounding box center [231, 401] width 14 height 14
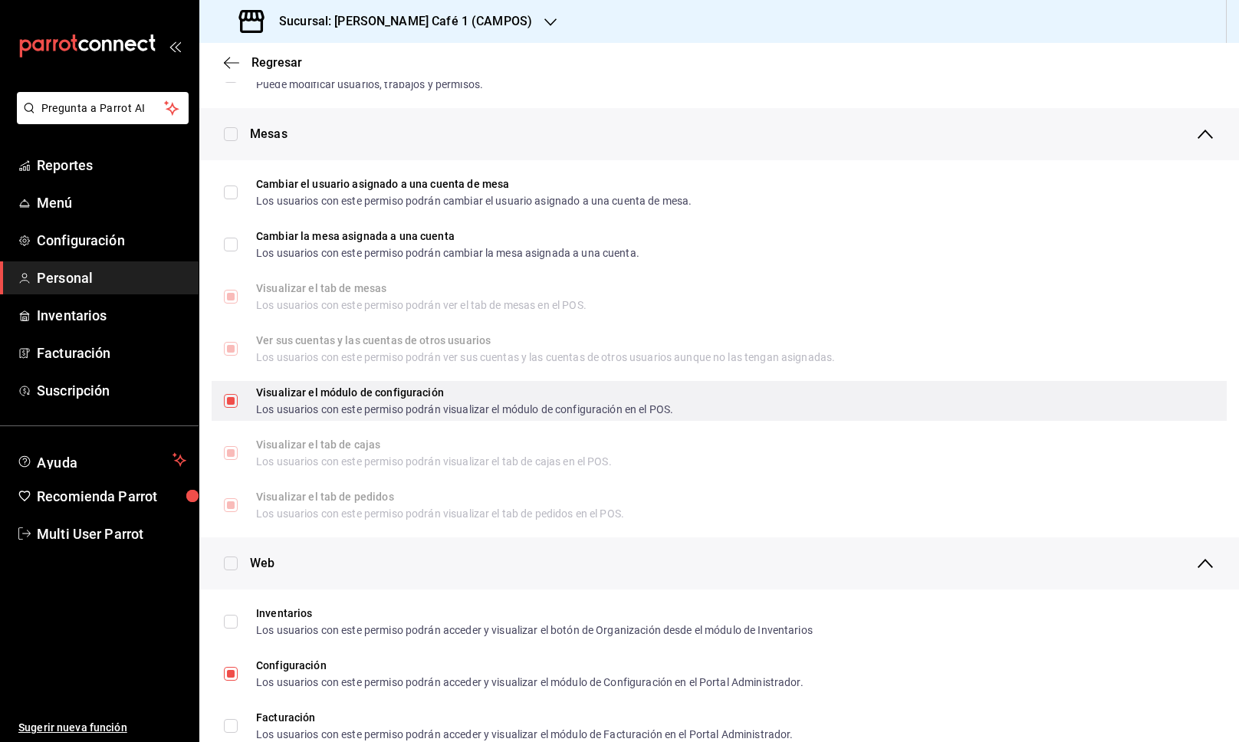
checkbox input "true"
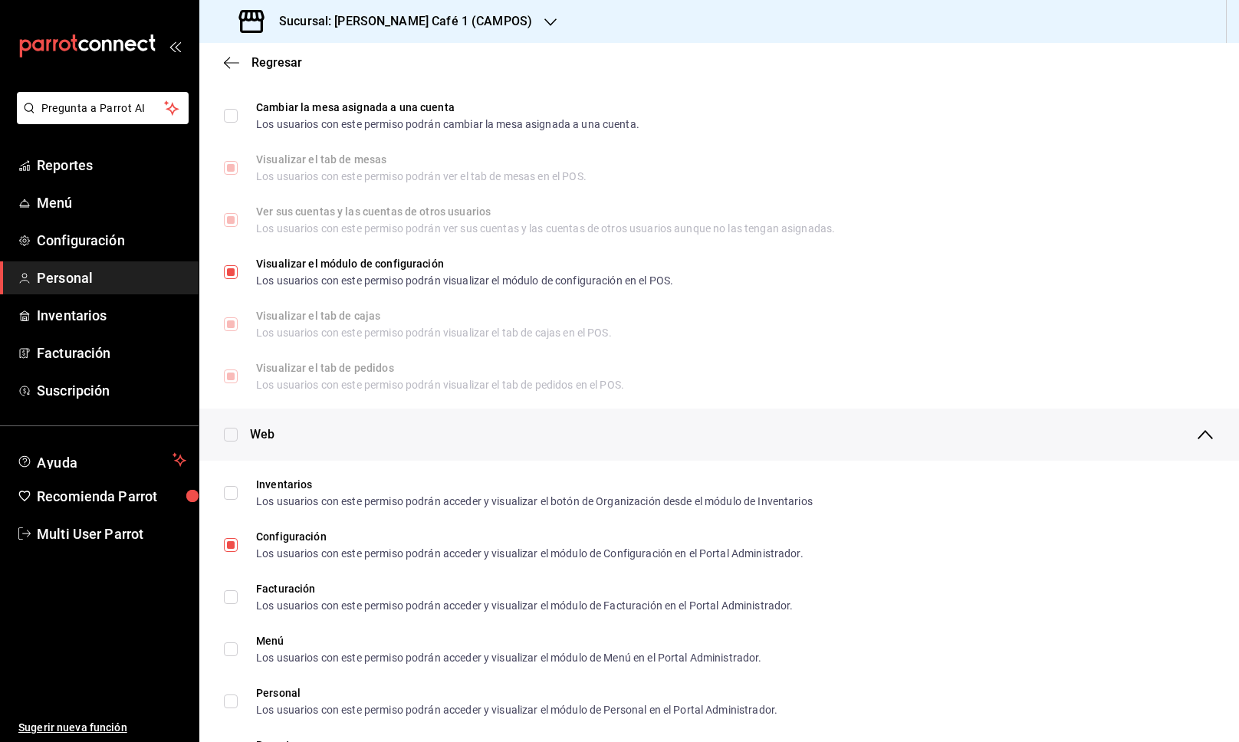
scroll to position [0, 0]
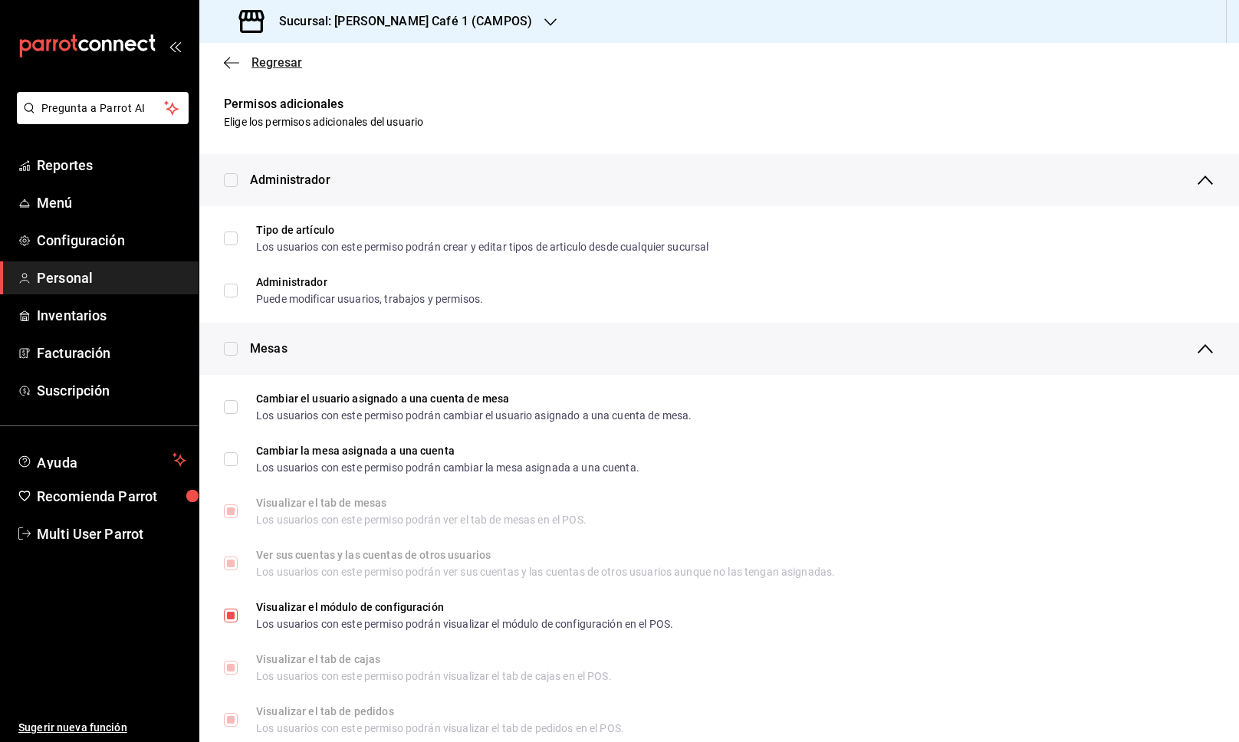
click at [284, 64] on span "Regresar" at bounding box center [276, 62] width 51 height 15
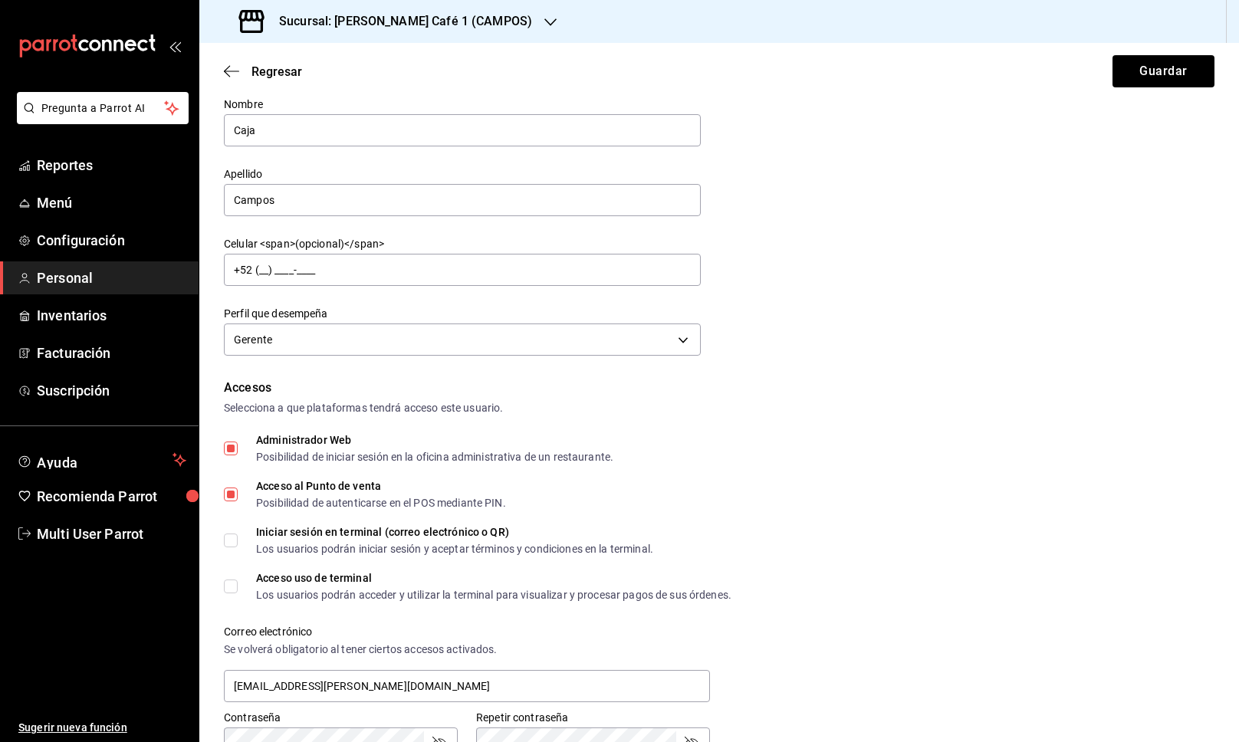
scroll to position [54, 0]
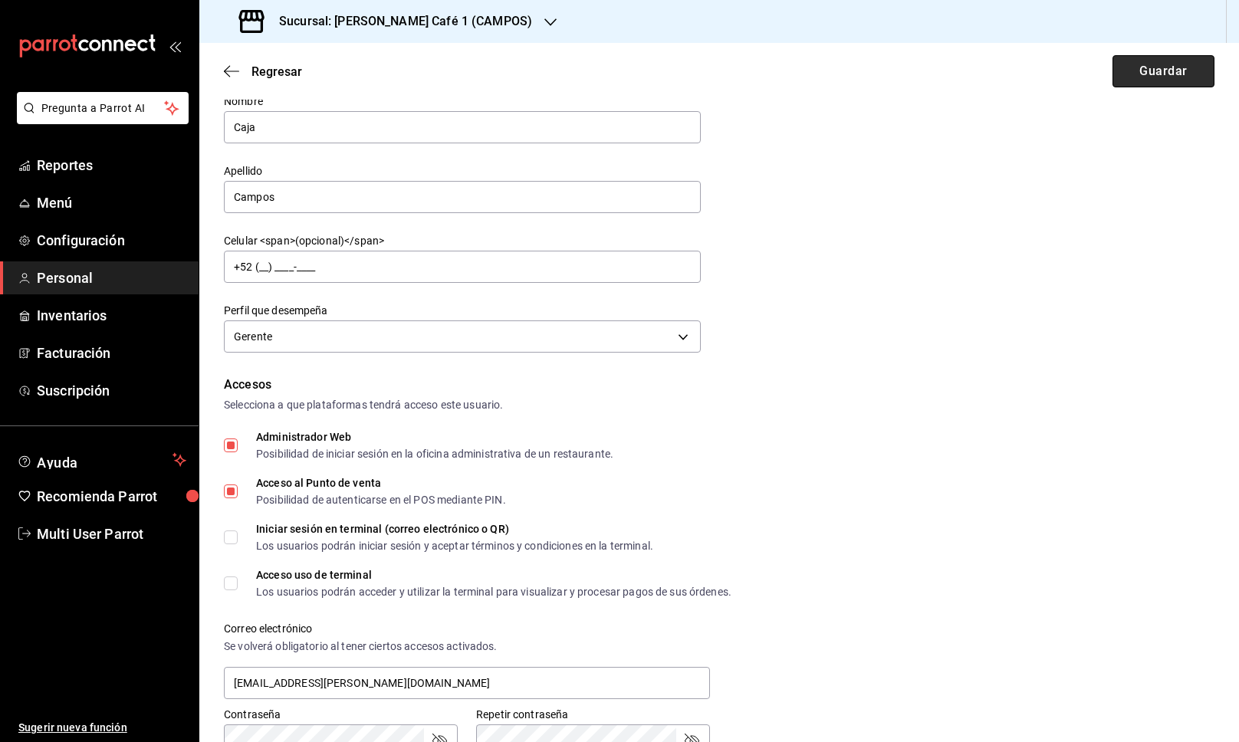
click at [1185, 76] on button "Guardar" at bounding box center [1163, 71] width 102 height 32
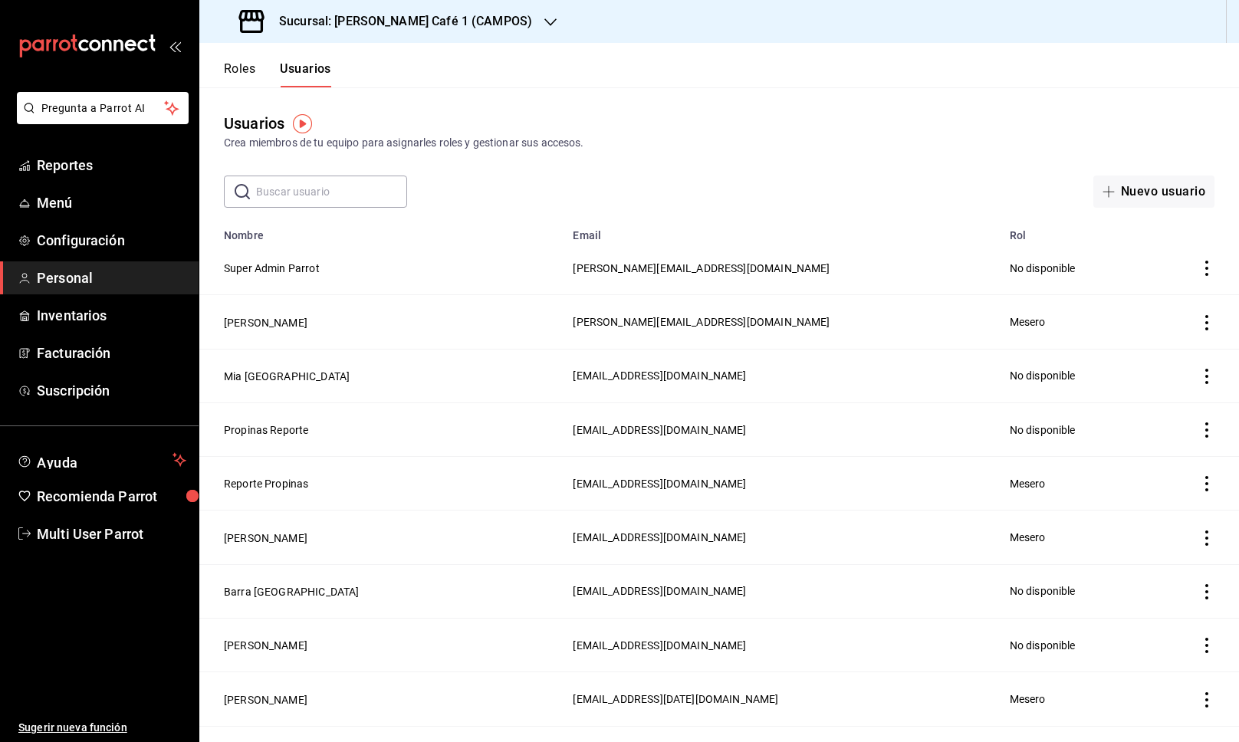
click at [455, 28] on h3 "Sucursal: [PERSON_NAME] Café 1 (CAMPOS)" at bounding box center [399, 21] width 265 height 18
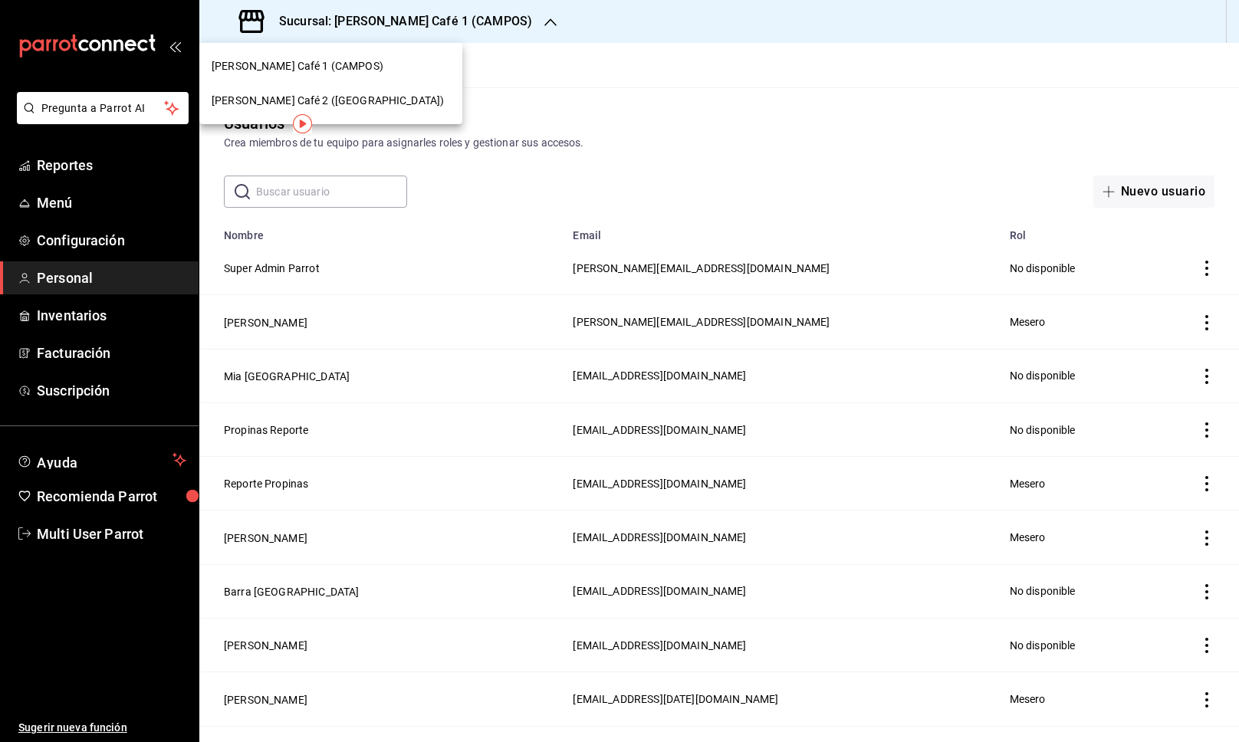
click at [372, 95] on div "[PERSON_NAME] Café 2 ([GEOGRAPHIC_DATA])" at bounding box center [331, 101] width 238 height 16
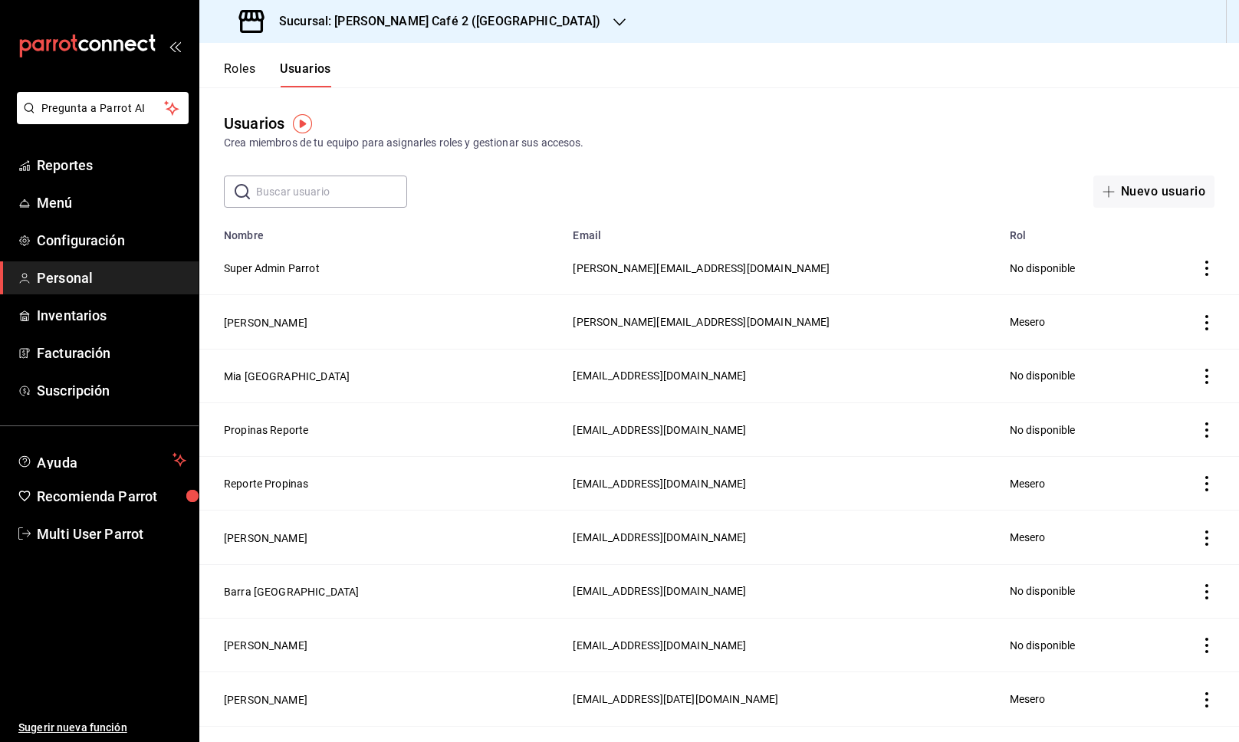
click at [317, 195] on input "text" at bounding box center [331, 191] width 151 height 31
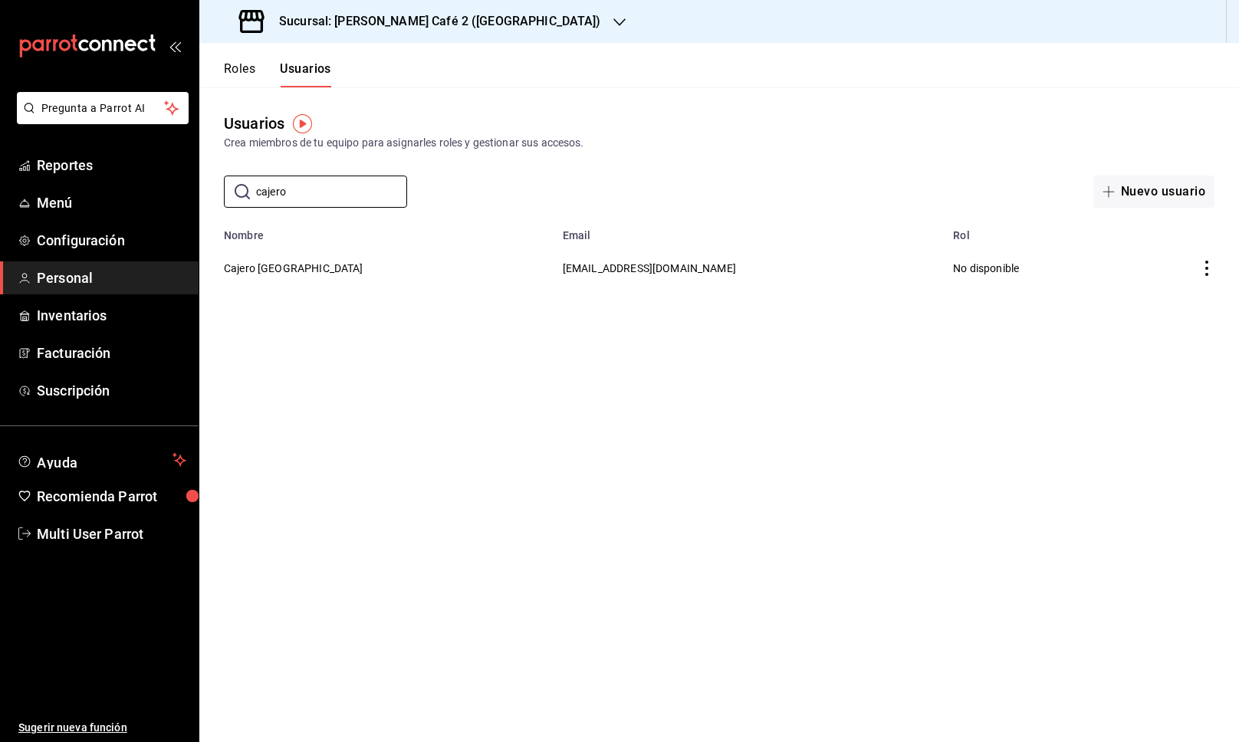
type input "cajero"
click at [307, 261] on td "Cajero [GEOGRAPHIC_DATA]" at bounding box center [376, 268] width 354 height 53
click at [313, 268] on td "Cajero [GEOGRAPHIC_DATA]" at bounding box center [376, 268] width 354 height 53
click at [290, 269] on button "Cajero [GEOGRAPHIC_DATA]" at bounding box center [294, 268] width 140 height 15
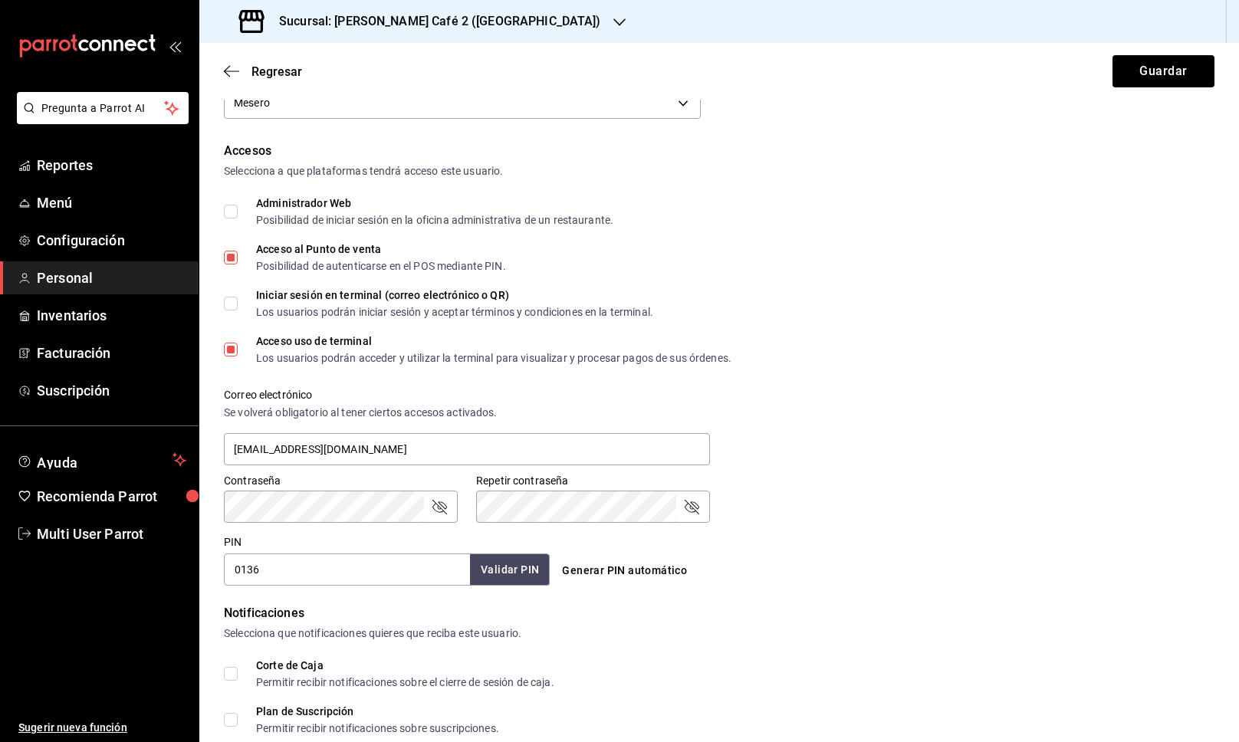
scroll to position [483, 0]
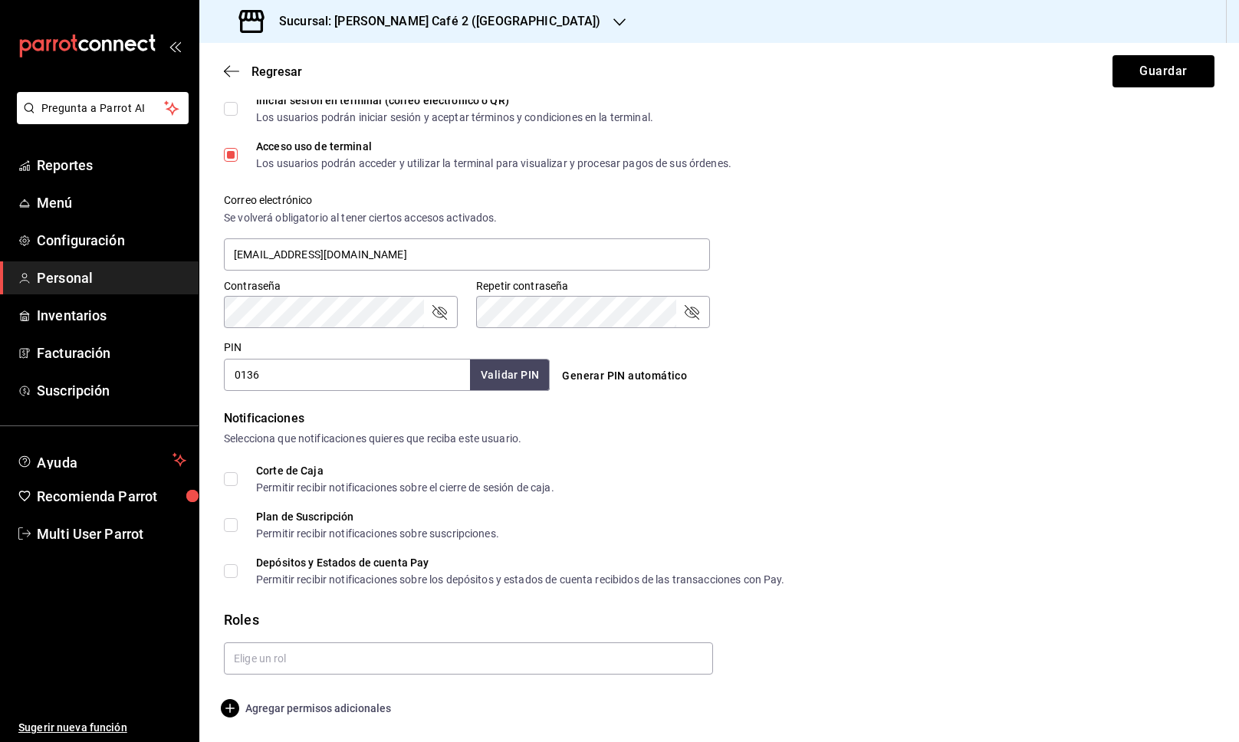
click at [322, 713] on span "Agregar permisos adicionales" at bounding box center [307, 708] width 167 height 18
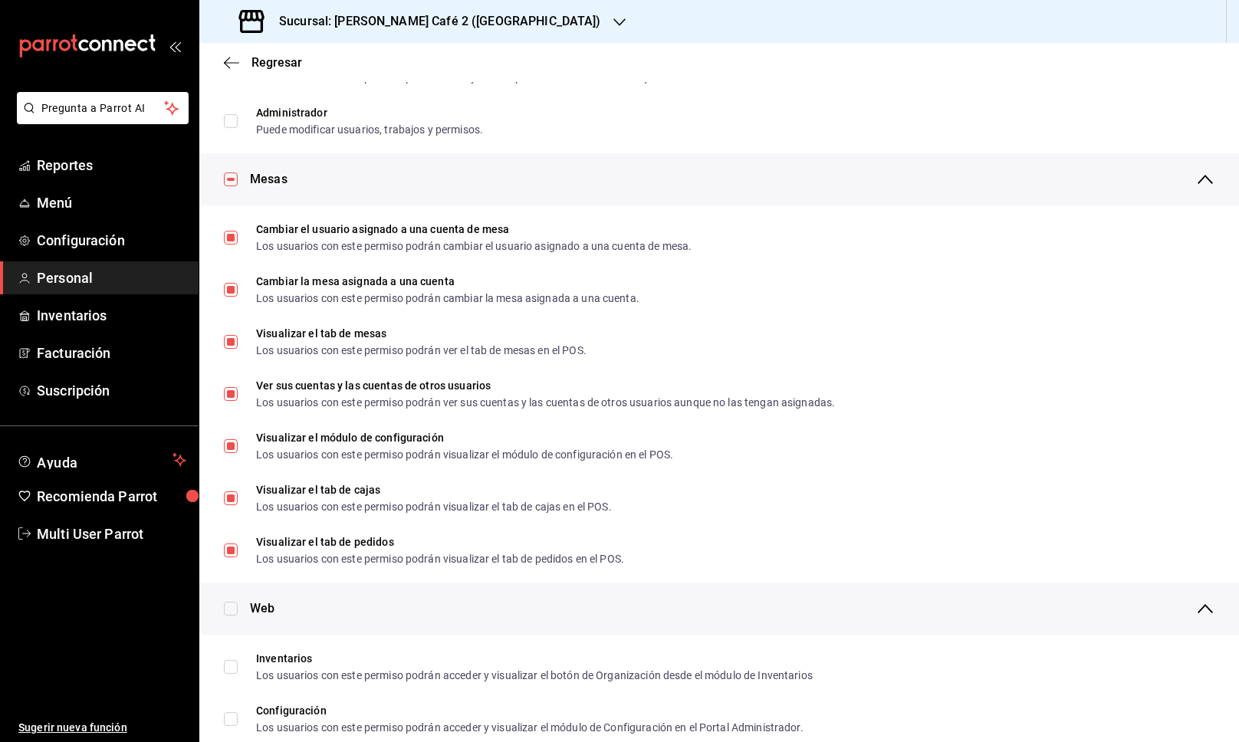
scroll to position [0, 0]
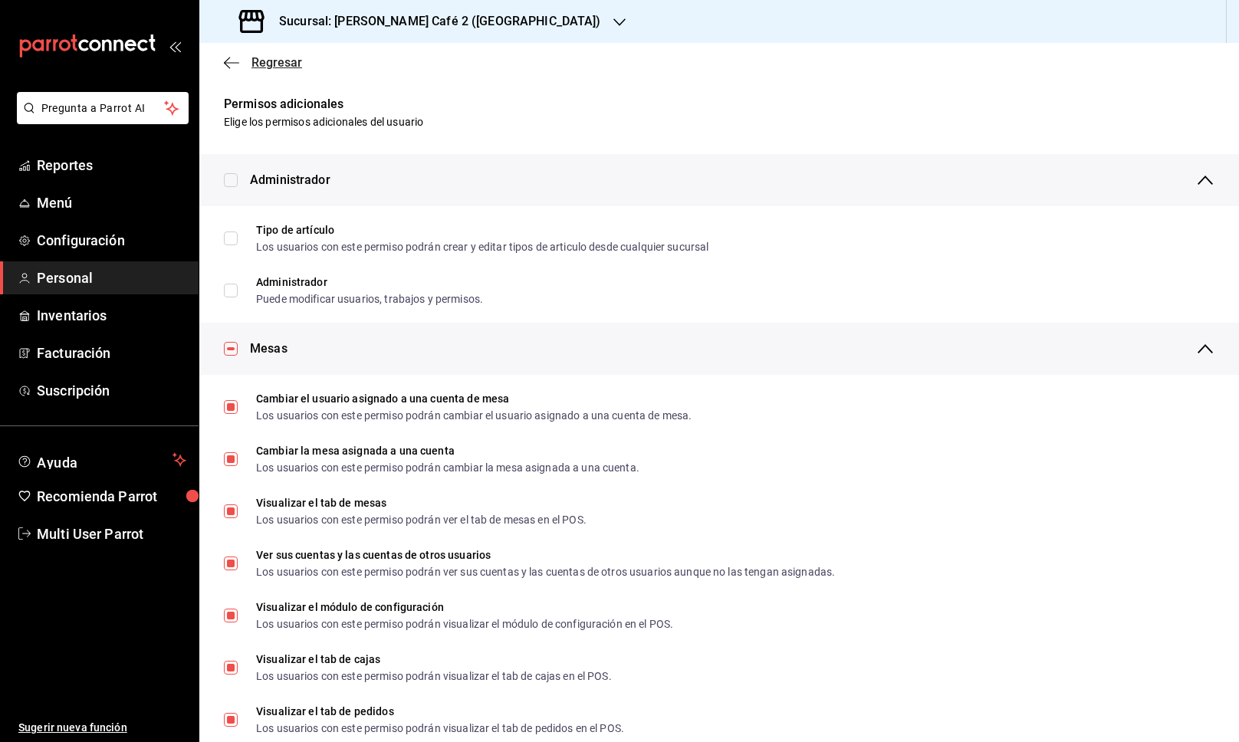
click at [292, 62] on span "Regresar" at bounding box center [276, 62] width 51 height 15
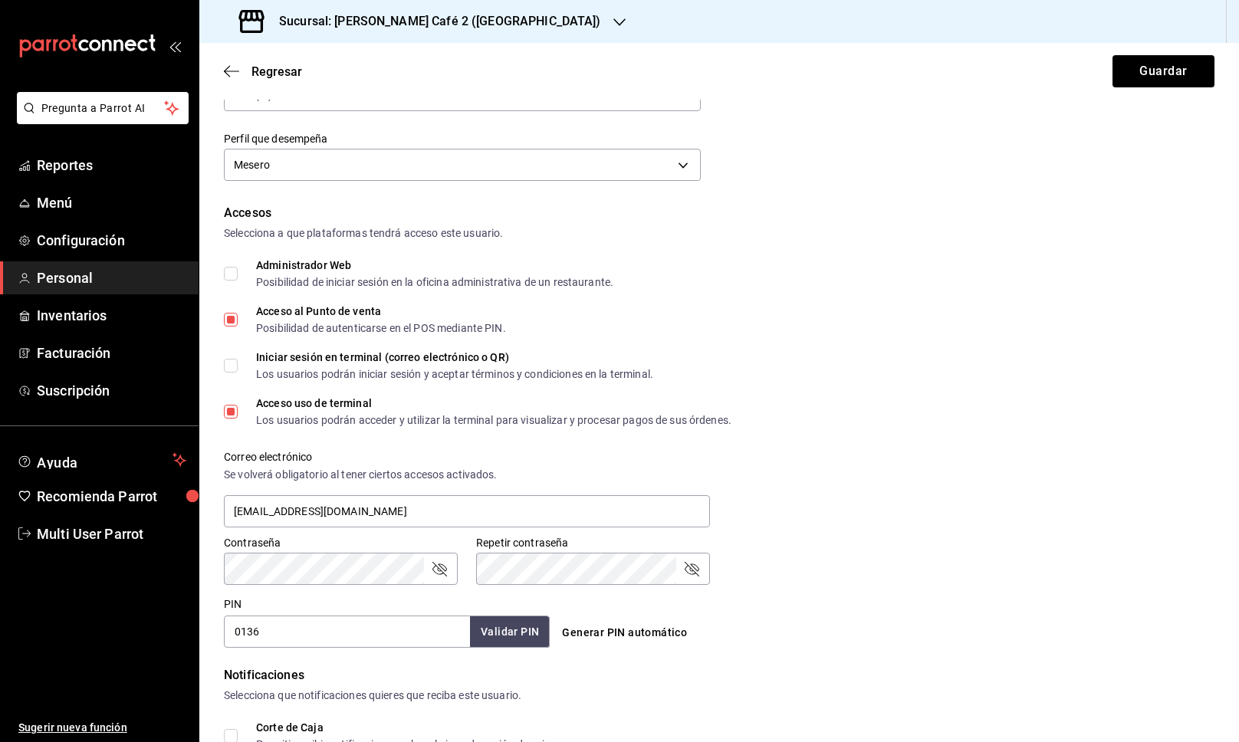
scroll to position [483, 0]
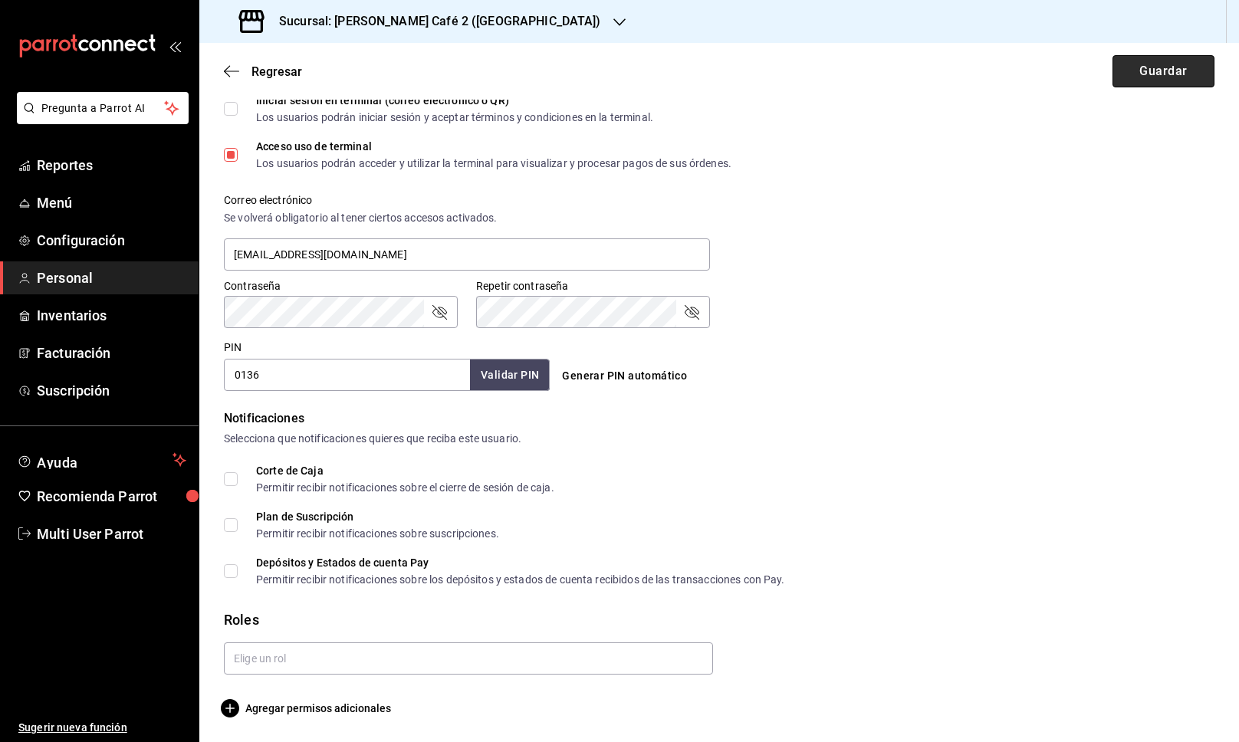
click at [1133, 74] on button "Guardar" at bounding box center [1163, 71] width 102 height 32
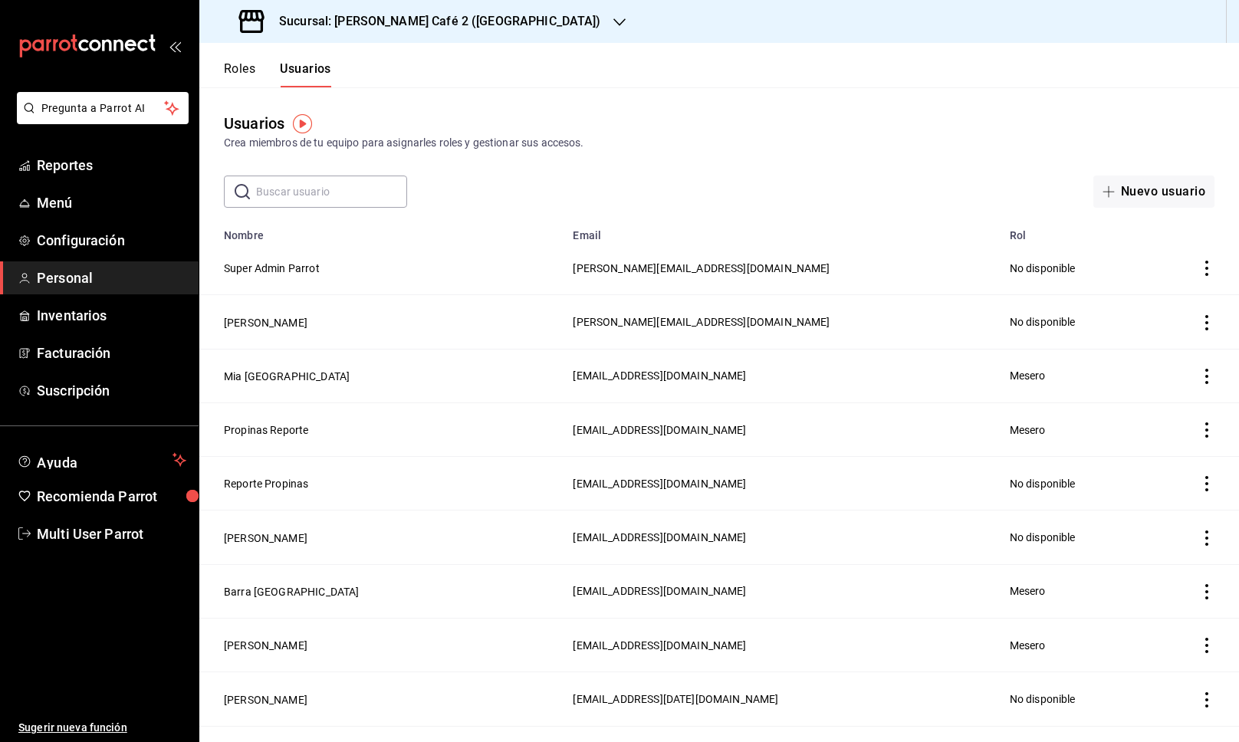
click at [414, 26] on h3 "Sucursal: [PERSON_NAME] Café 2 ([GEOGRAPHIC_DATA])" at bounding box center [434, 21] width 334 height 18
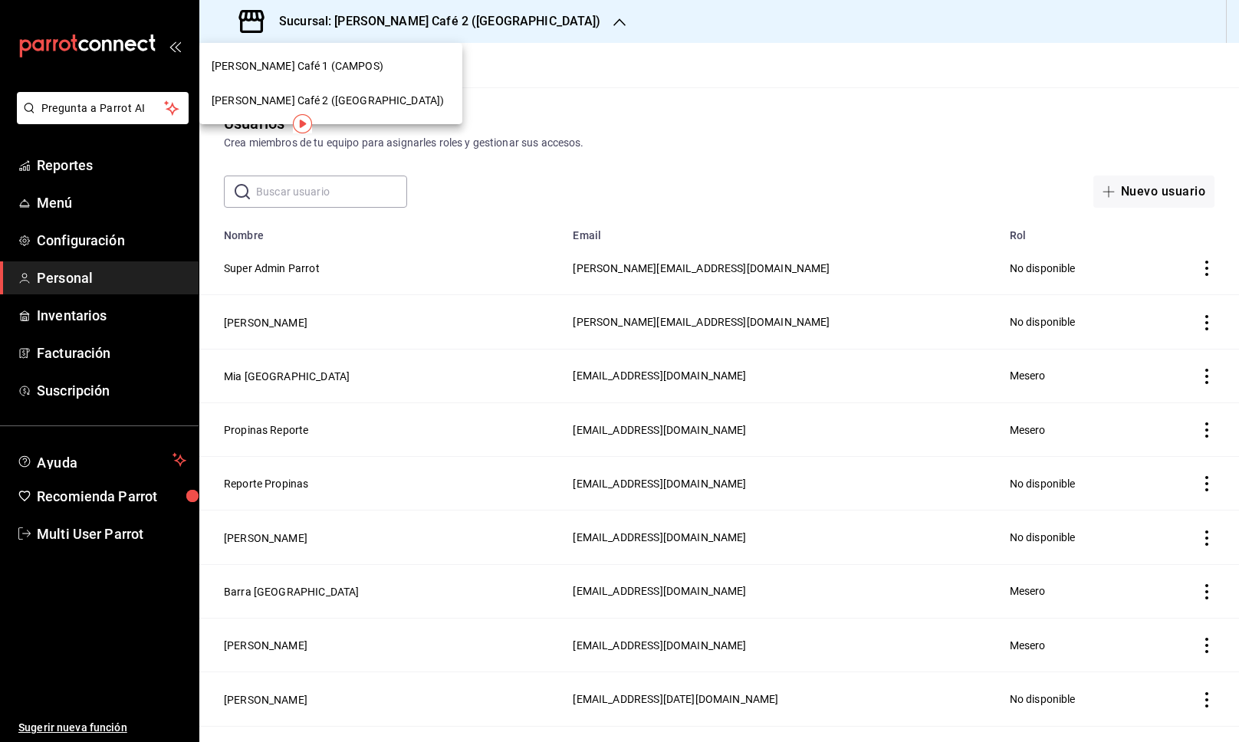
click at [317, 61] on span "[PERSON_NAME] Café 1 (CAMPOS)" at bounding box center [298, 66] width 172 height 16
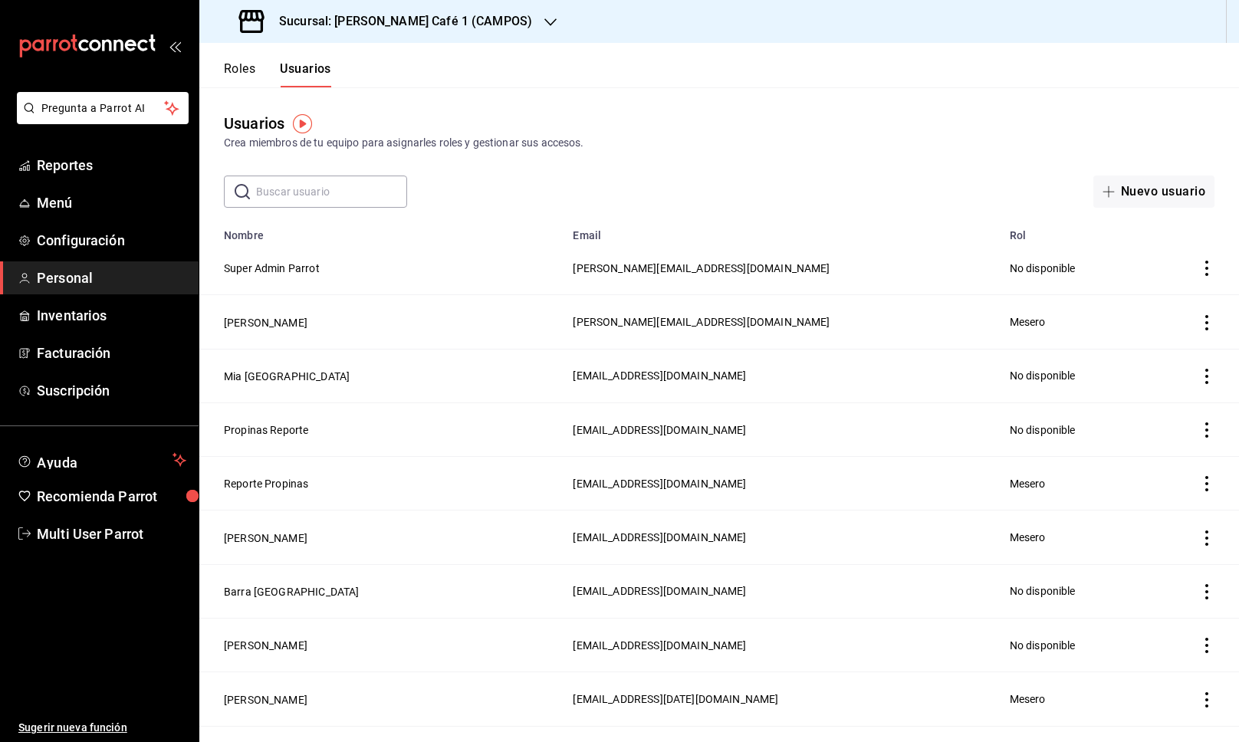
click at [307, 204] on input "text" at bounding box center [331, 191] width 151 height 31
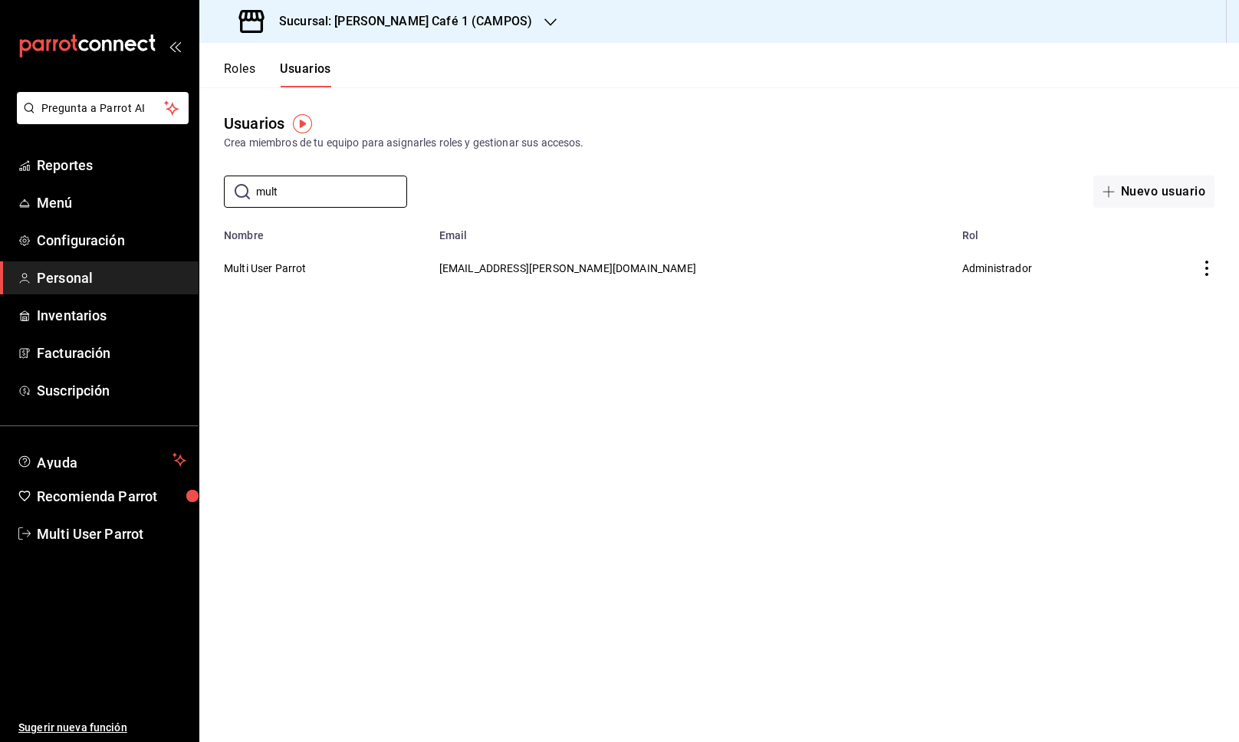
type input "mult"
click at [289, 278] on td "Multi User Parrot" at bounding box center [314, 268] width 231 height 53
click at [1196, 267] on td "employeesTable" at bounding box center [1185, 268] width 107 height 53
click at [1204, 270] on icon "actions" at bounding box center [1206, 268] width 15 height 15
drag, startPoint x: 934, startPoint y: 265, endPoint x: 485, endPoint y: 284, distance: 449.7
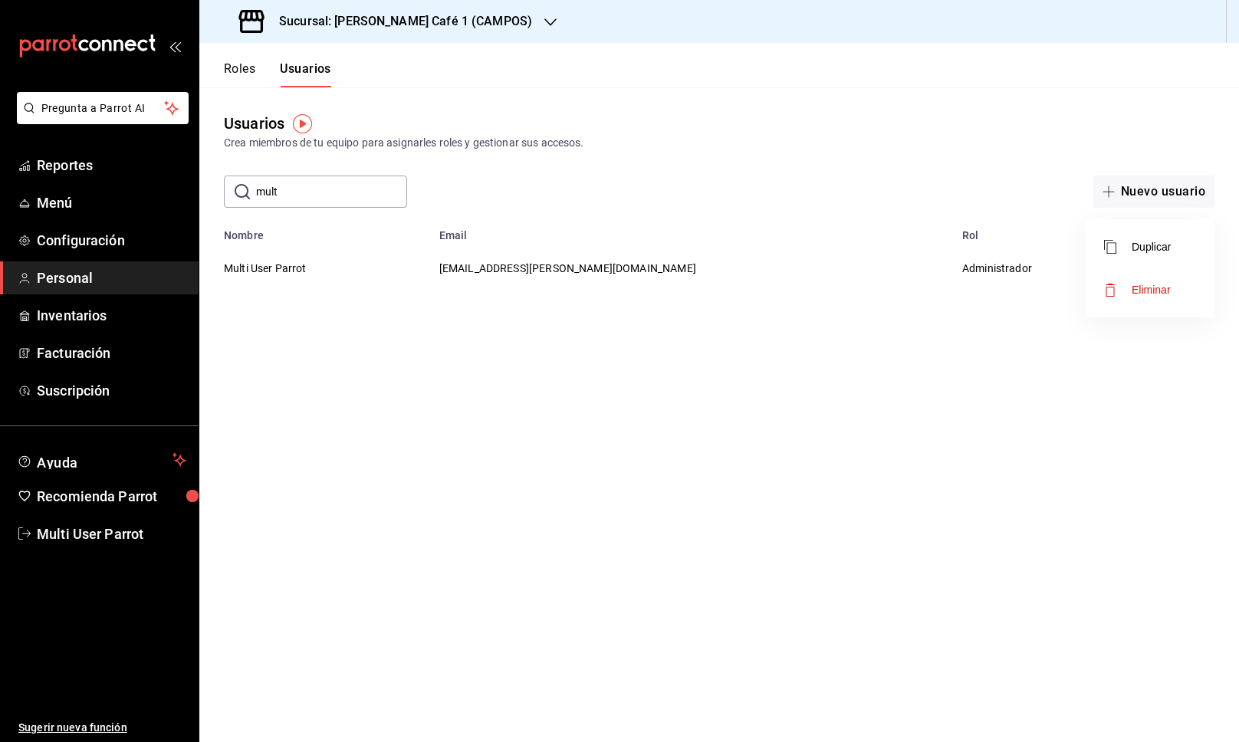
click at [934, 265] on div at bounding box center [619, 371] width 1239 height 742
click at [263, 261] on button "Multi User Parrot" at bounding box center [265, 268] width 83 height 15
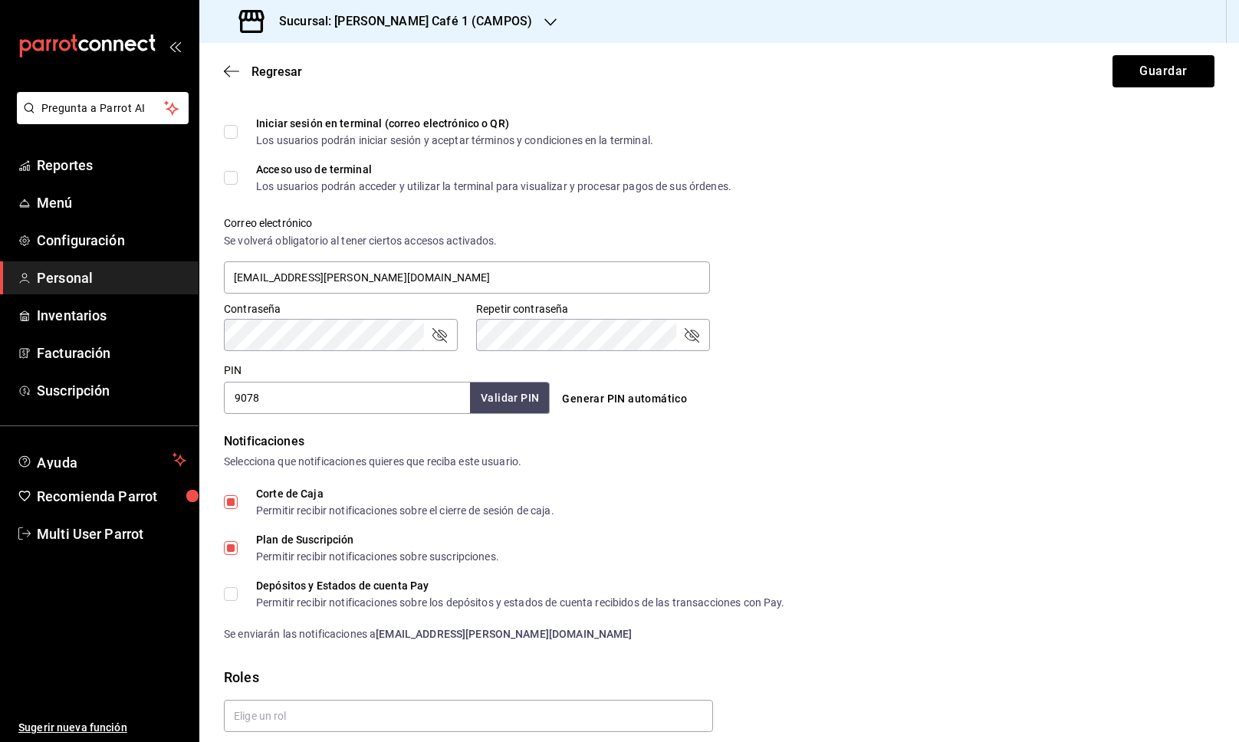
scroll to position [465, 0]
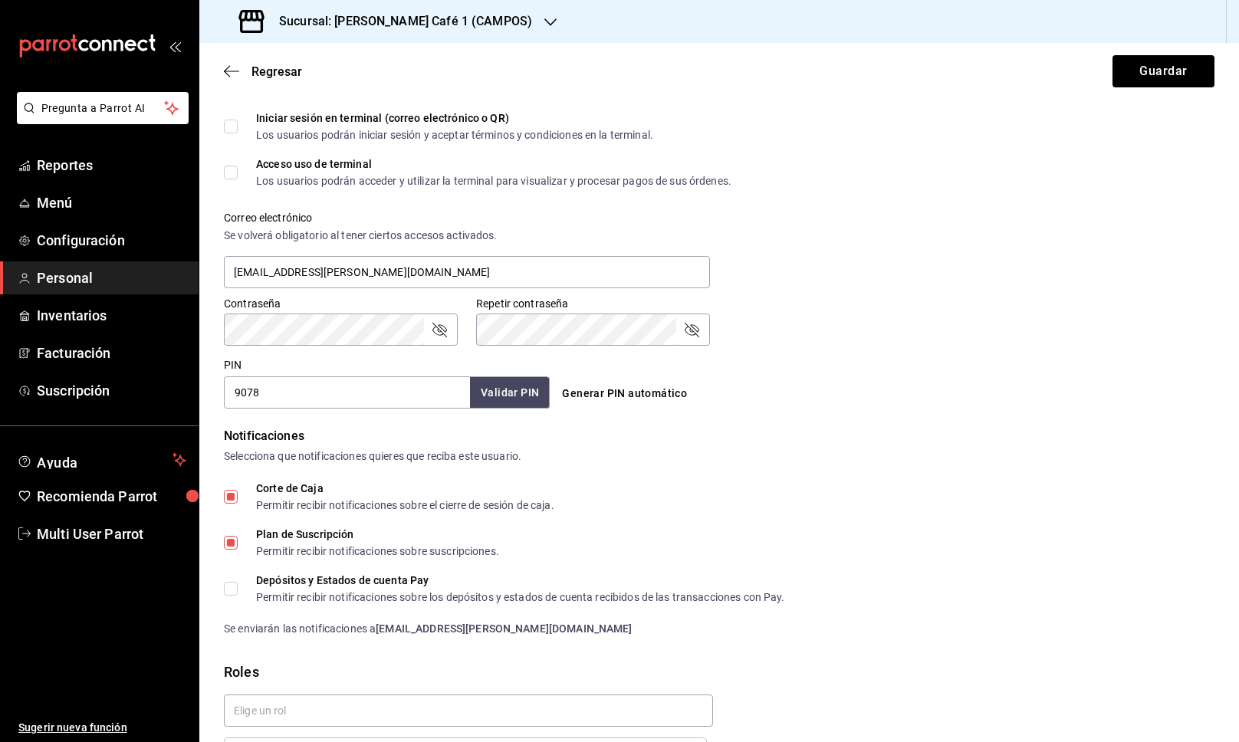
click at [272, 385] on input "9078" at bounding box center [347, 392] width 246 height 32
click at [274, 392] on input "9078" at bounding box center [347, 392] width 246 height 32
type input "9079"
click at [502, 392] on button "Validar PIN" at bounding box center [508, 392] width 81 height 33
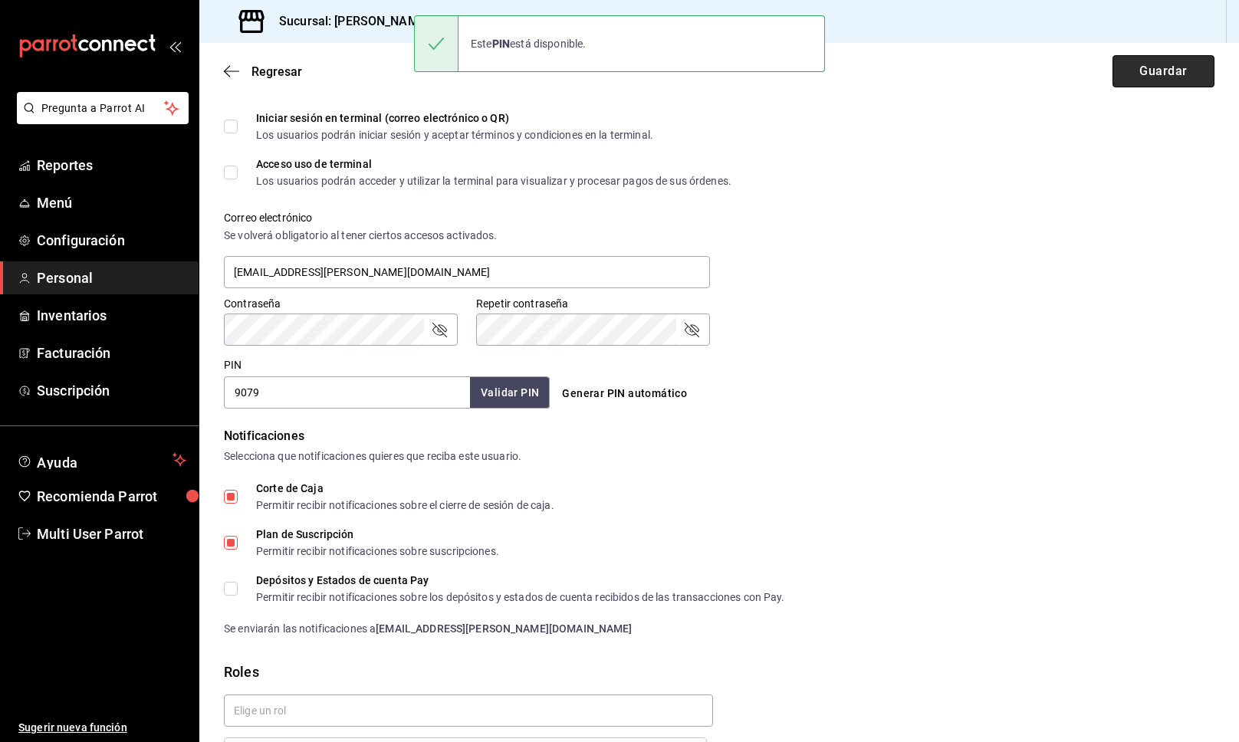
click at [1181, 73] on button "Guardar" at bounding box center [1163, 71] width 102 height 32
